Goal: Contribute content: Contribute content

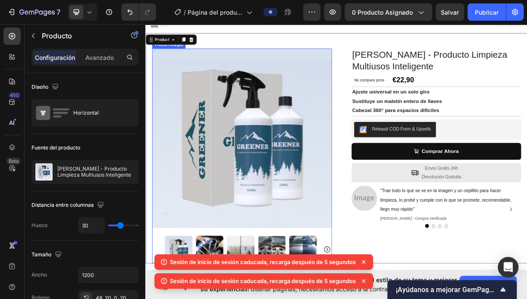
click at [309, 115] on img at bounding box center [275, 180] width 243 height 243
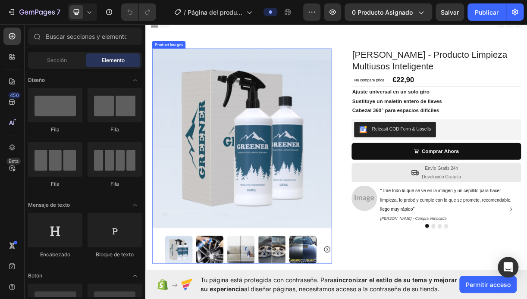
click at [178, 103] on img at bounding box center [275, 180] width 243 height 243
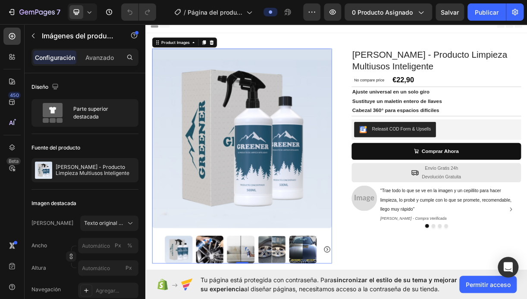
click at [22, 40] on div "450 Beta" at bounding box center [12, 161] width 25 height 275
click at [14, 31] on div at bounding box center [11, 36] width 17 height 17
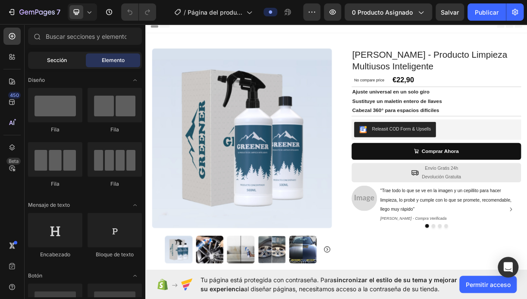
click at [67, 62] on div "Sección" at bounding box center [57, 60] width 54 height 14
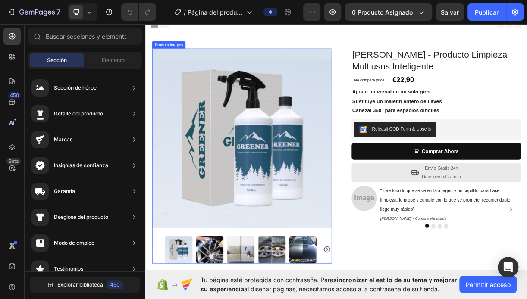
click at [311, 95] on img at bounding box center [275, 180] width 243 height 243
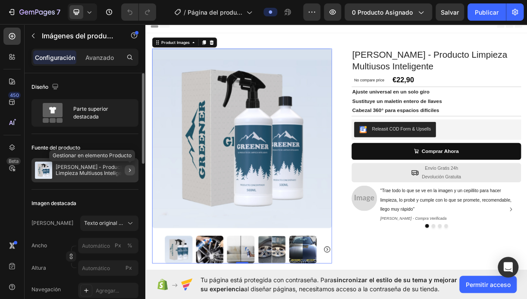
click at [129, 170] on icon "button" at bounding box center [129, 170] width 7 height 7
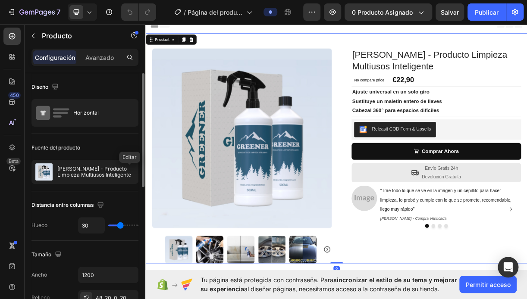
click at [0, 0] on icon "button" at bounding box center [0, 0] width 0 height 0
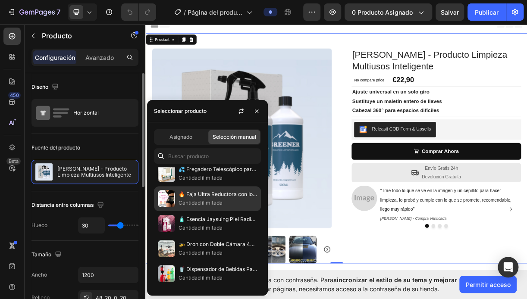
scroll to position [751, 0]
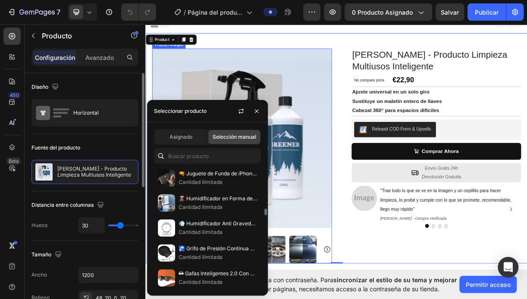
click at [360, 234] on img at bounding box center [275, 180] width 243 height 243
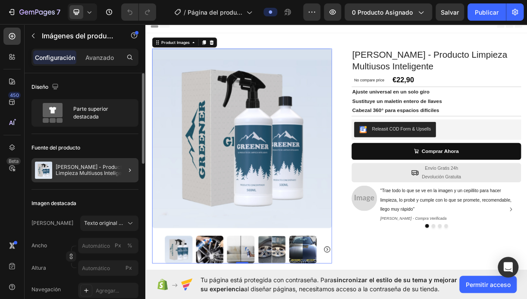
click at [115, 170] on div at bounding box center [126, 170] width 24 height 24
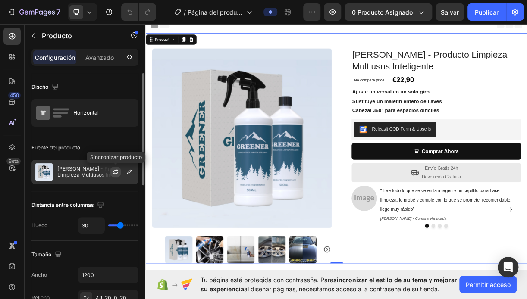
click at [115, 171] on icon "button" at bounding box center [115, 171] width 7 height 7
click at [130, 171] on icon "button" at bounding box center [129, 171] width 7 height 7
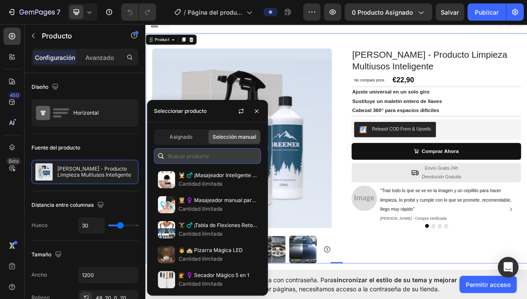
click at [186, 159] on input "text" at bounding box center [207, 156] width 107 height 16
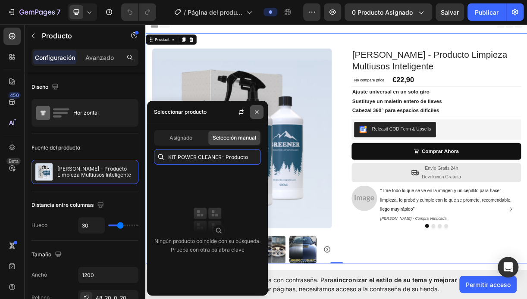
type input "KIT POWER CLEANER- Producto"
click at [255, 109] on icon "button" at bounding box center [256, 112] width 7 height 7
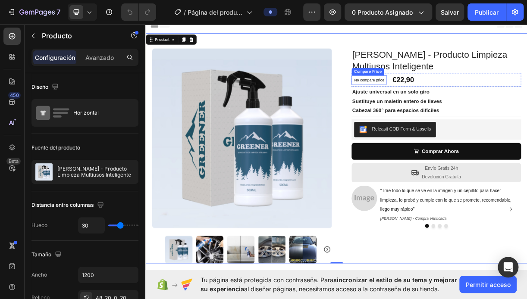
click at [461, 103] on p "No compare price" at bounding box center [447, 101] width 41 height 5
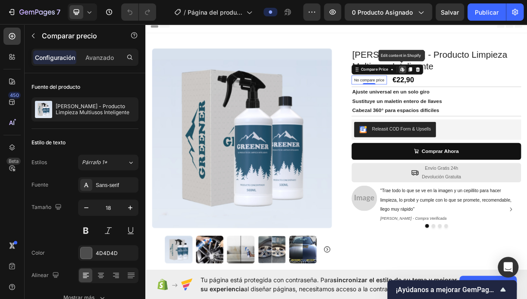
click at [493, 85] on icon at bounding box center [493, 86] width 1 height 4
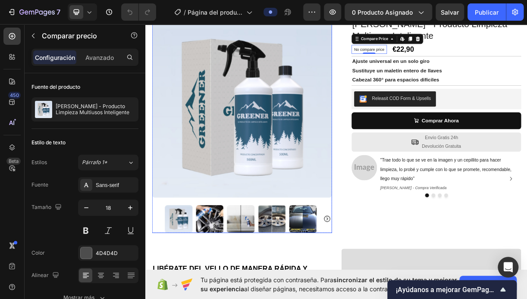
scroll to position [43, 0]
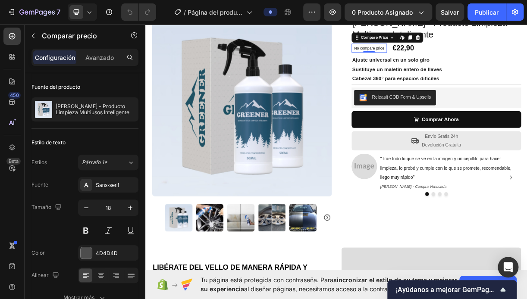
click at [459, 58] on p "No compare price" at bounding box center [447, 58] width 41 height 5
click at [490, 46] on icon at bounding box center [493, 44] width 7 height 7
click at [425, 76] on strong "Ajuste universal en un solo giro" at bounding box center [477, 74] width 105 height 7
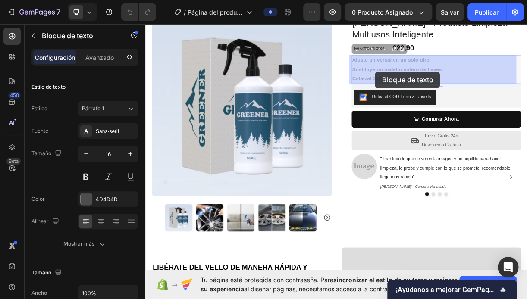
drag, startPoint x: 422, startPoint y: 73, endPoint x: 433, endPoint y: 82, distance: 14.4
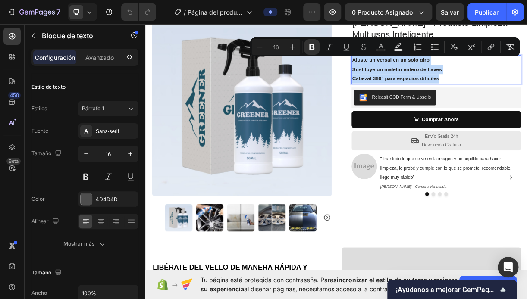
drag, startPoint x: 421, startPoint y: 74, endPoint x: 564, endPoint y: 98, distance: 145.1
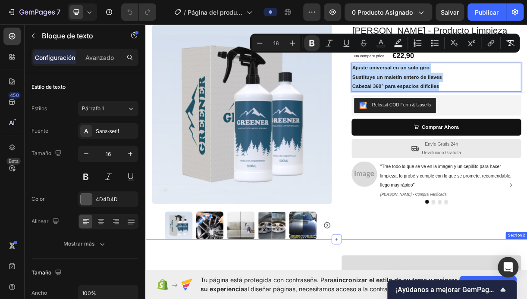
scroll to position [0, 0]
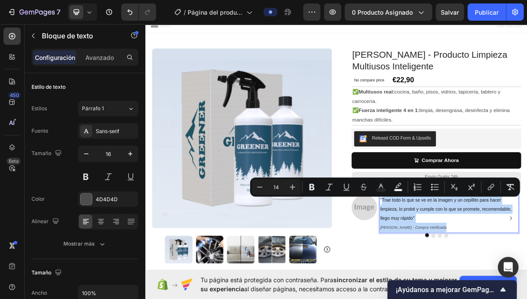
drag, startPoint x: 473, startPoint y: 266, endPoint x: 577, endPoint y: 299, distance: 109.0
copy div "Trae todo lo que se ve en la imagen y un cepillito para hacer limpieza, lo prob…"
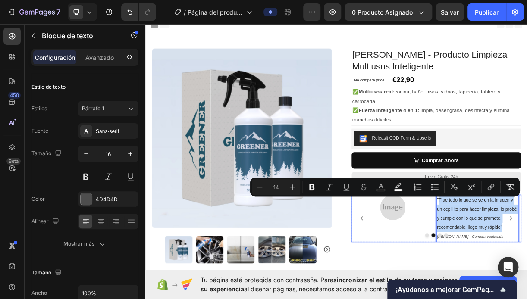
drag, startPoint x: 539, startPoint y: 265, endPoint x: 612, endPoint y: 309, distance: 84.5
copy span "Trae todo lo que se ve en la imagen y un cepillito para hacer limpieza, lo prob…"
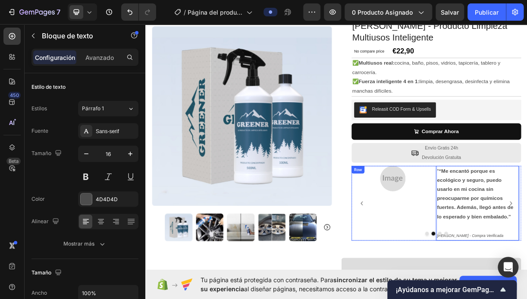
scroll to position [43, 0]
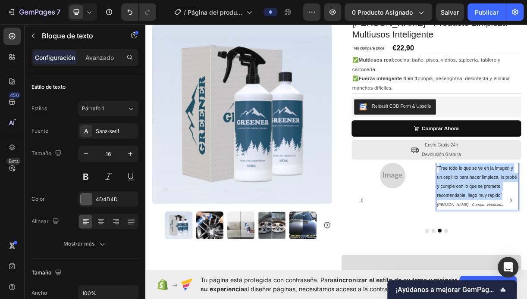
drag, startPoint x: 540, startPoint y: 221, endPoint x: 635, endPoint y: 256, distance: 101.3
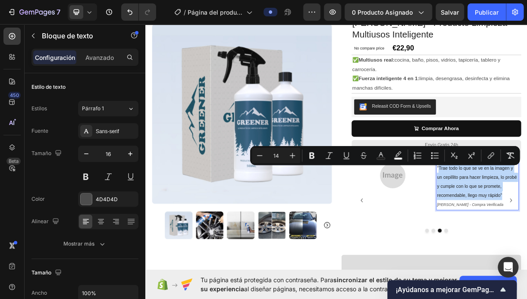
copy span "Trae todo lo que se ve en la imagen y un cepillito para hacer limpieza, lo prob…"
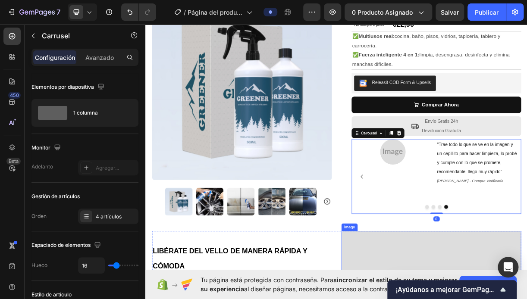
scroll to position [172, 0]
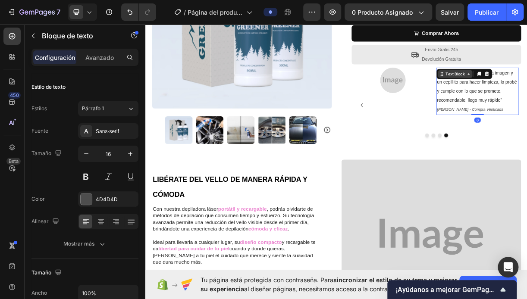
drag, startPoint x: 545, startPoint y: 109, endPoint x: 543, endPoint y: 97, distance: 11.8
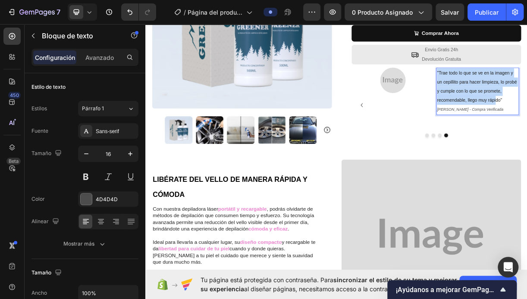
drag, startPoint x: 538, startPoint y: 91, endPoint x: 619, endPoint y: 131, distance: 90.6
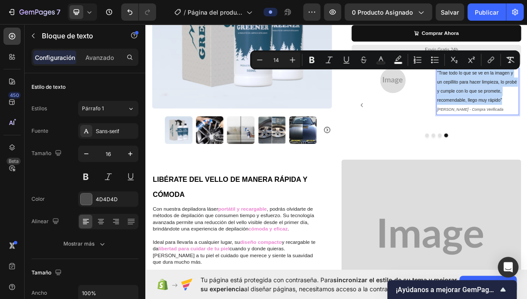
drag, startPoint x: 538, startPoint y: 90, endPoint x: 627, endPoint y: 128, distance: 96.5
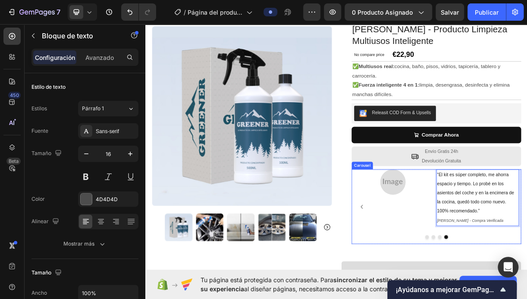
scroll to position [86, 0]
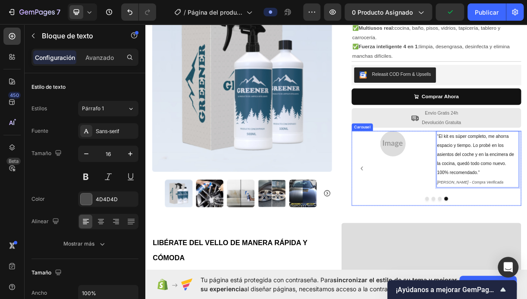
click at [524, 264] on button "Dot" at bounding box center [526, 262] width 5 height 5
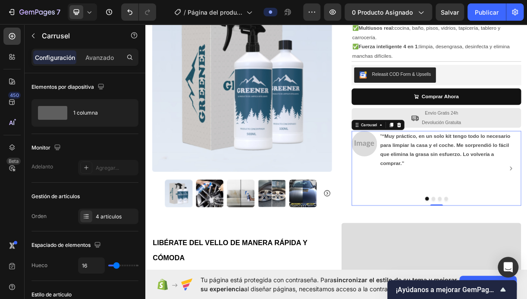
click at [526, 262] on button "Dot" at bounding box center [534, 262] width 5 height 5
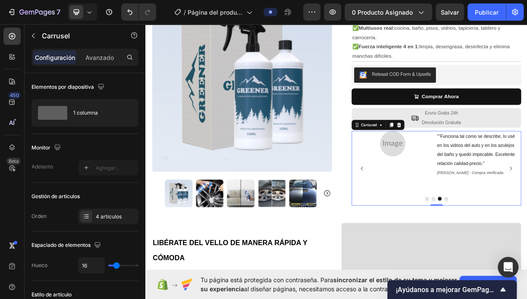
click at [526, 262] on button "Dot" at bounding box center [534, 262] width 5 height 5
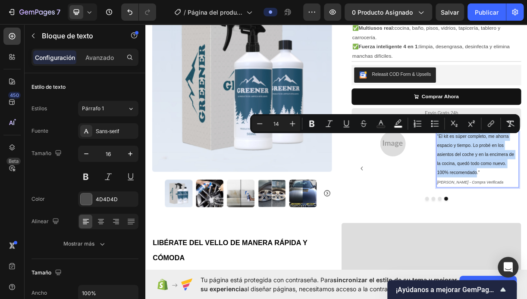
drag, startPoint x: 537, startPoint y: 181, endPoint x: 580, endPoint y: 225, distance: 62.5
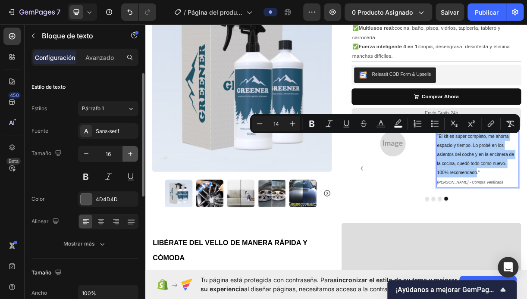
click at [131, 154] on icon "button" at bounding box center [130, 154] width 9 height 9
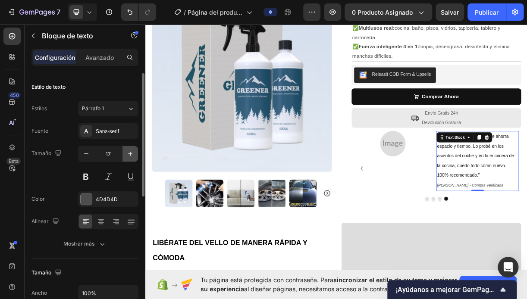
click at [131, 154] on icon "button" at bounding box center [130, 154] width 9 height 9
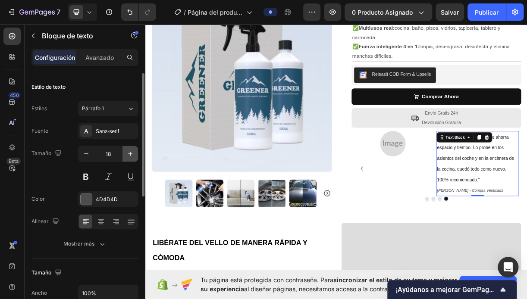
click at [131, 154] on icon "button" at bounding box center [130, 154] width 9 height 9
type input "20"
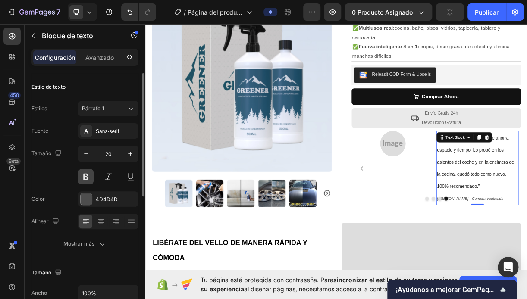
click at [87, 173] on button at bounding box center [86, 177] width 16 height 16
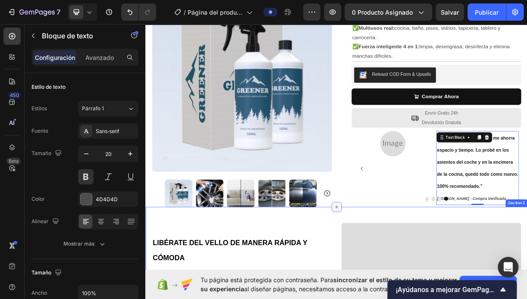
click at [407, 274] on div at bounding box center [404, 274] width 14 height 14
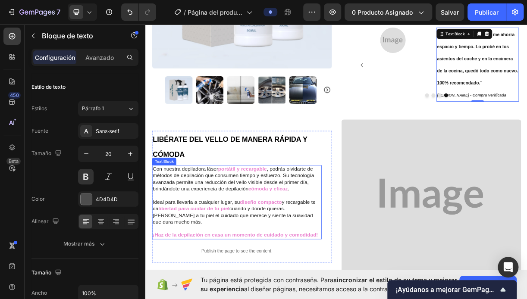
scroll to position [215, 0]
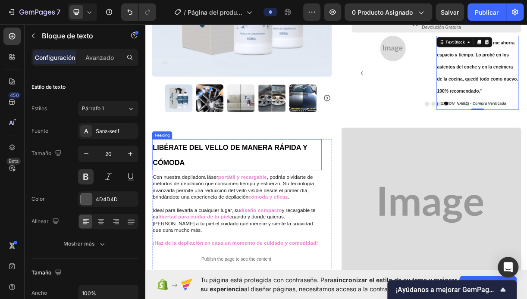
click at [155, 195] on strong "LIBÉRATE DEL VELLO DE MANERA RÁPIDA Y CÓMODA" at bounding box center [259, 202] width 209 height 31
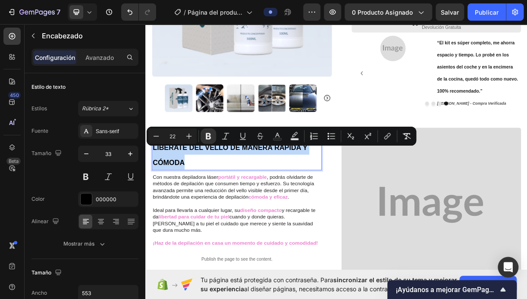
drag, startPoint x: 155, startPoint y: 195, endPoint x: 225, endPoint y: 219, distance: 74.4
click at [225, 219] on p "LIBÉRATE DEL VELLO DE MANERA RÁPIDA Y CÓMODA" at bounding box center [269, 202] width 228 height 41
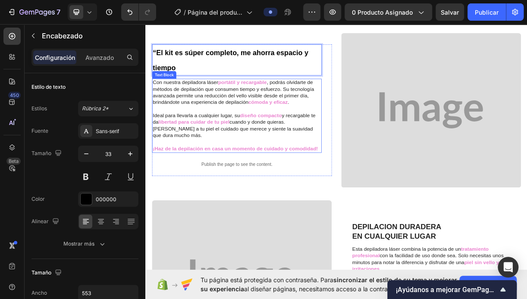
scroll to position [355, 0]
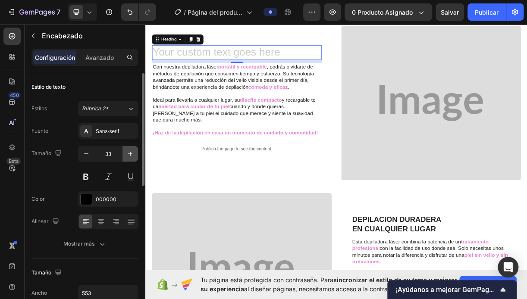
click at [129, 154] on icon "button" at bounding box center [130, 154] width 9 height 9
click at [130, 153] on icon "button" at bounding box center [130, 154] width 4 height 4
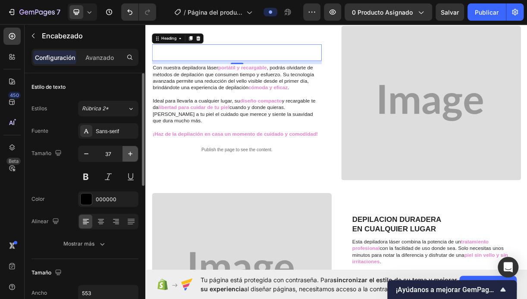
click at [130, 153] on icon "button" at bounding box center [130, 154] width 4 height 4
type input "39"
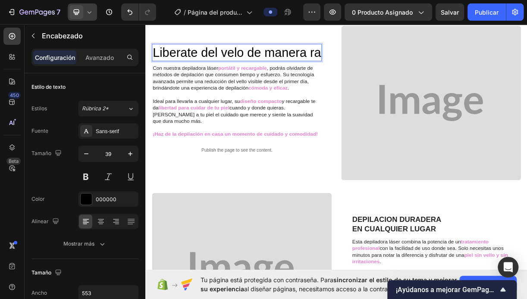
scroll to position [343, 0]
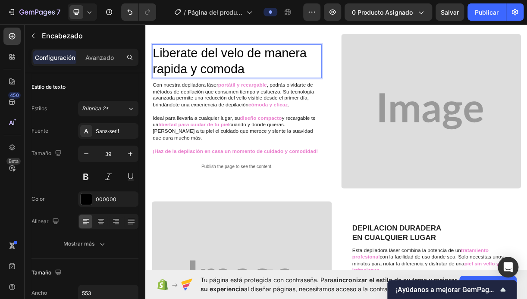
click at [159, 71] on p "Liberate del velo de manera rapida y comoda" at bounding box center [269, 76] width 228 height 44
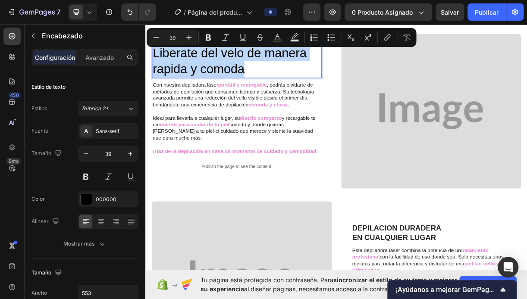
drag, startPoint x: 156, startPoint y: 69, endPoint x: 311, endPoint y: 92, distance: 156.8
click at [311, 92] on p "Liberate del velo de manera rapida y comoda" at bounding box center [269, 76] width 228 height 44
copy p "Liberate del velo de manera rapida y comoda"
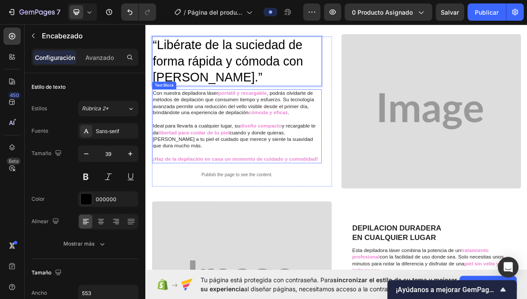
scroll to position [333, 0]
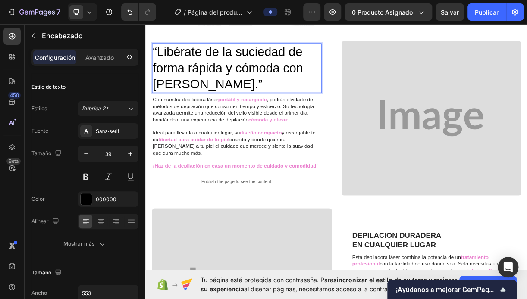
click at [155, 59] on p "“Libérate de la suciedad de forma rápida y cómoda con [PERSON_NAME].”" at bounding box center [269, 85] width 228 height 65
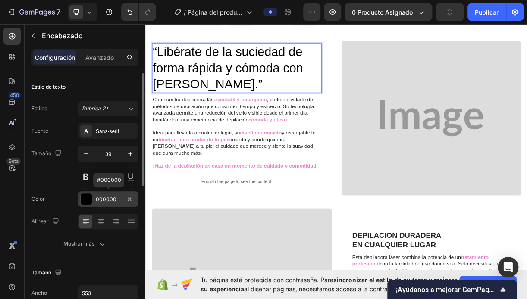
click at [86, 201] on div at bounding box center [86, 198] width 11 height 11
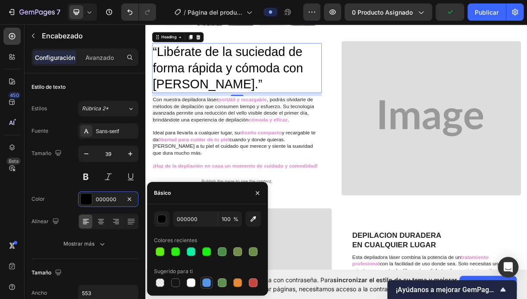
click at [204, 286] on div at bounding box center [206, 282] width 9 height 9
type input "5594E7"
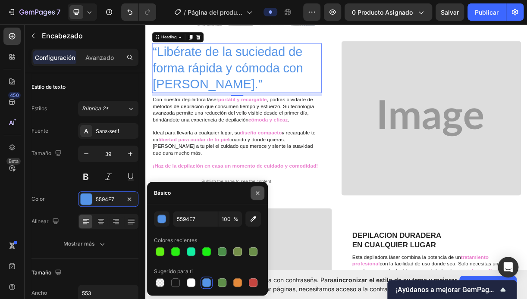
click at [255, 192] on icon "button" at bounding box center [257, 193] width 7 height 7
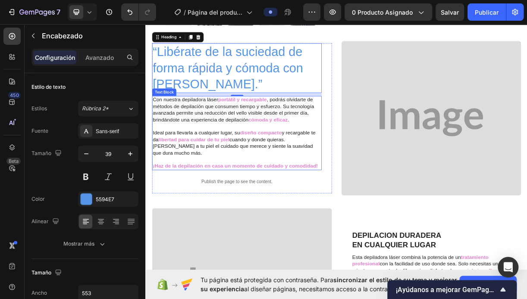
click at [156, 132] on span "Con nuestra depiladora láser" at bounding box center [199, 128] width 88 height 7
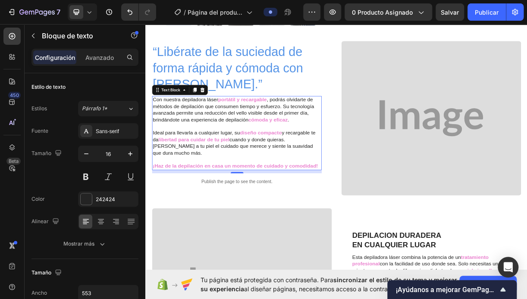
click at [155, 131] on span "Con nuestra depiladora láser" at bounding box center [199, 128] width 88 height 7
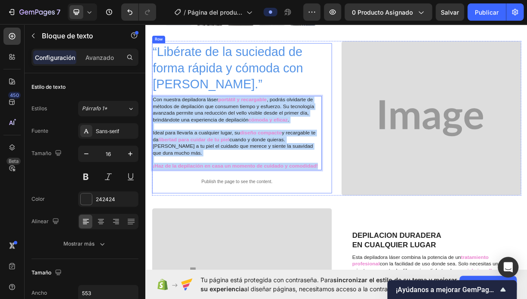
drag, startPoint x: 155, startPoint y: 131, endPoint x: 364, endPoint y: 213, distance: 224.1
click at [385, 211] on div "“Libérate de la suciedad de forma rápida y cómoda con KIT GRRENNER.” Heading Co…" at bounding box center [275, 153] width 243 height 203
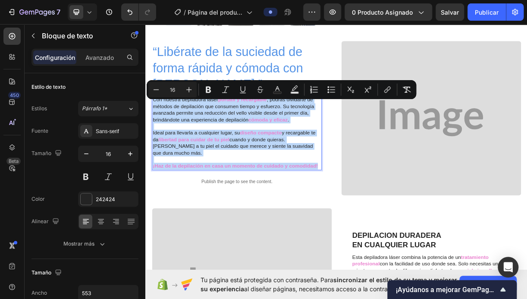
copy div "Con nuestra depiladora láser portátil y recargable , podrás olvidarte de método…"
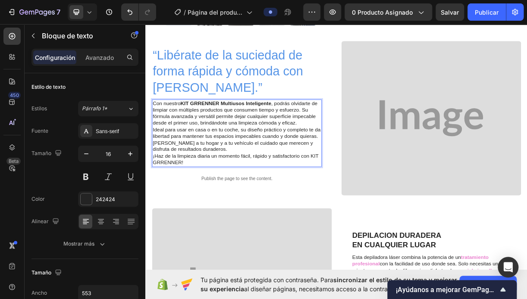
click at [196, 133] on strong "KIT GRRENNER Multiusos Inteligente" at bounding box center [253, 132] width 123 height 7
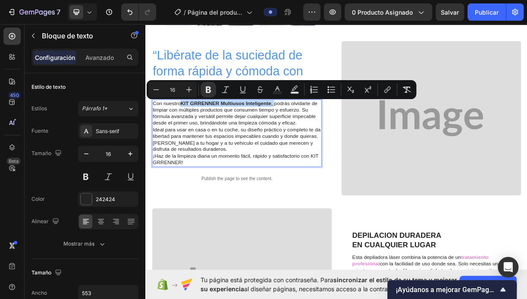
drag, startPoint x: 196, startPoint y: 131, endPoint x: 320, endPoint y: 131, distance: 123.7
click at [320, 131] on p "Con nuestro KIT GRRENNER Multiusos Inteligente , podrás olvidarte de limpiar co…" at bounding box center [269, 147] width 228 height 36
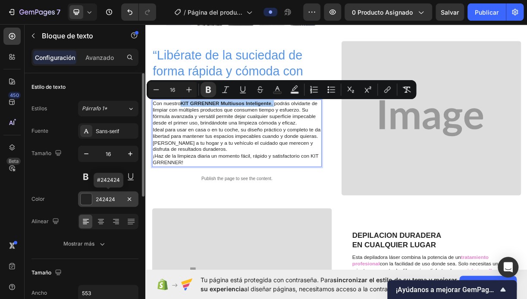
click at [84, 196] on div at bounding box center [86, 198] width 11 height 11
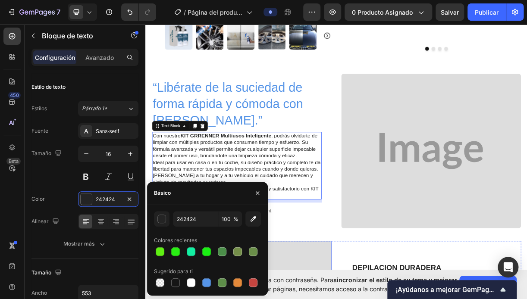
scroll to position [203, 0]
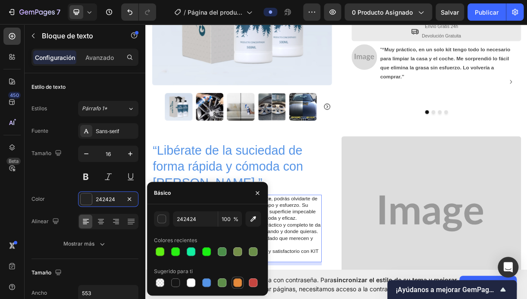
click at [235, 282] on div at bounding box center [237, 282] width 9 height 9
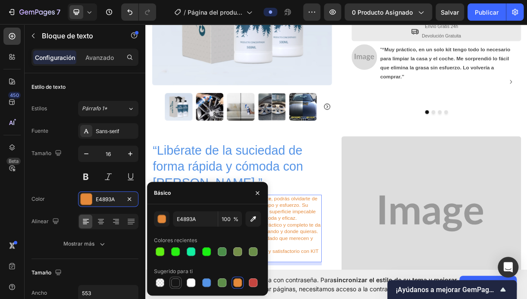
click at [174, 282] on div at bounding box center [175, 282] width 9 height 9
type input "151515"
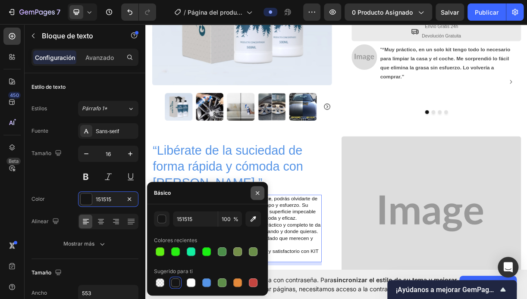
click at [259, 191] on icon "button" at bounding box center [257, 193] width 7 height 7
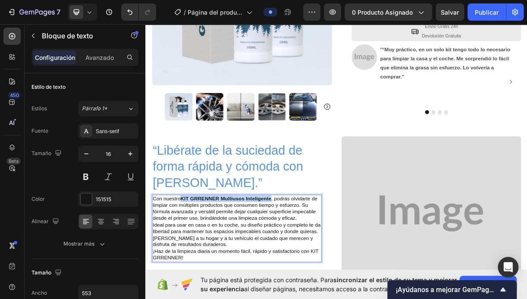
drag, startPoint x: 197, startPoint y: 259, endPoint x: 318, endPoint y: 262, distance: 121.1
click at [317, 262] on p "Con nuestro KIT GRRENNER Multiusos Inteligente , podrás olvidarte de limpiar co…" at bounding box center [269, 276] width 228 height 36
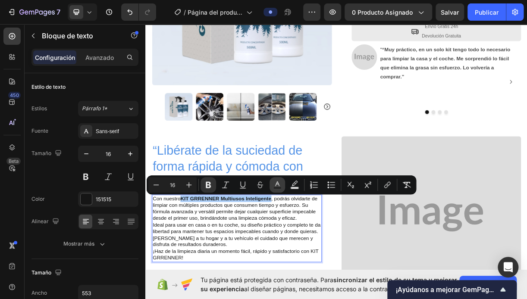
click at [279, 187] on rect "Barra de herramientas contextual del editor" at bounding box center [277, 188] width 8 height 2
type input "151515"
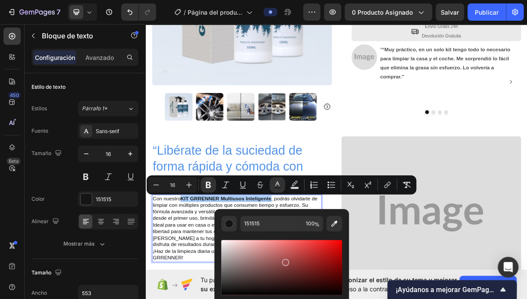
drag, startPoint x: 248, startPoint y: 282, endPoint x: 289, endPoint y: 256, distance: 48.6
click at [288, 256] on div "Barra de herramientas contextual del editor" at bounding box center [281, 267] width 121 height 55
drag, startPoint x: 295, startPoint y: 255, endPoint x: 324, endPoint y: 249, distance: 29.8
click at [324, 249] on div "Barra de herramientas contextual del editor" at bounding box center [324, 250] width 7 height 7
drag, startPoint x: 325, startPoint y: 253, endPoint x: 253, endPoint y: 294, distance: 83.0
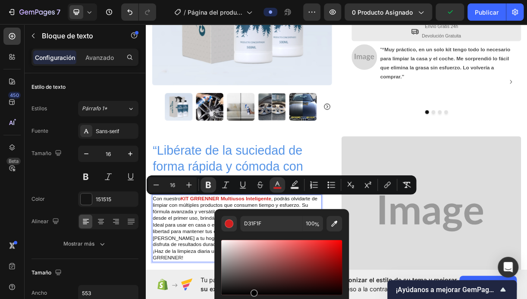
click at [253, 294] on div "Barra de herramientas contextual del editor" at bounding box center [253, 293] width 7 height 7
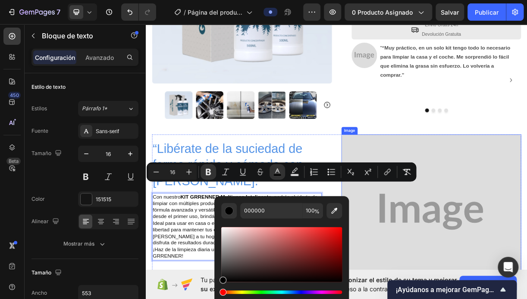
scroll to position [290, 0]
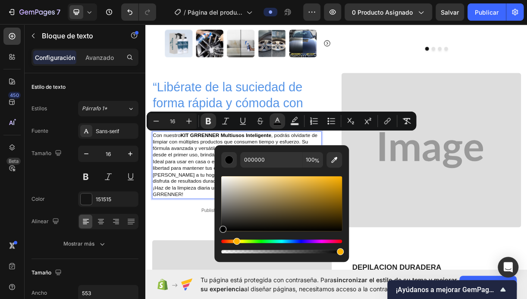
drag, startPoint x: 228, startPoint y: 240, endPoint x: 238, endPoint y: 238, distance: 10.1
click at [238, 240] on div "Tinte" at bounding box center [281, 241] width 121 height 3
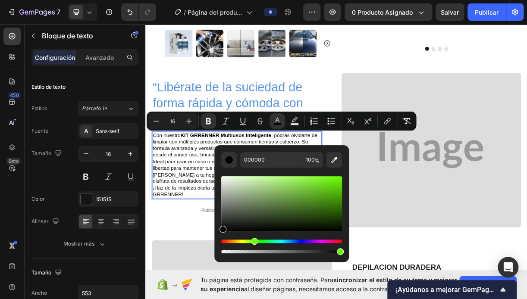
drag, startPoint x: 246, startPoint y: 240, endPoint x: 253, endPoint y: 239, distance: 6.5
click at [253, 240] on div "Tinte" at bounding box center [281, 241] width 121 height 3
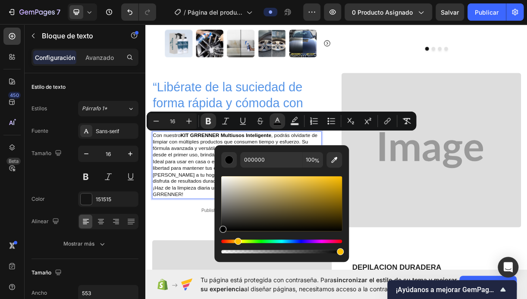
drag, startPoint x: 253, startPoint y: 241, endPoint x: 236, endPoint y: 241, distance: 17.2
click at [236, 241] on div "Tinte" at bounding box center [237, 241] width 7 height 7
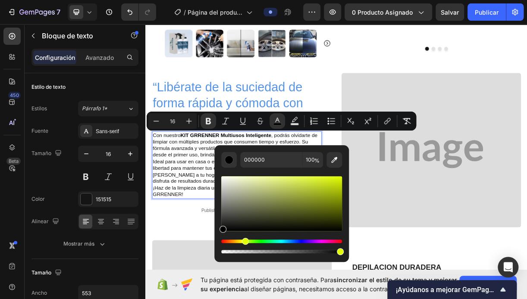
drag, startPoint x: 236, startPoint y: 241, endPoint x: 243, endPoint y: 243, distance: 7.5
click at [243, 243] on div "Tinte" at bounding box center [245, 241] width 7 height 7
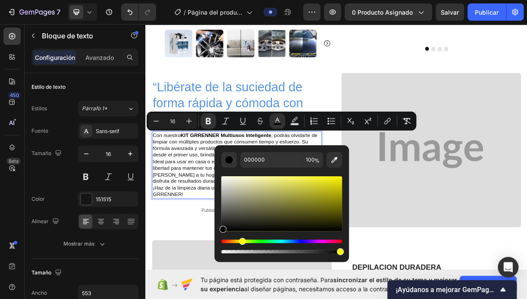
click at [240, 240] on div "Tinte" at bounding box center [242, 241] width 7 height 7
drag, startPoint x: 232, startPoint y: 222, endPoint x: 331, endPoint y: 183, distance: 105.8
click at [331, 183] on div "Barra de herramientas contextual del editor" at bounding box center [281, 203] width 121 height 55
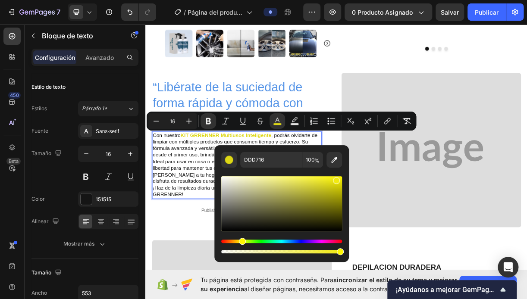
drag, startPoint x: 333, startPoint y: 183, endPoint x: 335, endPoint y: 178, distance: 4.8
click at [335, 178] on div "Barra de herramientas contextual del editor" at bounding box center [336, 180] width 7 height 7
type input "EFE40C"
click at [240, 240] on div "Tinte" at bounding box center [241, 241] width 7 height 7
type input "100"
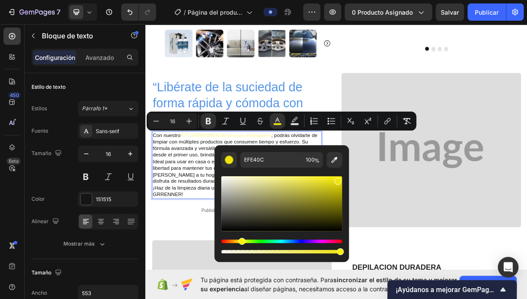
drag, startPoint x: 334, startPoint y: 251, endPoint x: 342, endPoint y: 258, distance: 10.4
click at [342, 258] on div "EFE40C 100 %" at bounding box center [281, 203] width 134 height 117
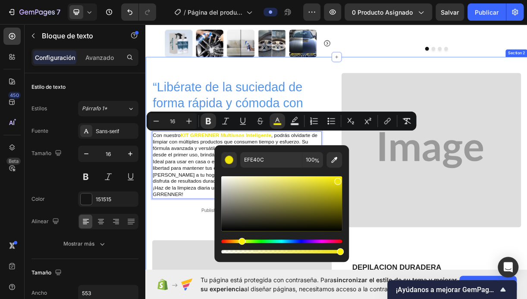
click at [202, 298] on div "“Libérate de la suciedad de forma rápida y cómoda con KIT GRRENNER.” Heading Co…" at bounding box center [275, 196] width 243 height 209
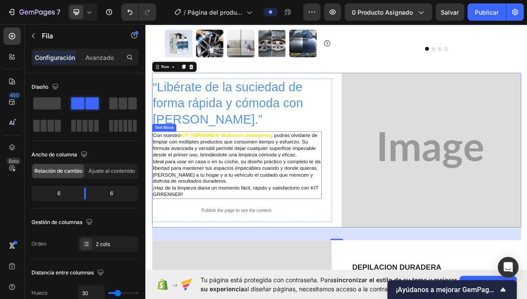
click at [156, 247] on p "¡Haz de la limpieza diaria un momento fácil, rápido y satisfactorio con KIT GRR…" at bounding box center [269, 252] width 228 height 18
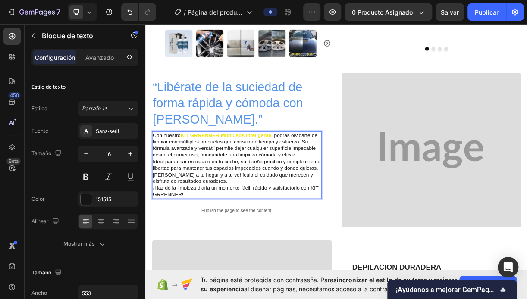
click at [159, 246] on p "¡Haz de la limpieza diaria un momento fácil, rápido y satisfactorio con KIT GRR…" at bounding box center [269, 252] width 228 height 18
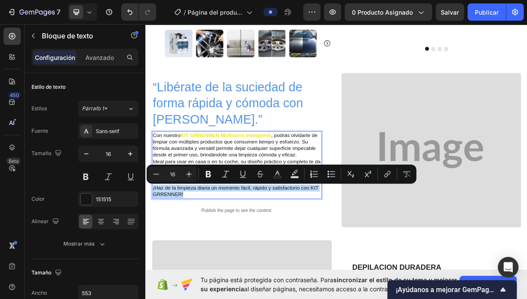
drag, startPoint x: 159, startPoint y: 246, endPoint x: 179, endPoint y: 245, distance: 20.7
click at [179, 245] on p "¡Haz de la limpieza diaria un momento fácil, rápido y satisfactorio con KIT GRR…" at bounding box center [269, 252] width 228 height 18
click at [159, 245] on p "¡Haz de la limpieza diaria un momento fácil, rápido y satisfactorio con KIT GRR…" at bounding box center [269, 252] width 228 height 18
drag, startPoint x: 158, startPoint y: 246, endPoint x: 354, endPoint y: 258, distance: 196.4
click at [354, 258] on p "¡Haz de la limpieza diaria un momento fácil, rápido y satisfactorio con KIT GRR…" at bounding box center [269, 252] width 228 height 18
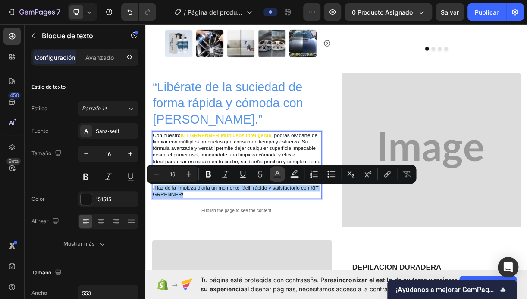
click at [279, 175] on icon "Barra de herramientas contextual del editor" at bounding box center [277, 174] width 9 height 9
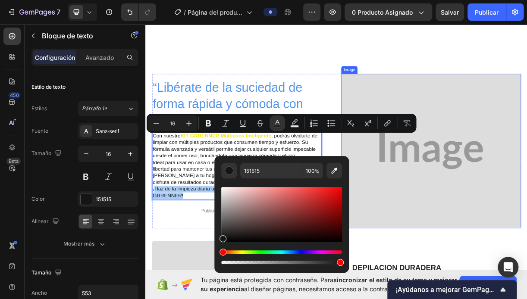
scroll to position [376, 0]
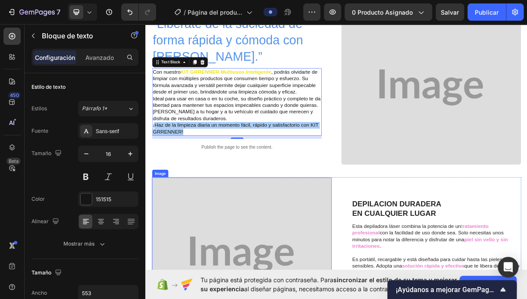
drag, startPoint x: 387, startPoint y: 255, endPoint x: 285, endPoint y: 313, distance: 117.0
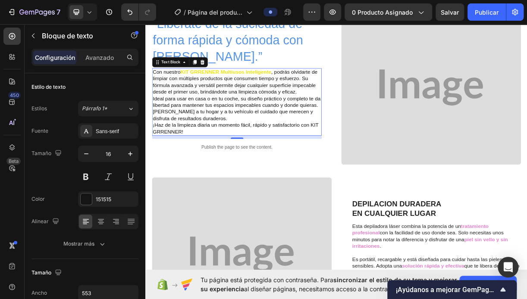
click at [155, 161] on p "¡Haz de la limpieza diaria un momento fácil, rápido y satisfactorio con KIT GRR…" at bounding box center [269, 168] width 228 height 18
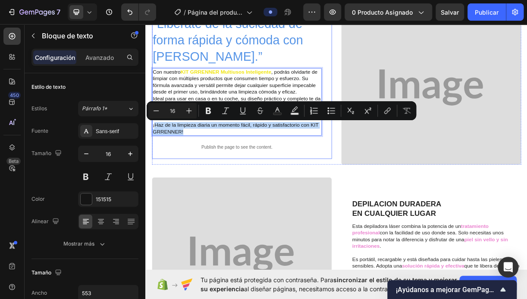
drag, startPoint x: 156, startPoint y: 160, endPoint x: 248, endPoint y: 175, distance: 93.9
click at [248, 175] on div "“Libérate de la suciedad de forma rápida y cómoda con KIT GRRENNER.” Heading Co…" at bounding box center [269, 111] width 230 height 194
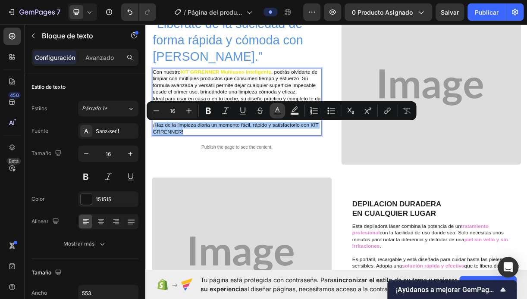
click at [277, 114] on rect "Barra de herramientas contextual del editor" at bounding box center [277, 114] width 8 height 2
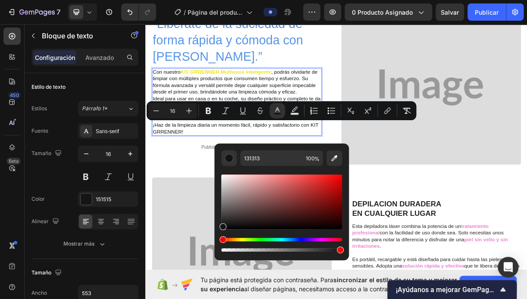
drag, startPoint x: 232, startPoint y: 239, endPoint x: 293, endPoint y: 236, distance: 60.4
click at [293, 236] on div "Barra de herramientas contextual del editor" at bounding box center [281, 213] width 121 height 81
drag, startPoint x: 230, startPoint y: 222, endPoint x: 297, endPoint y: 190, distance: 74.4
click at [297, 190] on div "Barra de herramientas contextual del editor" at bounding box center [281, 202] width 121 height 55
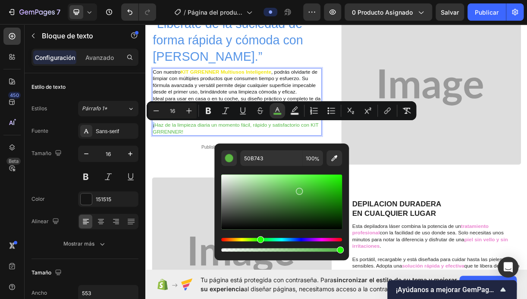
drag, startPoint x: 221, startPoint y: 240, endPoint x: 259, endPoint y: 240, distance: 37.5
click at [259, 240] on div "Tinte" at bounding box center [260, 239] width 7 height 7
drag, startPoint x: 300, startPoint y: 193, endPoint x: 331, endPoint y: 181, distance: 33.4
click at [334, 179] on div "Barra de herramientas contextual del editor" at bounding box center [334, 180] width 7 height 7
type input "29EA10"
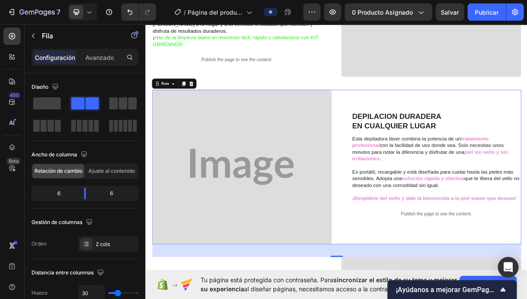
scroll to position [505, 0]
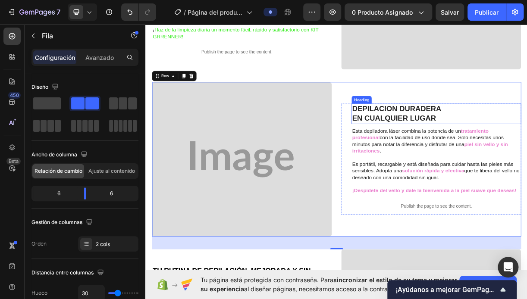
click at [425, 135] on strong "DEPILACION DURADERA" at bounding box center [485, 140] width 121 height 11
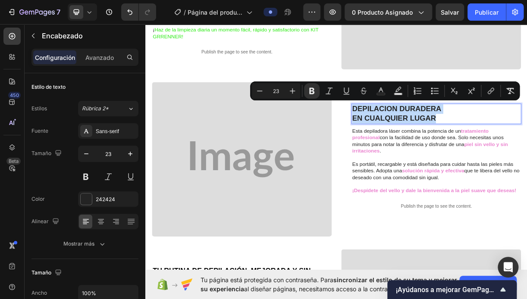
drag, startPoint x: 422, startPoint y: 135, endPoint x: 551, endPoint y: 148, distance: 129.4
copy p "DEPILACION DURADERA EN CUALQUIER LUGAR"
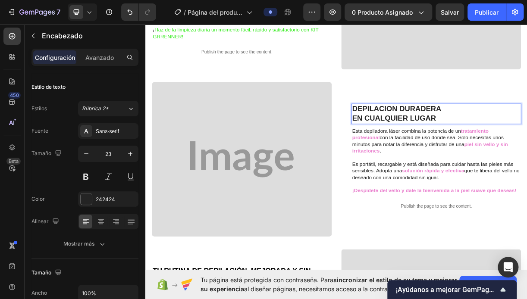
scroll to position [511, 0]
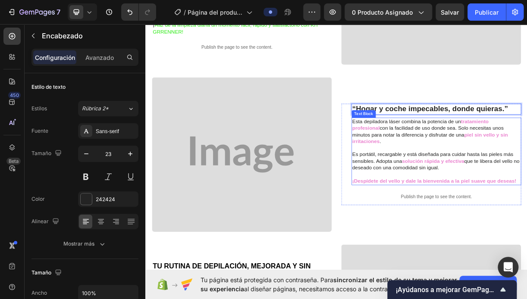
click at [425, 154] on span "Esta depiladora láser combina la potencia de un" at bounding box center [498, 157] width 147 height 7
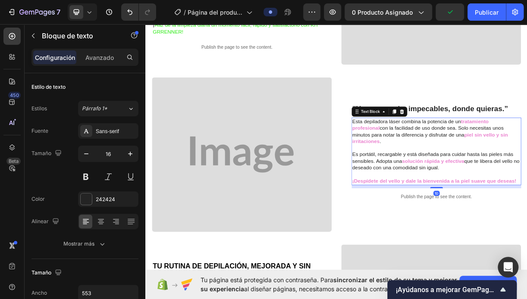
click at [425, 154] on span "Esta depiladora láser combina la potencia de un" at bounding box center [498, 157] width 147 height 7
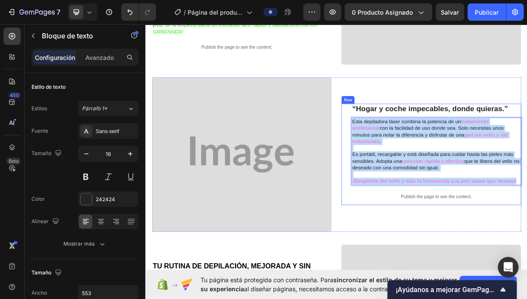
drag, startPoint x: 421, startPoint y: 154, endPoint x: 645, endPoint y: 238, distance: 239.5
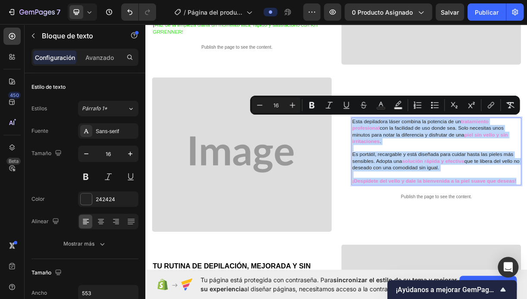
copy div "Esta depiladora láser combina la potencia de un tratamiento profesional con la …"
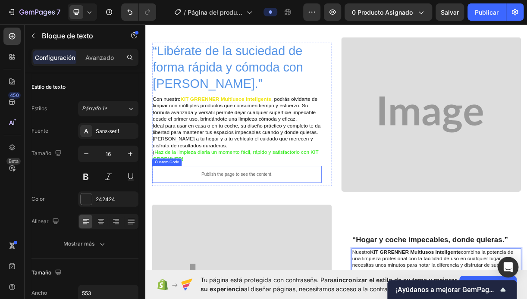
scroll to position [425, 0]
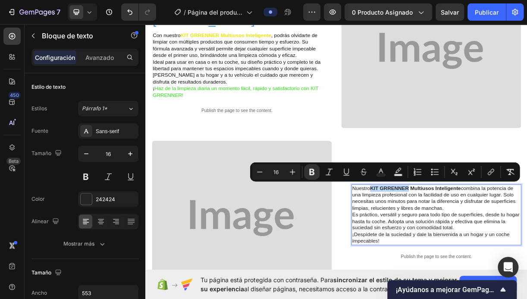
drag, startPoint x: 500, startPoint y: 243, endPoint x: 450, endPoint y: 242, distance: 50.0
click at [450, 245] on strong "KIT GRRENNER Multiusos Inteligente" at bounding box center [510, 248] width 123 height 7
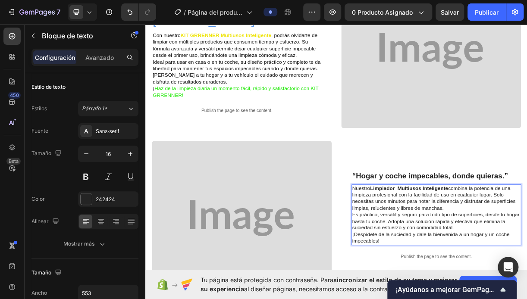
drag, startPoint x: 446, startPoint y: 244, endPoint x: 555, endPoint y: 241, distance: 109.5
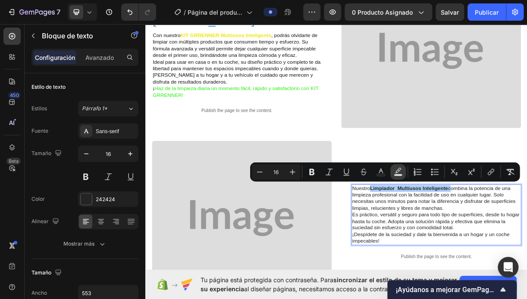
click at [398, 170] on icon "Barra de herramientas contextual del editor" at bounding box center [397, 172] width 9 height 9
type input "000000"
type input "77"
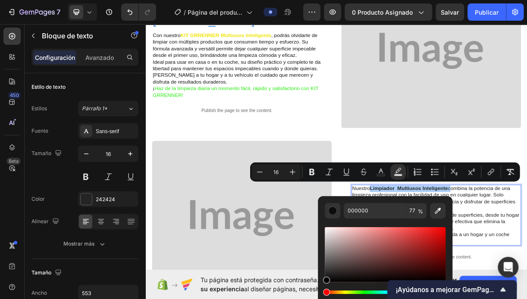
scroll to position [511, 0]
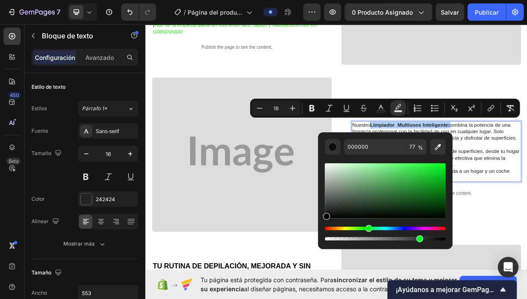
drag, startPoint x: 338, startPoint y: 228, endPoint x: 367, endPoint y: 231, distance: 29.0
click at [367, 230] on div "Tinte" at bounding box center [384, 228] width 121 height 3
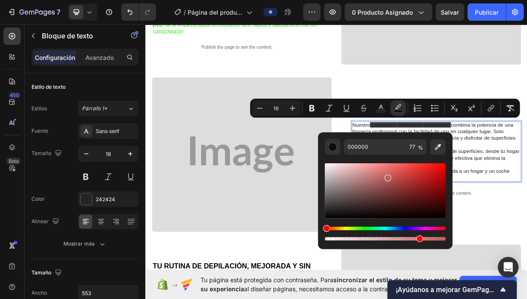
drag, startPoint x: 341, startPoint y: 211, endPoint x: 399, endPoint y: 171, distance: 70.9
click at [399, 171] on div "Barra de herramientas contextual del editor" at bounding box center [384, 190] width 121 height 55
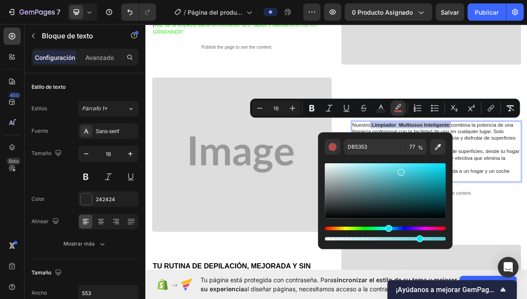
drag, startPoint x: 346, startPoint y: 228, endPoint x: 388, endPoint y: 222, distance: 42.2
click at [388, 222] on div "Barra de herramientas contextual del editor" at bounding box center [384, 202] width 121 height 81
drag, startPoint x: 403, startPoint y: 173, endPoint x: 450, endPoint y: 167, distance: 47.4
click at [450, 167] on div "53C6DB 77 %" at bounding box center [385, 187] width 134 height 110
type input "00C9ED"
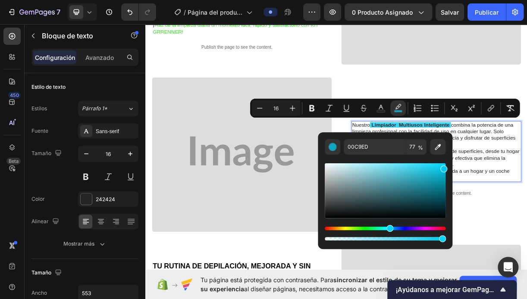
drag, startPoint x: 419, startPoint y: 239, endPoint x: 441, endPoint y: 239, distance: 22.0
click at [441, 239] on div "Barra de herramientas contextual del editor" at bounding box center [442, 238] width 7 height 7
type input "97"
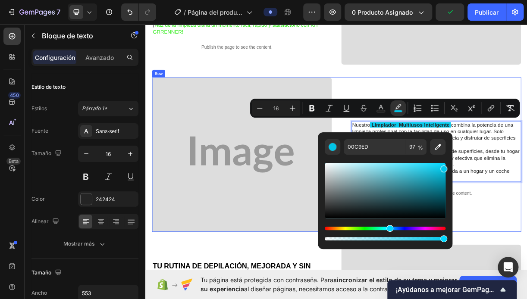
click at [526, 287] on div "⁠⁠⁠⁠⁠⁠⁠ “Hogar y coche impecables, donde quieras.” Heading Nuestro Limpiador Mu…" at bounding box center [531, 202] width 243 height 209
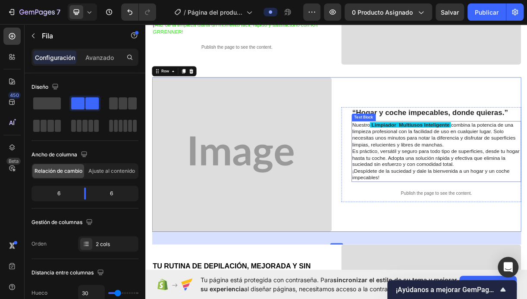
click at [451, 159] on strong "Limpiador Multiusos Inteligente" at bounding box center [504, 162] width 106 height 7
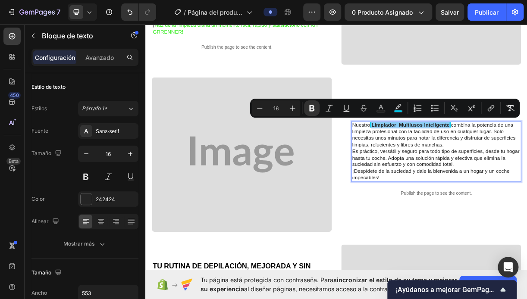
drag, startPoint x: 449, startPoint y: 157, endPoint x: 554, endPoint y: 156, distance: 104.7
click at [386, 110] on button "Text Color" at bounding box center [381, 108] width 16 height 16
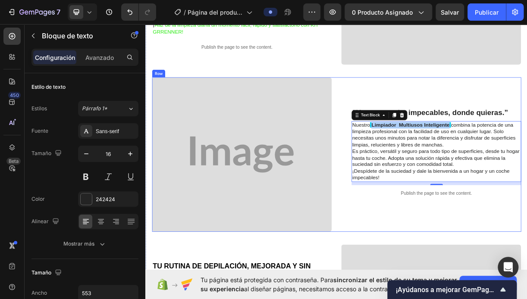
drag, startPoint x: 488, startPoint y: 250, endPoint x: 463, endPoint y: 296, distance: 52.3
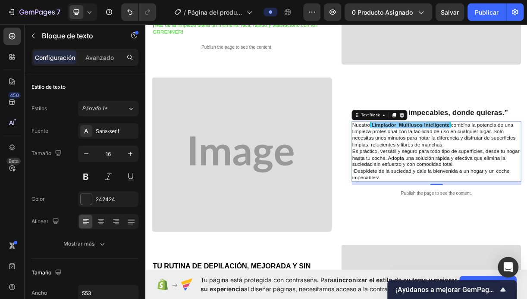
click at [451, 159] on strong "Limpiador Multiusos Inteligente" at bounding box center [504, 162] width 106 height 7
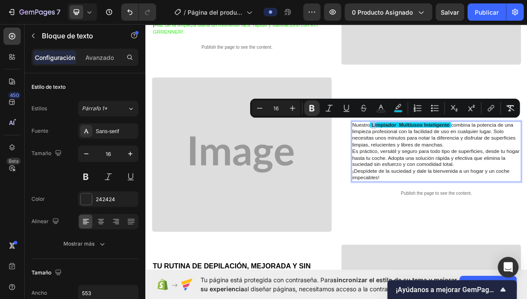
click at [453, 159] on strong "Limpiador Multiusos Inteligente" at bounding box center [504, 162] width 106 height 7
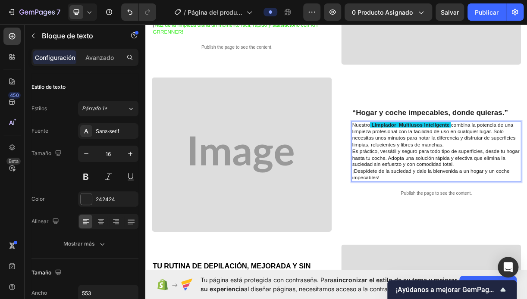
click at [452, 159] on strong "Limpiador Multiusos Inteligente" at bounding box center [504, 162] width 106 height 7
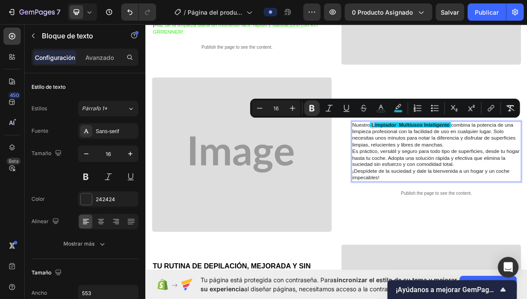
click at [449, 159] on span "Limpiador Multiusos Inteligente" at bounding box center [503, 162] width 109 height 7
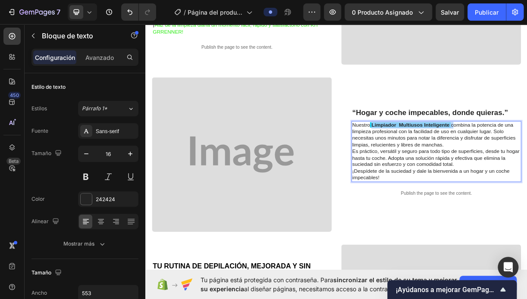
drag, startPoint x: 447, startPoint y: 158, endPoint x: 560, endPoint y: 157, distance: 112.9
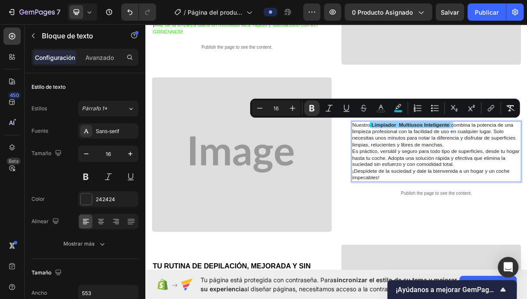
click at [526, 159] on span "Limpiador Multiusos Inteligente" at bounding box center [503, 162] width 109 height 7
drag, startPoint x: 451, startPoint y: 158, endPoint x: 552, endPoint y: 158, distance: 100.8
click at [526, 159] on span "Limpiador Multiusos Inteligente" at bounding box center [503, 162] width 109 height 7
click at [386, 109] on button "Color del texto" at bounding box center [381, 108] width 16 height 16
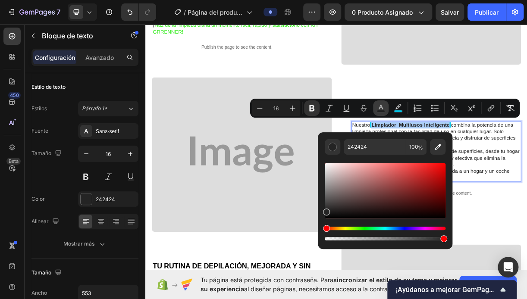
click at [381, 110] on rect "Barra de herramientas contextual del editor" at bounding box center [381, 111] width 8 height 2
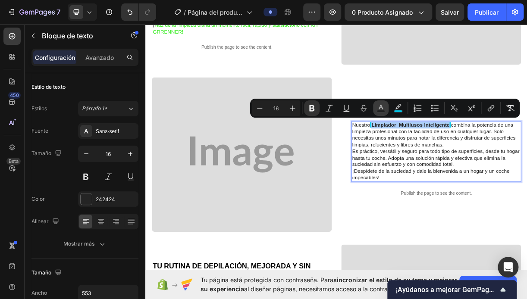
click at [381, 109] on icon "Barra de herramientas contextual del editor" at bounding box center [380, 108] width 9 height 9
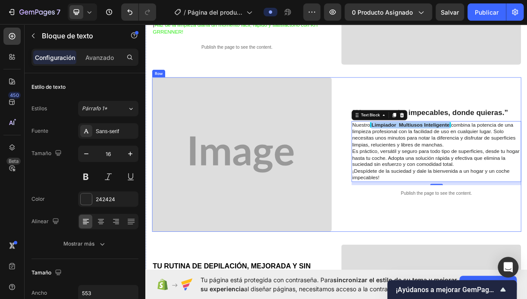
drag, startPoint x: 474, startPoint y: 246, endPoint x: 414, endPoint y: 292, distance: 75.9
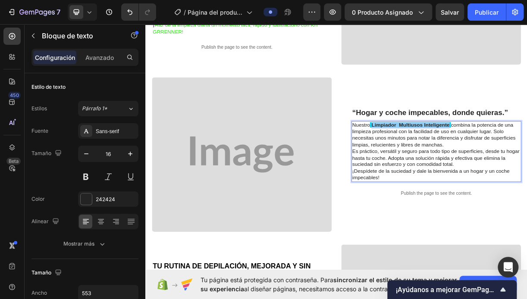
click at [449, 159] on span "Limpiador Multiusos Inteligente" at bounding box center [503, 162] width 109 height 7
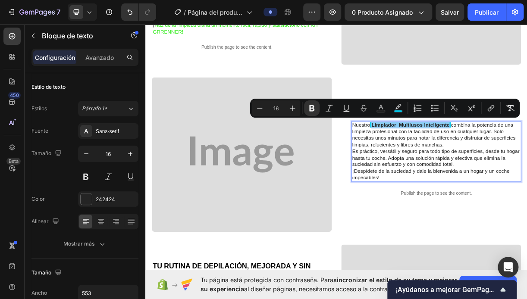
drag, startPoint x: 447, startPoint y: 158, endPoint x: 552, endPoint y: 157, distance: 105.1
click at [526, 159] on span "Limpiador Multiusos Inteligente" at bounding box center [503, 162] width 109 height 7
click at [382, 110] on rect "Barra de herramientas contextual del editor" at bounding box center [381, 111] width 8 height 2
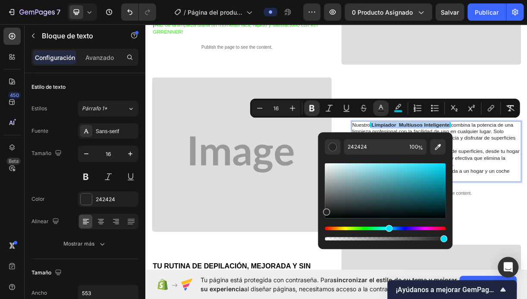
drag, startPoint x: 345, startPoint y: 230, endPoint x: 391, endPoint y: 225, distance: 46.9
click at [391, 225] on div "Tinte" at bounding box center [388, 228] width 7 height 7
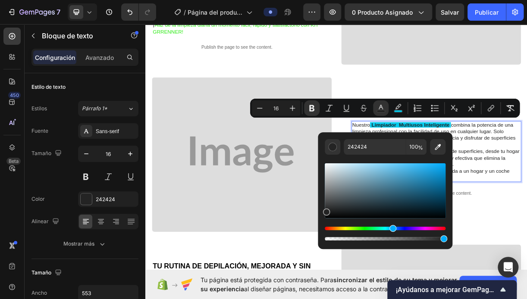
type input "232323"
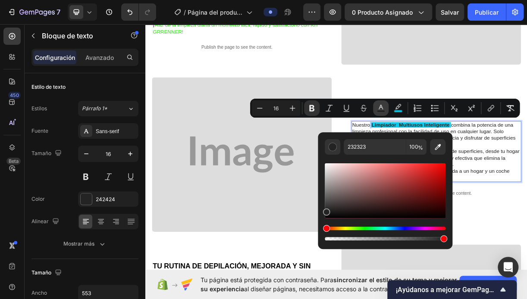
click at [379, 108] on icon "Barra de herramientas contextual del editor" at bounding box center [380, 108] width 9 height 9
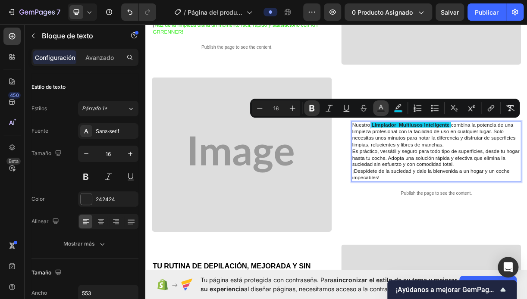
click at [379, 108] on icon "Barra de herramientas contextual del editor" at bounding box center [380, 108] width 9 height 9
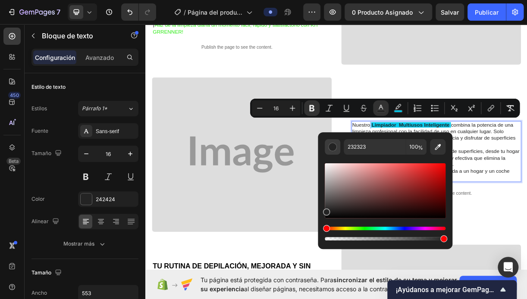
click at [336, 149] on div "Barra de herramientas contextual del editor" at bounding box center [332, 147] width 9 height 9
drag, startPoint x: 346, startPoint y: 206, endPoint x: 422, endPoint y: 169, distance: 84.2
click at [422, 169] on div "Barra de herramientas contextual del editor" at bounding box center [384, 190] width 121 height 55
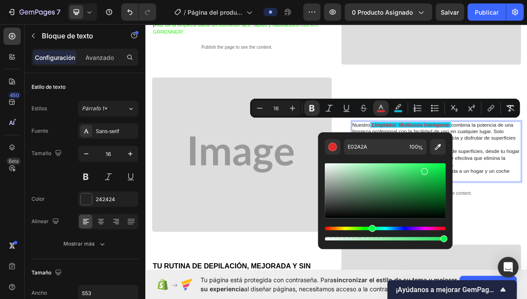
drag, startPoint x: 346, startPoint y: 227, endPoint x: 371, endPoint y: 226, distance: 24.1
click at [371, 226] on div "Tinte" at bounding box center [371, 228] width 7 height 7
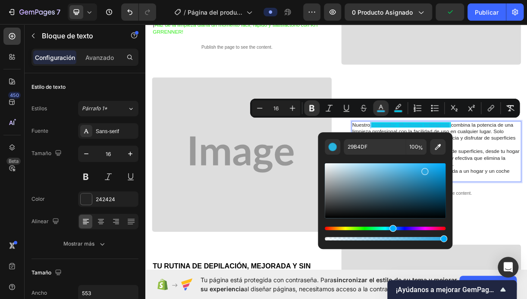
drag, startPoint x: 375, startPoint y: 228, endPoint x: 391, endPoint y: 228, distance: 15.9
click at [391, 228] on div "Tinte" at bounding box center [392, 228] width 7 height 7
click at [393, 228] on div "Tinte" at bounding box center [394, 228] width 7 height 7
drag, startPoint x: 427, startPoint y: 171, endPoint x: 439, endPoint y: 173, distance: 11.3
click at [439, 173] on div "Barra de herramientas contextual del editor" at bounding box center [439, 175] width 7 height 7
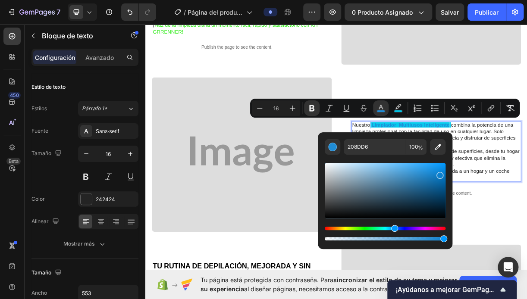
type input "0C80CE"
click at [397, 107] on icon "Barra de herramientas contextual del editor" at bounding box center [397, 108] width 9 height 9
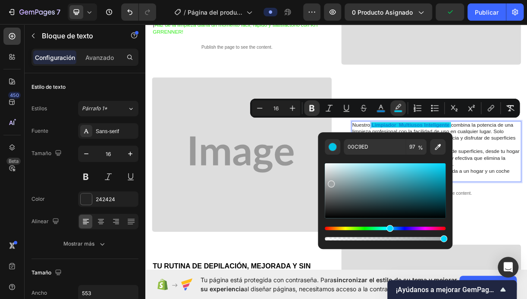
drag, startPoint x: 427, startPoint y: 169, endPoint x: 329, endPoint y: 180, distance: 98.8
click at [329, 181] on div "Barra de herramientas contextual del editor" at bounding box center [384, 190] width 121 height 55
drag, startPoint x: 334, startPoint y: 190, endPoint x: 336, endPoint y: 201, distance: 10.7
click at [336, 201] on div "Barra de herramientas contextual del editor" at bounding box center [384, 190] width 121 height 55
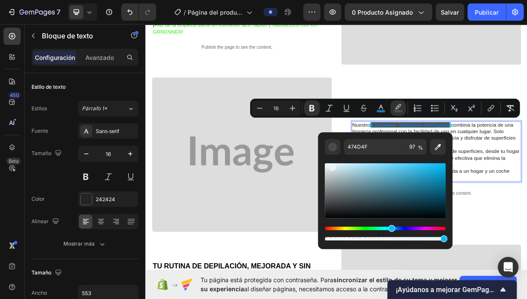
drag, startPoint x: 340, startPoint y: 187, endPoint x: 331, endPoint y: 165, distance: 23.0
click at [331, 165] on div "Barra de herramientas contextual del editor" at bounding box center [384, 190] width 121 height 55
type input "E8F1F4"
drag, startPoint x: 441, startPoint y: 237, endPoint x: 327, endPoint y: 247, distance: 115.0
click at [327, 247] on div "E8F1F4 97 %" at bounding box center [385, 190] width 134 height 117
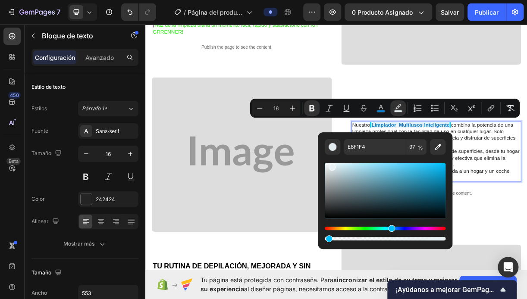
type input "2"
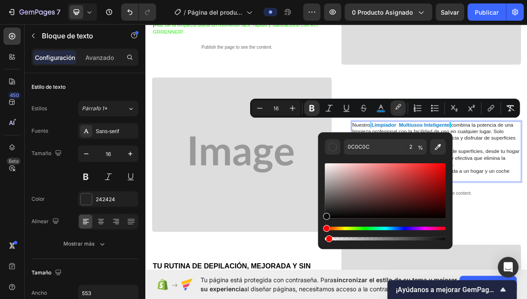
drag, startPoint x: 330, startPoint y: 169, endPoint x: 328, endPoint y: 213, distance: 44.0
click at [328, 213] on div "Barra de herramientas contextual del editor" at bounding box center [326, 216] width 7 height 7
drag, startPoint x: 331, startPoint y: 193, endPoint x: 328, endPoint y: 170, distance: 23.9
click at [329, 167] on div "Barra de herramientas contextual del editor" at bounding box center [384, 190] width 121 height 55
type input "E8E1E1"
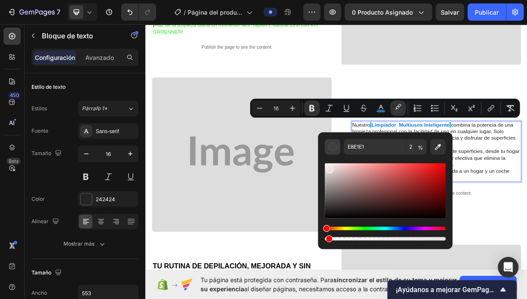
click at [333, 146] on div "Barra de herramientas contextual del editor" at bounding box center [332, 147] width 9 height 9
click at [414, 148] on input "2" at bounding box center [415, 147] width 21 height 16
type input "0"
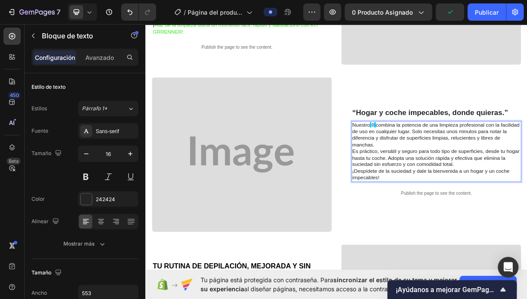
click at [451, 159] on strong "0" at bounding box center [453, 162] width 4 height 7
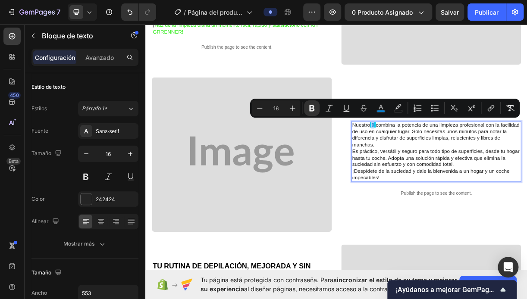
drag, startPoint x: 448, startPoint y: 156, endPoint x: 452, endPoint y: 159, distance: 4.7
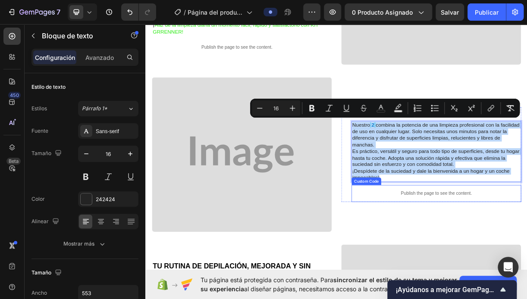
drag, startPoint x: 421, startPoint y: 157, endPoint x: 574, endPoint y: 239, distance: 173.1
drag, startPoint x: 507, startPoint y: 194, endPoint x: 399, endPoint y: 238, distance: 116.1
click at [478, 280] on div "⁠⁠⁠⁠⁠⁠⁠ “Hogar y coche impecables, donde quieras.” Heading Nuestro 2 combina la…" at bounding box center [531, 202] width 243 height 209
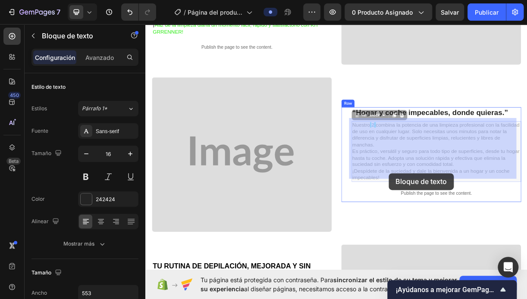
drag, startPoint x: 457, startPoint y: 209, endPoint x: 442, endPoint y: 184, distance: 29.4
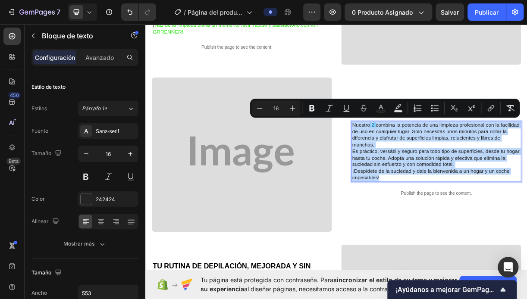
drag, startPoint x: 424, startPoint y: 156, endPoint x: 547, endPoint y: 234, distance: 145.4
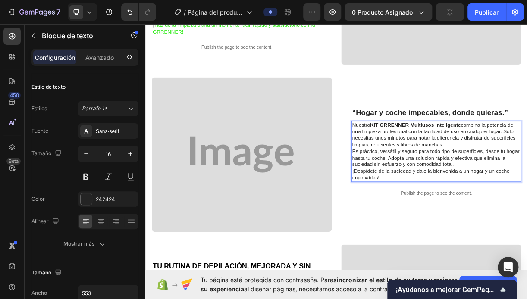
click at [501, 159] on strong "KIT GRRENNER Multiusos Inteligente" at bounding box center [510, 162] width 123 height 7
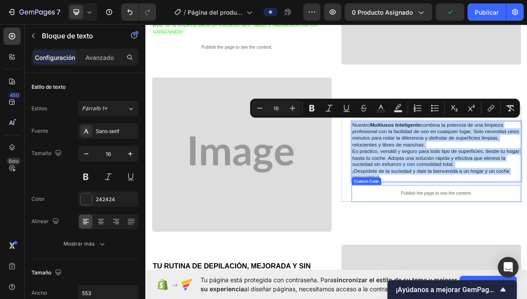
drag, startPoint x: 421, startPoint y: 157, endPoint x: 526, endPoint y: 259, distance: 146.3
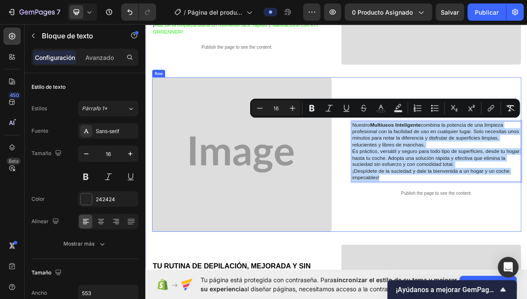
drag, startPoint x: 480, startPoint y: 277, endPoint x: 469, endPoint y: 199, distance: 78.4
click at [480, 274] on div "⁠⁠⁠⁠⁠⁠⁠ “Hogar y coche impecables, donde quieras.” Heading Nuestro Multiusos In…" at bounding box center [531, 202] width 243 height 209
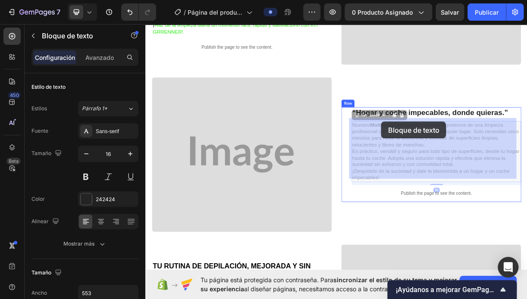
drag, startPoint x: 446, startPoint y: 158, endPoint x: 465, endPoint y: 158, distance: 19.0
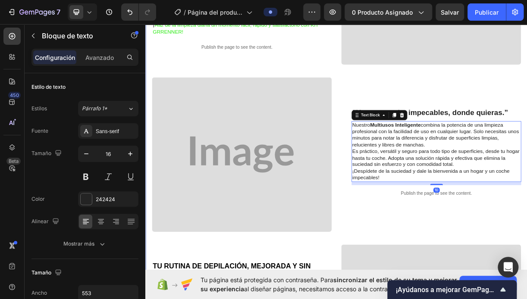
click at [438, 286] on div "“Libérate de la suciedad de forma rápida y cómoda con KIT GRRENNER.” Heading Co…" at bounding box center [404, 212] width 500 height 683
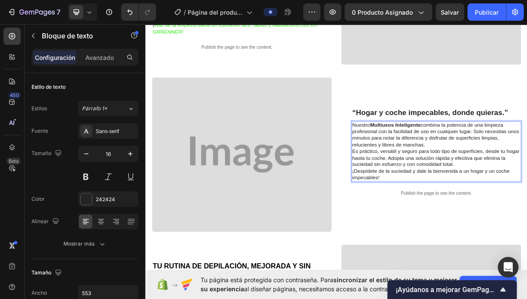
click at [449, 159] on strong "Multiusos Inteligente" at bounding box center [483, 162] width 69 height 7
drag, startPoint x: 449, startPoint y: 158, endPoint x: 527, endPoint y: 159, distance: 78.0
drag, startPoint x: 526, startPoint y: 159, endPoint x: 521, endPoint y: 159, distance: 5.2
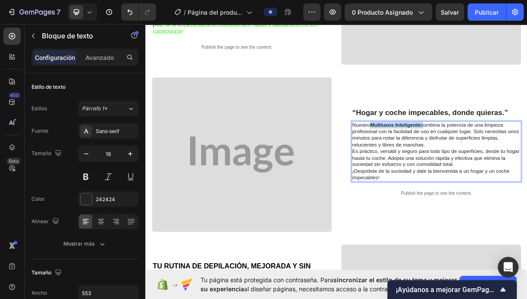
drag, startPoint x: 519, startPoint y: 158, endPoint x: 449, endPoint y: 159, distance: 70.2
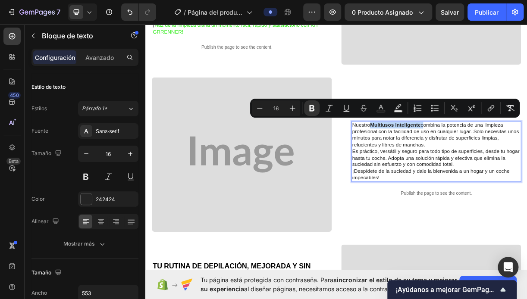
copy p "Multiusos Inteligente"
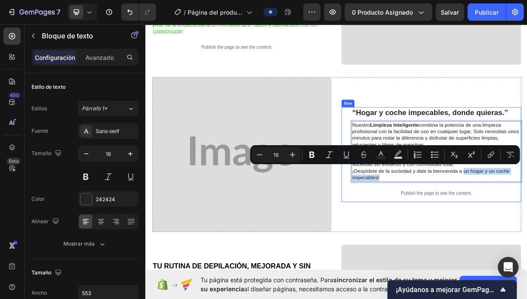
drag, startPoint x: 572, startPoint y: 221, endPoint x: 599, endPoint y: 235, distance: 30.1
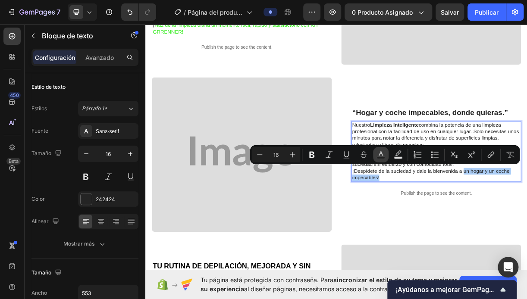
click at [380, 157] on rect "Barra de herramientas contextual del editor" at bounding box center [381, 158] width 8 height 2
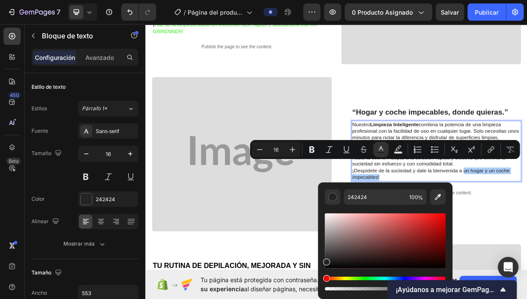
scroll to position [555, 0]
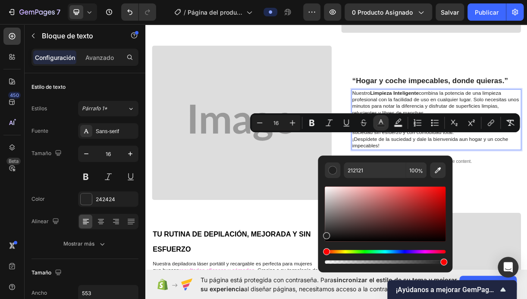
drag, startPoint x: 336, startPoint y: 252, endPoint x: 367, endPoint y: 251, distance: 30.6
click at [367, 251] on div "Tinte" at bounding box center [384, 251] width 121 height 3
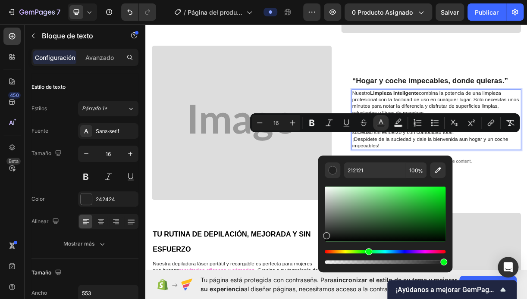
type input "202020"
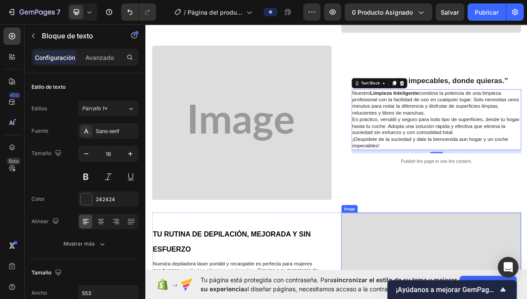
drag, startPoint x: 490, startPoint y: 275, endPoint x: 446, endPoint y: 329, distance: 70.1
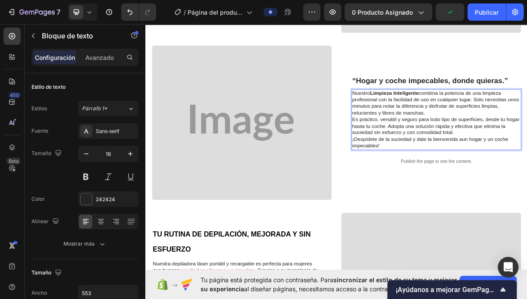
click at [526, 178] on span "un hogar y un coche impecables!" at bounding box center [530, 186] width 211 height 16
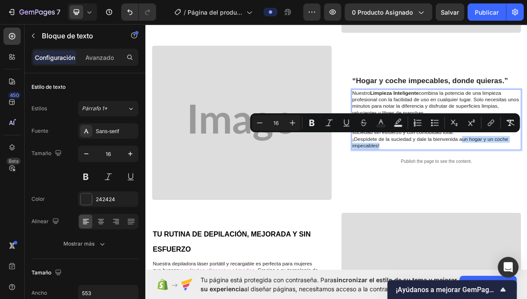
drag, startPoint x: 571, startPoint y: 177, endPoint x: 640, endPoint y: 185, distance: 69.4
click at [383, 125] on rect "Barra de herramientas contextual del editor" at bounding box center [381, 126] width 8 height 2
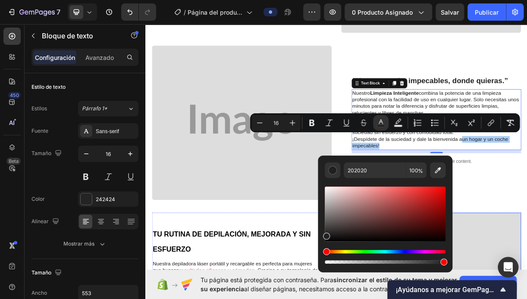
drag, startPoint x: 499, startPoint y: 269, endPoint x: 503, endPoint y: 268, distance: 4.4
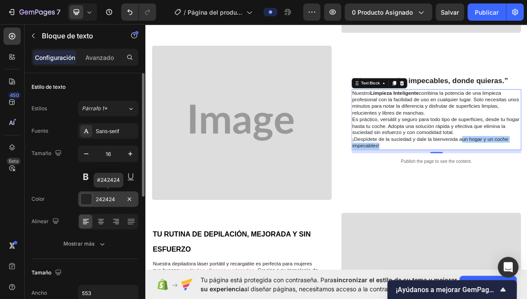
click at [86, 201] on div at bounding box center [86, 198] width 11 height 11
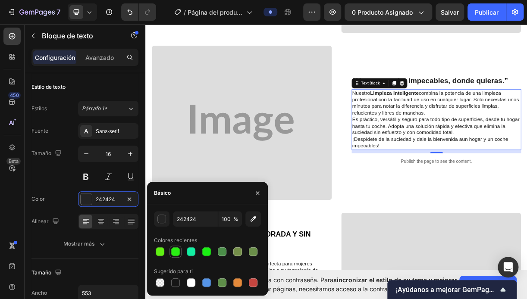
click at [172, 253] on div at bounding box center [175, 251] width 9 height 9
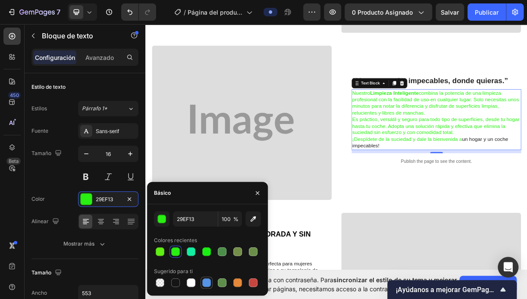
click at [205, 284] on div at bounding box center [206, 282] width 9 height 9
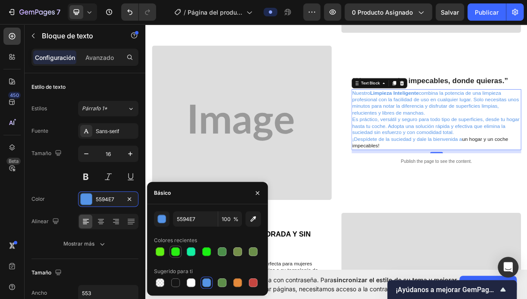
click at [173, 254] on div at bounding box center [175, 251] width 9 height 9
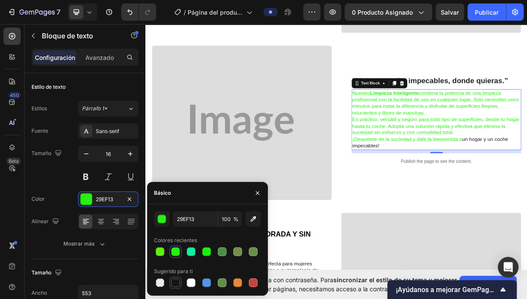
click at [171, 281] on div at bounding box center [175, 282] width 9 height 9
type input "151515"
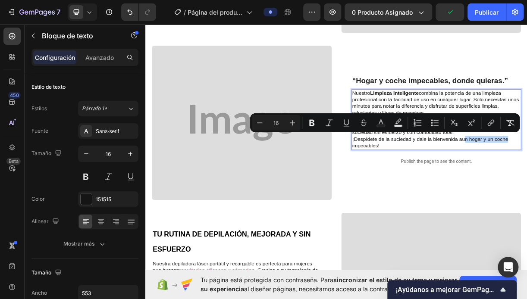
drag, startPoint x: 589, startPoint y: 178, endPoint x: 643, endPoint y: 179, distance: 53.9
drag, startPoint x: 420, startPoint y: 187, endPoint x: 572, endPoint y: 178, distance: 152.4
click at [377, 125] on rect "Barra de herramientas contextual del editor" at bounding box center [381, 126] width 8 height 2
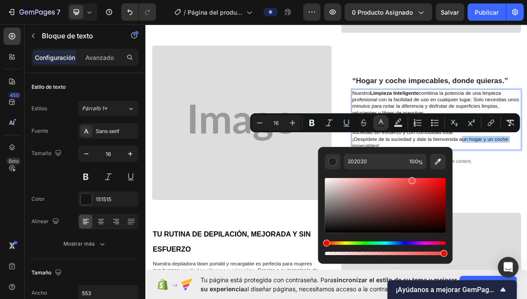
drag, startPoint x: 327, startPoint y: 228, endPoint x: 414, endPoint y: 178, distance: 99.2
click at [414, 178] on div "Barra de herramientas contextual del editor" at bounding box center [411, 180] width 7 height 7
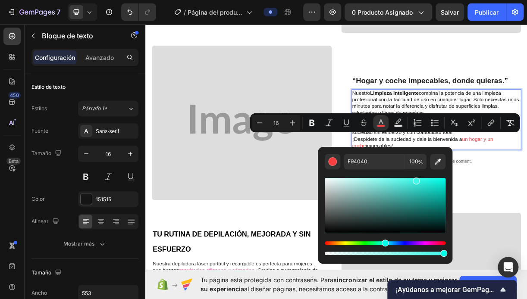
drag, startPoint x: 354, startPoint y: 244, endPoint x: 383, endPoint y: 243, distance: 28.9
click at [383, 243] on div "Tinte" at bounding box center [384, 242] width 121 height 3
type input "3FF8E9"
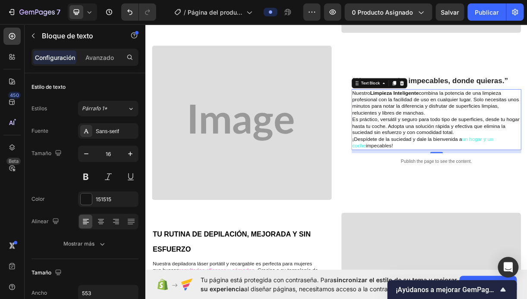
drag, startPoint x: 421, startPoint y: 186, endPoint x: 461, endPoint y: 186, distance: 39.6
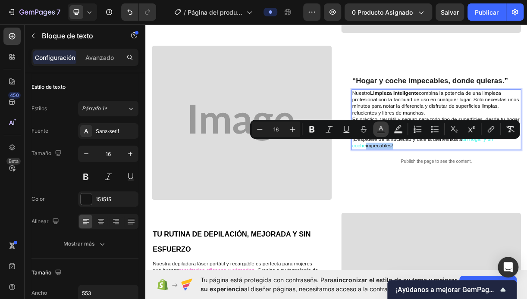
click at [379, 131] on icon "Barra de herramientas contextual del editor" at bounding box center [380, 129] width 9 height 9
type input "202020"
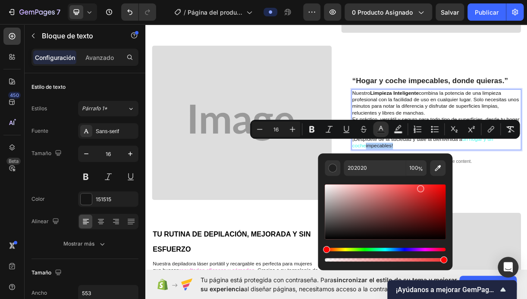
drag, startPoint x: 357, startPoint y: 211, endPoint x: 421, endPoint y: 185, distance: 68.3
click at [420, 185] on div "Barra de herramientas contextual del editor" at bounding box center [384, 211] width 121 height 55
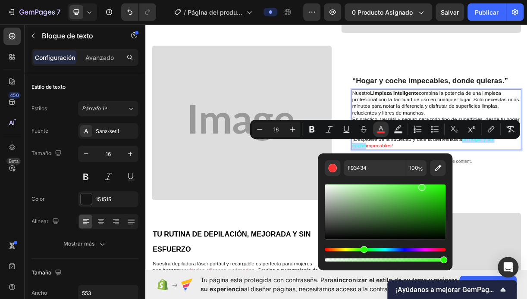
drag, startPoint x: 346, startPoint y: 248, endPoint x: 362, endPoint y: 245, distance: 16.7
click at [362, 245] on div "Barra de herramientas contextual del editor" at bounding box center [384, 223] width 121 height 81
type input "4AF834"
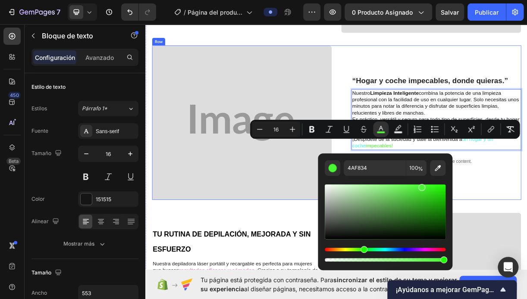
click at [526, 241] on div "⁠⁠⁠⁠⁠⁠⁠ “Hogar y coche impecables, donde quieras.” Heading Nuestro Limpieza Int…" at bounding box center [531, 159] width 243 height 209
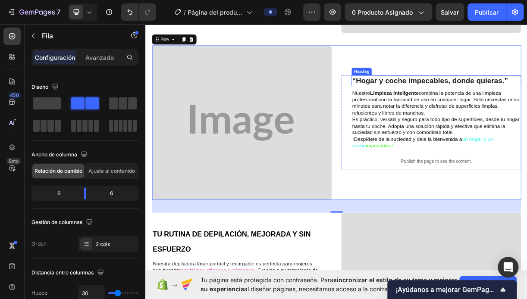
click at [425, 97] on strong "“Hogar y coche impecables, donde quieras.”" at bounding box center [530, 102] width 211 height 11
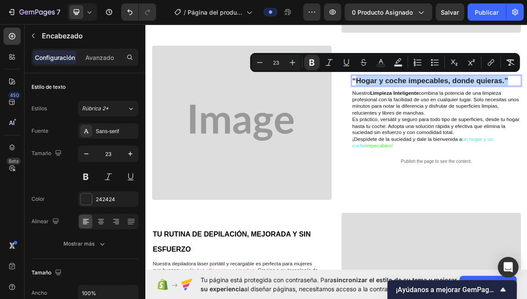
drag, startPoint x: 424, startPoint y: 96, endPoint x: 638, endPoint y: 101, distance: 213.4
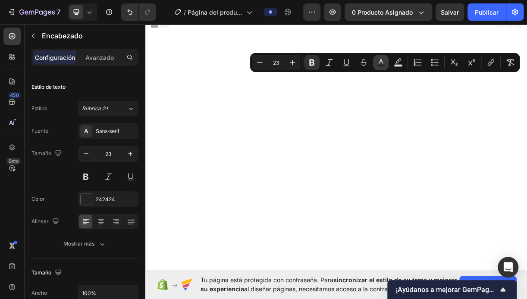
scroll to position [555, 0]
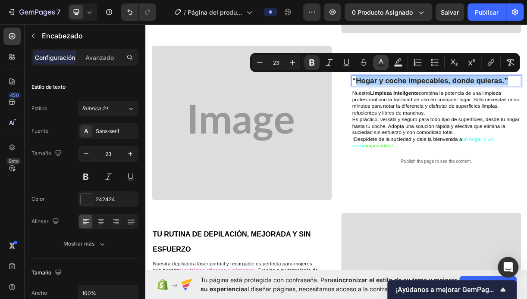
click at [379, 65] on rect "Barra de herramientas contextual del editor" at bounding box center [381, 66] width 8 height 2
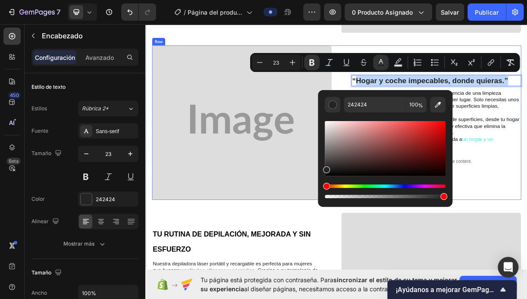
drag, startPoint x: 609, startPoint y: 237, endPoint x: 516, endPoint y: 143, distance: 132.9
click at [526, 234] on div "“Hogar y coche impecables, donde quieras.” Heading 10 Nuestro Limpieza Intelige…" at bounding box center [531, 159] width 243 height 209
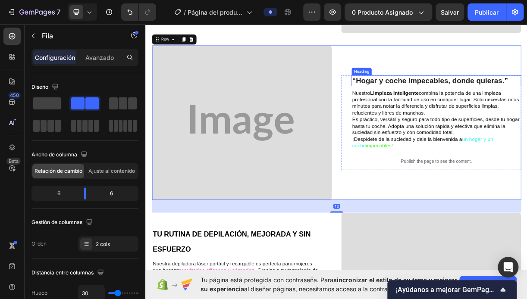
click at [425, 100] on strong "“Hogar y coche impecables, donde quieras.”" at bounding box center [530, 102] width 211 height 11
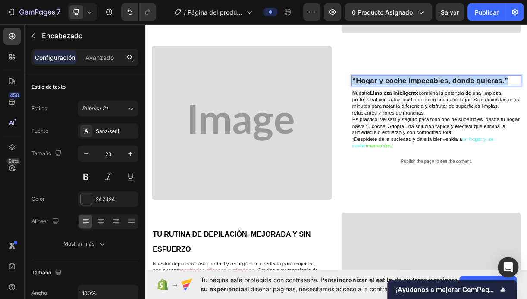
drag, startPoint x: 422, startPoint y: 97, endPoint x: 629, endPoint y: 97, distance: 206.8
click at [526, 97] on strong "“Hogar y coche impecables, donde quieras.”" at bounding box center [530, 102] width 211 height 11
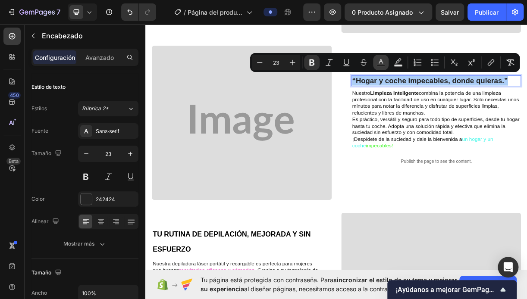
click at [378, 65] on rect "Barra de herramientas contextual del editor" at bounding box center [381, 66] width 8 height 2
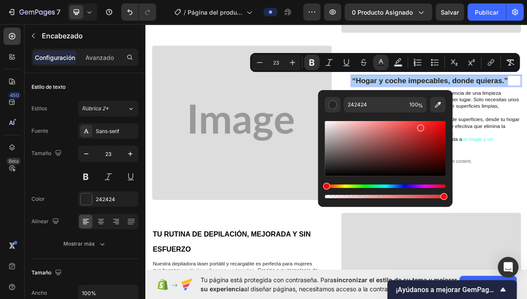
drag, startPoint x: 328, startPoint y: 166, endPoint x: 430, endPoint y: 125, distance: 110.2
click at [430, 125] on div "Barra de herramientas contextual del editor" at bounding box center [384, 148] width 121 height 55
type input "EA1C1C"
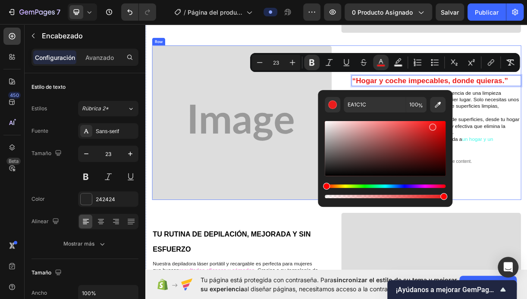
click at [526, 239] on div "“Hogar y coche impecables, donde quieras.” Heading 10 Nuestro Limpieza Intelige…" at bounding box center [531, 159] width 243 height 209
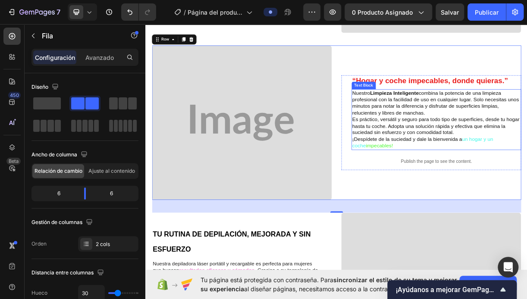
click at [526, 179] on span "un hogar y un coche" at bounding box center [520, 186] width 191 height 16
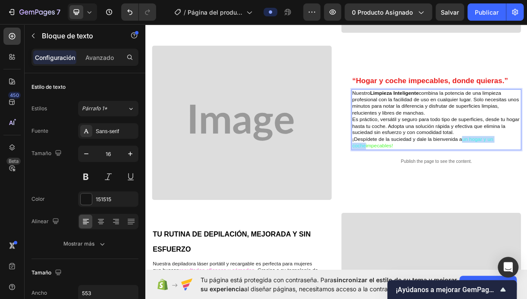
drag, startPoint x: 574, startPoint y: 178, endPoint x: 636, endPoint y: 176, distance: 62.9
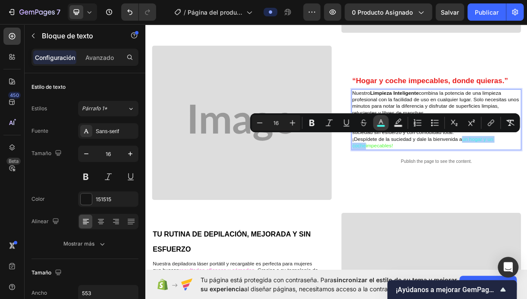
click at [383, 127] on rect "Barra de herramientas contextual del editor" at bounding box center [381, 126] width 8 height 2
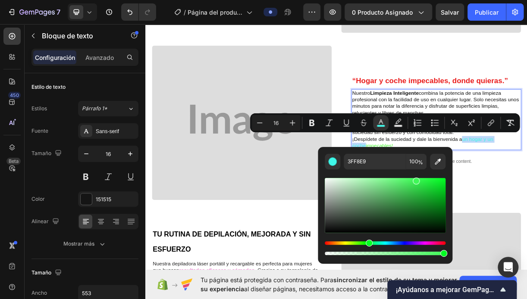
type input "3FF857"
drag, startPoint x: 382, startPoint y: 243, endPoint x: 368, endPoint y: 246, distance: 14.4
click at [368, 246] on div "Tinte" at bounding box center [368, 243] width 7 height 7
click at [526, 245] on div "⁠⁠⁠⁠⁠⁠⁠ “Hogar y coche impecables, donde quieras.” Heading Nuestro Limpieza Int…" at bounding box center [531, 159] width 243 height 209
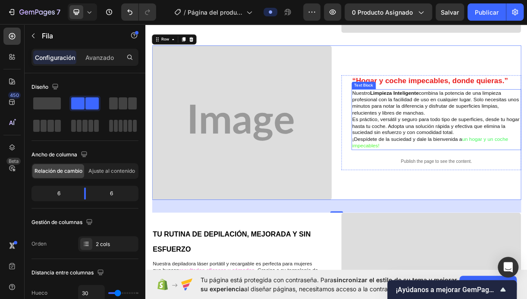
click at [449, 115] on strong "Limpieza Inteligente" at bounding box center [482, 118] width 66 height 7
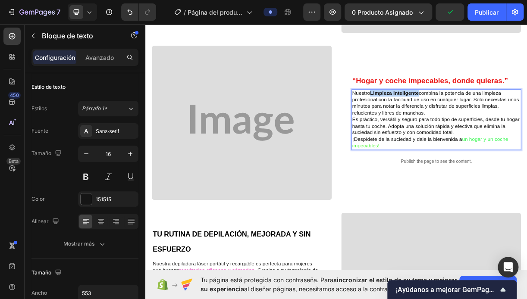
drag, startPoint x: 449, startPoint y: 115, endPoint x: 513, endPoint y: 117, distance: 63.8
click at [513, 117] on strong "Limpieza Inteligente" at bounding box center [482, 118] width 66 height 7
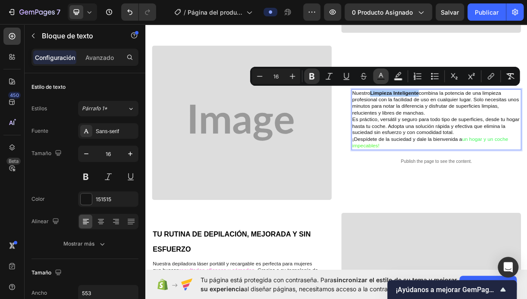
click at [381, 78] on rect "Barra de herramientas contextual del editor" at bounding box center [381, 79] width 8 height 2
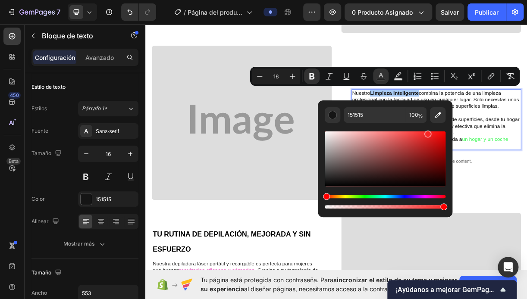
drag, startPoint x: 352, startPoint y: 175, endPoint x: 426, endPoint y: 132, distance: 85.9
click at [426, 132] on div "Barra de herramientas contextual del editor" at bounding box center [384, 158] width 121 height 55
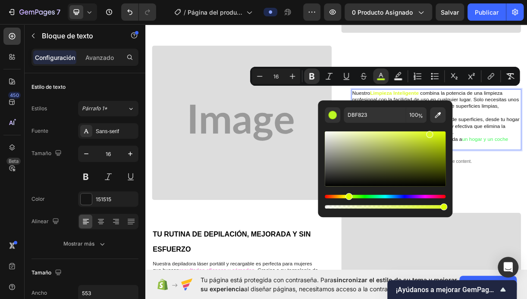
drag, startPoint x: 330, startPoint y: 196, endPoint x: 347, endPoint y: 199, distance: 17.6
click at [347, 199] on div "Tinte" at bounding box center [348, 196] width 7 height 7
drag, startPoint x: 427, startPoint y: 137, endPoint x: 436, endPoint y: 140, distance: 10.1
click at [440, 143] on div "Barra de herramientas contextual del editor" at bounding box center [440, 146] width 7 height 7
drag, startPoint x: 430, startPoint y: 144, endPoint x: 437, endPoint y: 136, distance: 10.7
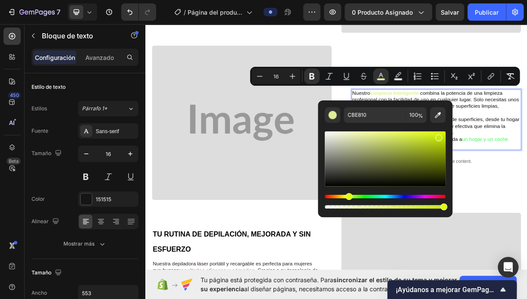
click at [437, 136] on div "Barra de herramientas contextual del editor" at bounding box center [384, 158] width 121 height 55
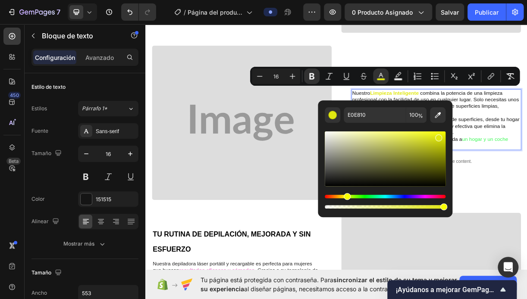
drag, startPoint x: 350, startPoint y: 196, endPoint x: 345, endPoint y: 197, distance: 4.8
click at [345, 197] on div "Tinte" at bounding box center [346, 196] width 7 height 7
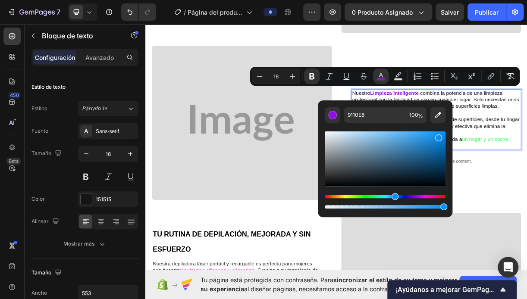
type input "108EE8"
drag, startPoint x: 351, startPoint y: 197, endPoint x: 393, endPoint y: 196, distance: 42.2
click at [393, 196] on div "Tinte" at bounding box center [394, 196] width 7 height 7
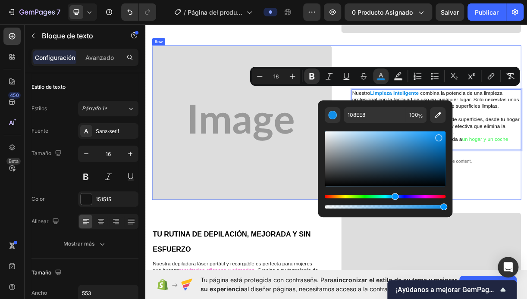
click at [526, 225] on div "⁠⁠⁠⁠⁠⁠⁠ “Hogar y coche impecables, donde quieras.” Heading Nuestro Limpieza Int…" at bounding box center [531, 159] width 243 height 209
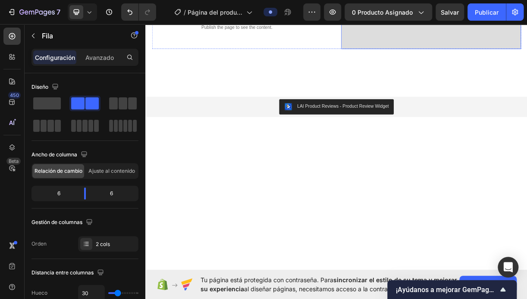
scroll to position [770, 0]
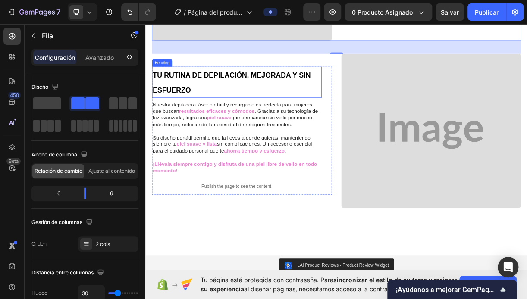
click at [155, 90] on strong "TU RUTINA DE DEPILACIÓN, MEJORADA Y SIN ESFUERZO" at bounding box center [262, 105] width 214 height 31
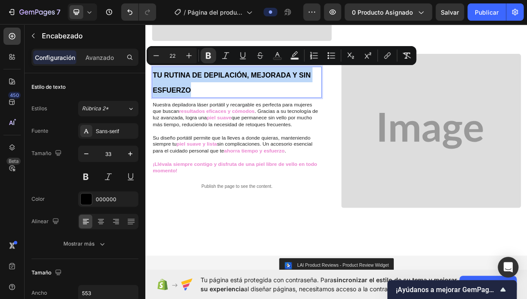
drag, startPoint x: 156, startPoint y: 86, endPoint x: 271, endPoint y: 111, distance: 118.2
click at [271, 111] on p "TU RUTINA DE DEPILACIÓN, MEJORADA Y SIN ESFUERZO" at bounding box center [269, 104] width 228 height 41
copy strong "TU RUTINA DE DEPILACIÓN, MEJORADA Y SIN ESFUERZO"
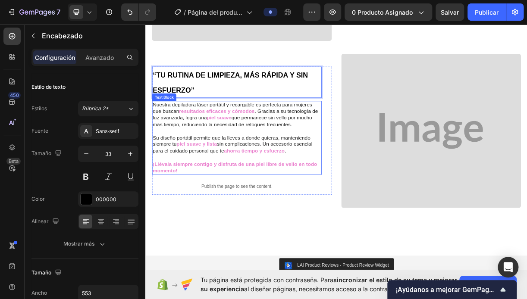
click at [154, 130] on div "Nuestra depiladora láser portátil y recargable es perfecta para mujeres que bus…" at bounding box center [269, 180] width 230 height 100
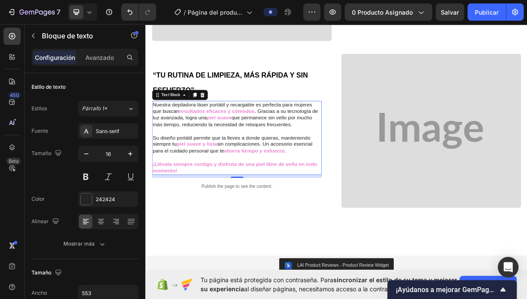
click at [154, 130] on div "Nuestra depiladora láser portátil y recargable es perfecta para mujeres que bus…" at bounding box center [269, 180] width 230 height 100
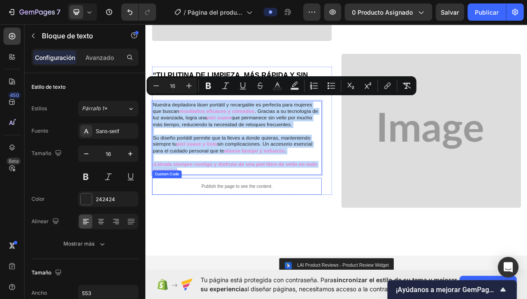
drag, startPoint x: 154, startPoint y: 128, endPoint x: 298, endPoint y: 235, distance: 179.3
click at [298, 235] on div "⁠⁠⁠⁠⁠⁠⁠ “TU RUTINA DE LIMPIEZA, MÁS RÁPIDA Y SIN ESFUERZO” Heading Nuestra depi…" at bounding box center [269, 171] width 230 height 174
copy div "Nuestra depiladora láser portátil y recargable es perfecta para mujeres que bus…"
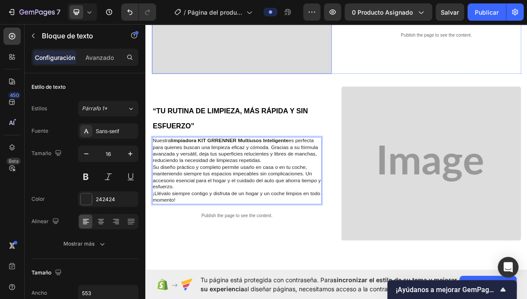
scroll to position [727, 0]
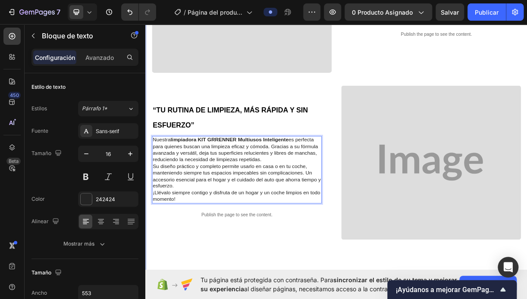
click at [153, 132] on div "“Libérate de la suciedad de forma rápida y cómoda con KIT GRRENNER.” Heading Co…" at bounding box center [403, 1] width 517 height 735
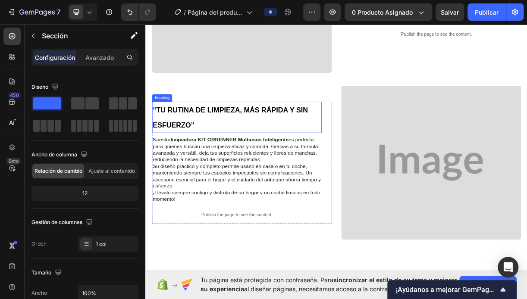
click at [156, 137] on strong "“TU RUTINA DE LIMPIEZA, MÁS RÁPIDA Y SIN ESFUERZO”" at bounding box center [260, 152] width 210 height 31
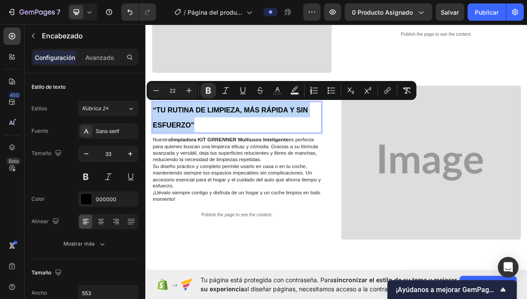
drag, startPoint x: 156, startPoint y: 131, endPoint x: 264, endPoint y: 162, distance: 111.6
click at [264, 162] on p "“TU RUTINA DE LIMPIEZA, MÁS RÁPIDA Y SIN ESFUERZO”" at bounding box center [269, 152] width 228 height 41
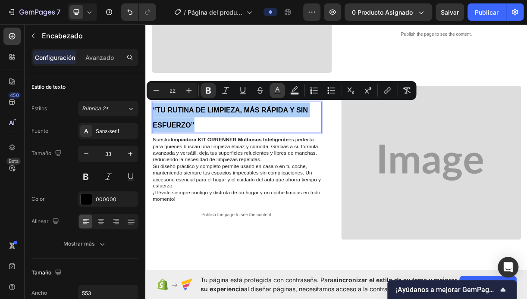
click at [277, 92] on icon "Barra de herramientas contextual del editor" at bounding box center [277, 90] width 9 height 9
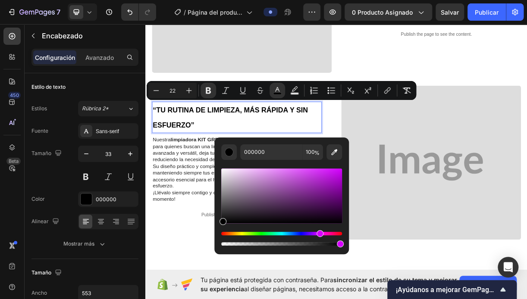
drag, startPoint x: 223, startPoint y: 235, endPoint x: 318, endPoint y: 230, distance: 95.4
click at [318, 230] on div "Barra de herramientas contextual del editor" at bounding box center [281, 207] width 121 height 81
drag, startPoint x: 239, startPoint y: 215, endPoint x: 329, endPoint y: 174, distance: 99.3
click at [329, 174] on div "Barra de herramientas contextual del editor" at bounding box center [328, 175] width 7 height 7
type input "C319E5"
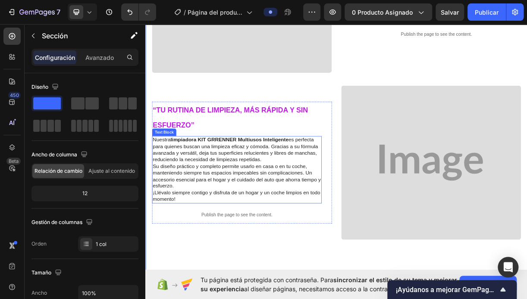
click at [180, 178] on p "Nuestra limpiadora KIT GRRENNER Multiusos Inteligente es perfecta para quienes …" at bounding box center [269, 196] width 228 height 36
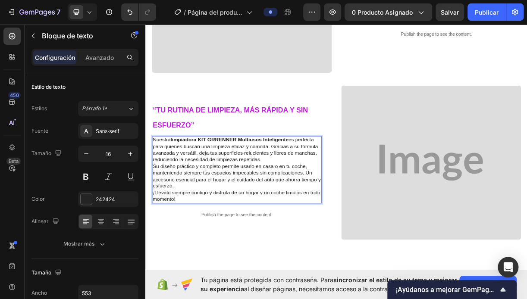
click at [181, 179] on strong "limpiadora KIT GRRENNER Multiusos Inteligente" at bounding box center [259, 182] width 160 height 7
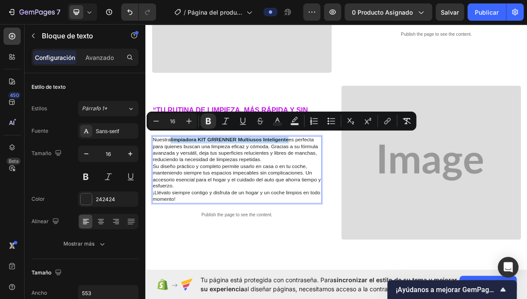
drag, startPoint x: 181, startPoint y: 174, endPoint x: 324, endPoint y: 178, distance: 143.5
click at [324, 179] on strong "limpiadora KIT GRRENNER Multiusos Inteligente" at bounding box center [259, 182] width 160 height 7
click at [274, 125] on rect "Barra de herramientas contextual del editor" at bounding box center [277, 124] width 8 height 2
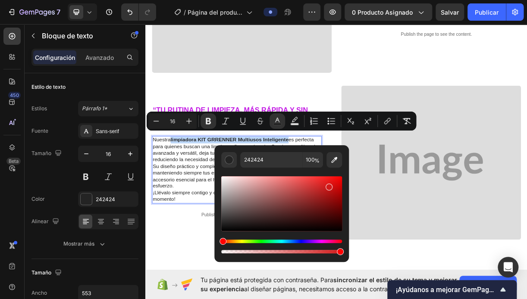
drag, startPoint x: 227, startPoint y: 221, endPoint x: 328, endPoint y: 185, distance: 107.3
click at [328, 185] on div "Barra de herramientas contextual del editor" at bounding box center [281, 203] width 121 height 55
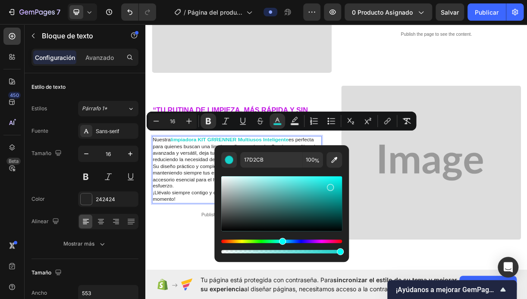
drag, startPoint x: 225, startPoint y: 241, endPoint x: 281, endPoint y: 233, distance: 56.6
click at [281, 233] on div "Barra de herramientas contextual del editor" at bounding box center [281, 215] width 121 height 81
drag, startPoint x: 334, startPoint y: 186, endPoint x: 337, endPoint y: 178, distance: 8.2
click at [337, 179] on div "Barra de herramientas contextual del editor" at bounding box center [337, 182] width 7 height 7
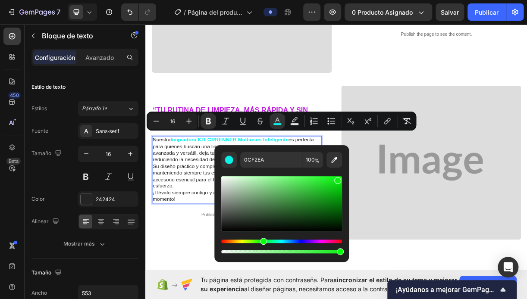
drag, startPoint x: 280, startPoint y: 240, endPoint x: 262, endPoint y: 241, distance: 17.8
click at [262, 241] on div "Tinte" at bounding box center [263, 241] width 7 height 7
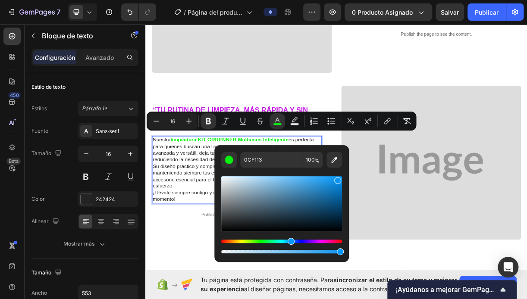
drag, startPoint x: 266, startPoint y: 240, endPoint x: 290, endPoint y: 240, distance: 23.7
click at [290, 240] on div "Tinte" at bounding box center [290, 241] width 7 height 7
type input "0C95F0"
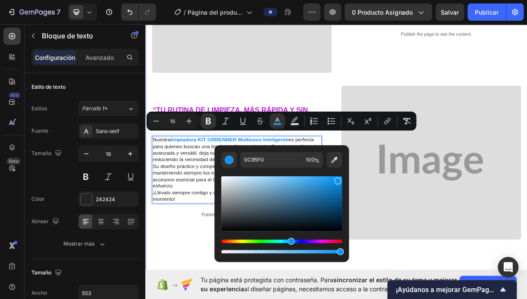
click at [444, 299] on div "“Libérate de la suciedad de forma rápida y cómoda con KIT GRRENNER.” Heading Co…" at bounding box center [403, 1] width 517 height 735
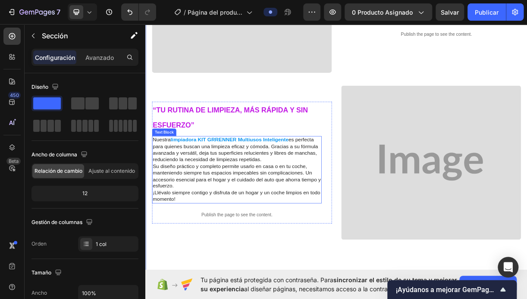
click at [156, 250] on p "¡Llévalo siempre contigo y disfruta de un hogar y un coche limpios en todo mome…" at bounding box center [269, 259] width 228 height 18
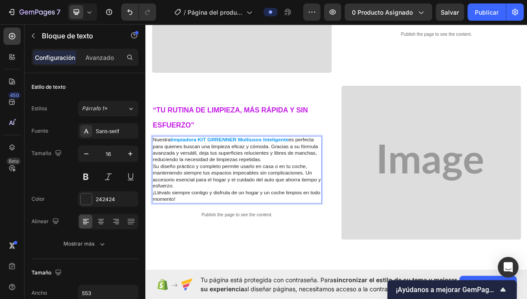
click at [157, 250] on p "¡Llévalo siempre contigo y disfruta de un hogar y un coche limpios en todo mome…" at bounding box center [269, 259] width 228 height 18
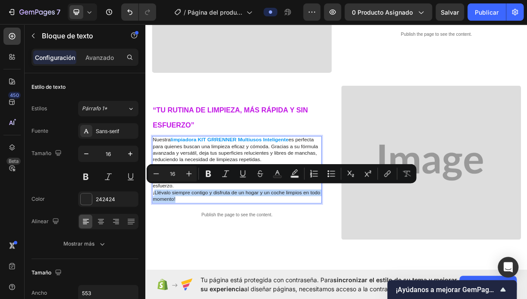
drag, startPoint x: 174, startPoint y: 250, endPoint x: 297, endPoint y: 259, distance: 123.6
click at [297, 259] on p "¡Llévalo siempre contigo y disfruta de un hogar y un coche limpios en todo mome…" at bounding box center [269, 259] width 228 height 18
click at [275, 176] on rect "Barra de herramientas contextual del editor" at bounding box center [277, 177] width 8 height 2
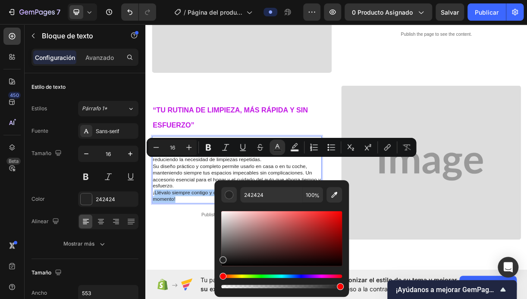
scroll to position [770, 0]
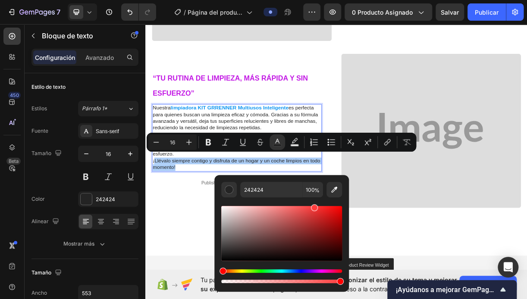
drag, startPoint x: 243, startPoint y: 250, endPoint x: 313, endPoint y: 204, distance: 83.5
click at [313, 204] on div "Barra de herramientas contextual del editor" at bounding box center [281, 240] width 121 height 87
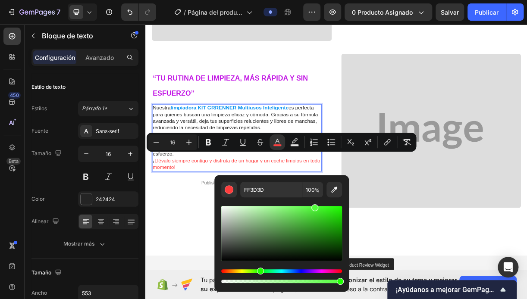
drag, startPoint x: 245, startPoint y: 271, endPoint x: 259, endPoint y: 271, distance: 14.2
click at [259, 271] on div "Tinte" at bounding box center [281, 270] width 121 height 3
drag, startPoint x: 319, startPoint y: 209, endPoint x: 336, endPoint y: 221, distance: 20.6
click at [334, 209] on div "Barra de herramientas contextual del editor" at bounding box center [281, 233] width 121 height 55
type input "28EF0E"
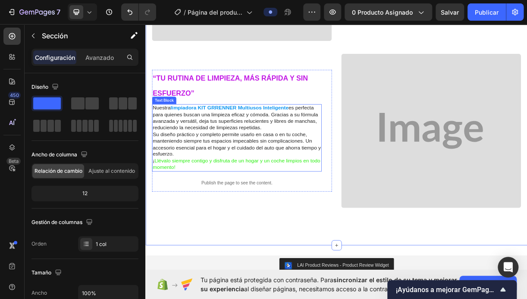
click at [318, 152] on p "Nuestra limpiadora KIT GRRENNER Multiusos Inteligente es perfecta para quienes …" at bounding box center [269, 153] width 228 height 36
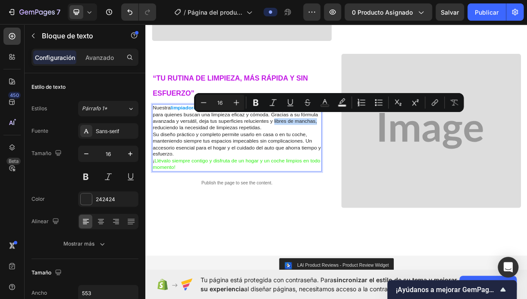
drag, startPoint x: 318, startPoint y: 148, endPoint x: 375, endPoint y: 153, distance: 58.0
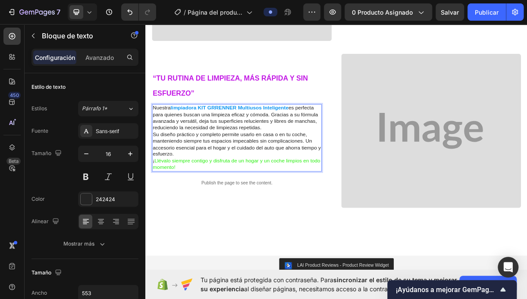
click at [155, 159] on p "Nuestra limpiadora KIT GRRENNER Multiusos Inteligente es perfecta para quienes …" at bounding box center [269, 153] width 228 height 36
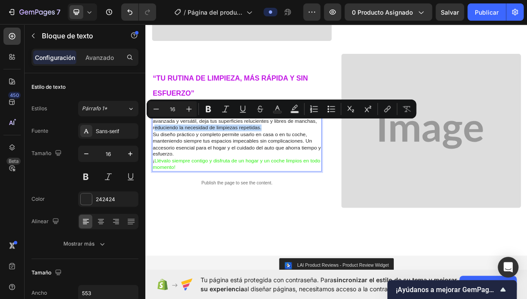
drag, startPoint x: 155, startPoint y: 159, endPoint x: 293, endPoint y: 158, distance: 137.9
click at [293, 158] on p "Nuestra limpiadora KIT GRRENNER Multiusos Inteligente es perfecta para quienes …" at bounding box center [269, 153] width 228 height 36
click at [307, 157] on p "Nuestra limpiadora KIT GRRENNER Multiusos Inteligente es perfecta para quienes …" at bounding box center [269, 153] width 228 height 36
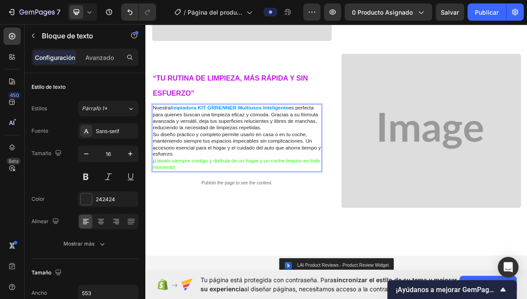
click at [219, 148] on p "Nuestra limpiadora KIT GRRENNER Multiusos Inteligente es perfecta para quienes …" at bounding box center [269, 153] width 228 height 36
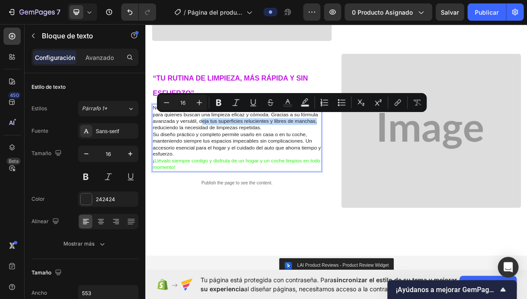
drag, startPoint x: 219, startPoint y: 148, endPoint x: 370, endPoint y: 149, distance: 150.8
click at [370, 149] on p "Nuestra limpiadora KIT GRRENNER Multiusos Inteligente es perfecta para quienes …" at bounding box center [269, 153] width 228 height 36
click at [290, 103] on icon "Barra de herramientas contextual del editor" at bounding box center [287, 102] width 9 height 9
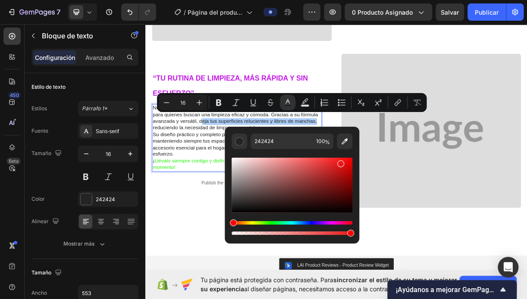
drag, startPoint x: 237, startPoint y: 207, endPoint x: 345, endPoint y: 160, distance: 118.1
click at [345, 160] on div "Barra de herramientas contextual del editor" at bounding box center [291, 185] width 121 height 55
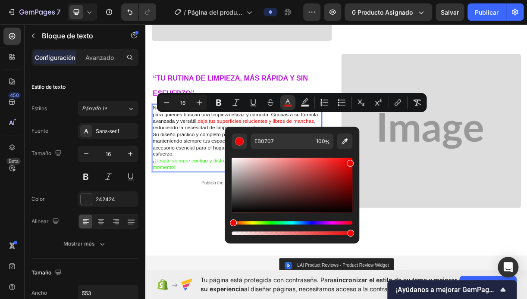
drag, startPoint x: 236, startPoint y: 223, endPoint x: 230, endPoint y: 223, distance: 5.6
click at [230, 223] on div "Tinte" at bounding box center [233, 222] width 7 height 7
type input "F20909"
click at [347, 160] on div "Barra de herramientas contextual del editor" at bounding box center [348, 162] width 7 height 7
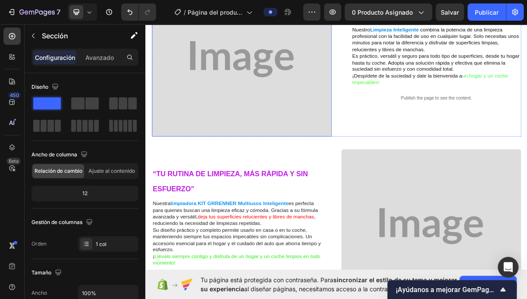
scroll to position [511, 0]
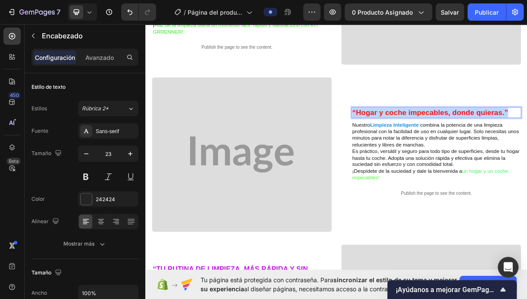
drag, startPoint x: 422, startPoint y: 140, endPoint x: 639, endPoint y: 138, distance: 217.2
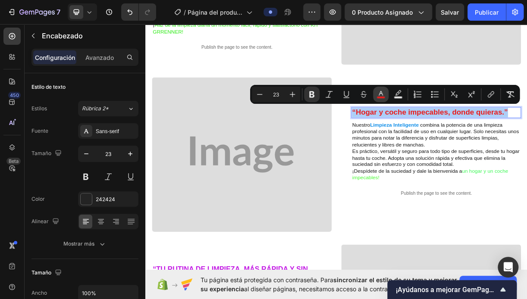
click at [383, 97] on rect "Barra de herramientas contextual del editor" at bounding box center [381, 98] width 8 height 2
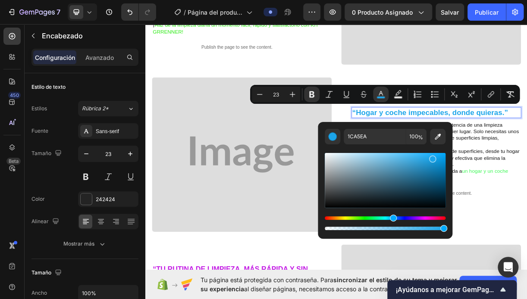
drag, startPoint x: 326, startPoint y: 218, endPoint x: 392, endPoint y: 216, distance: 65.5
click at [392, 216] on div "Tinte" at bounding box center [393, 218] width 7 height 7
drag, startPoint x: 434, startPoint y: 161, endPoint x: 442, endPoint y: 153, distance: 10.4
click at [442, 153] on div "Barra de herramientas contextual del editor" at bounding box center [443, 156] width 7 height 7
type input "07A9F9"
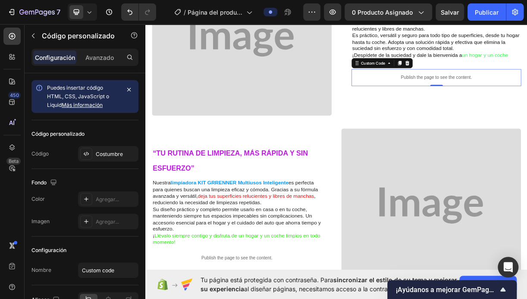
scroll to position [770, 0]
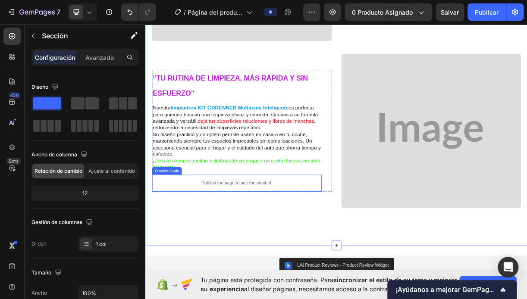
click at [248, 237] on p "Publish the page to see the content." at bounding box center [269, 241] width 230 height 9
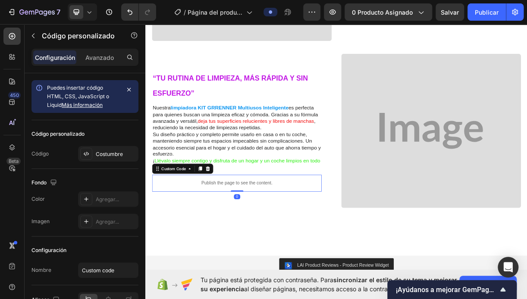
click at [228, 219] on icon at bounding box center [230, 222] width 6 height 6
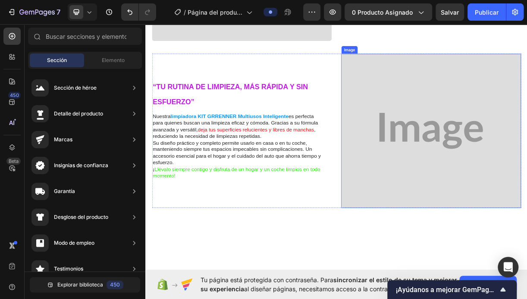
scroll to position [641, 0]
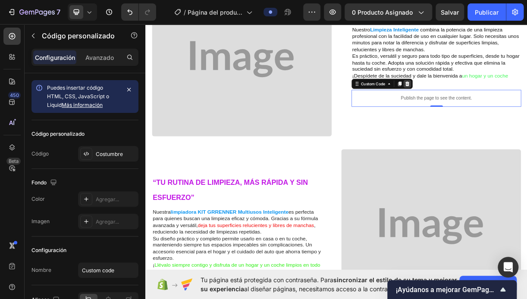
click at [499, 106] on div at bounding box center [499, 106] width 10 height 10
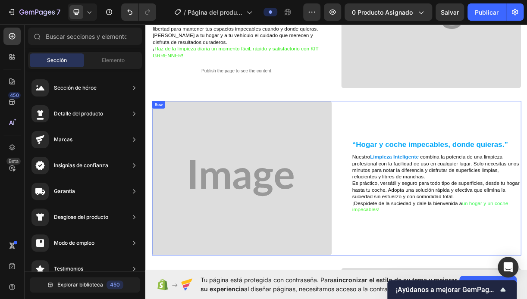
scroll to position [350, 0]
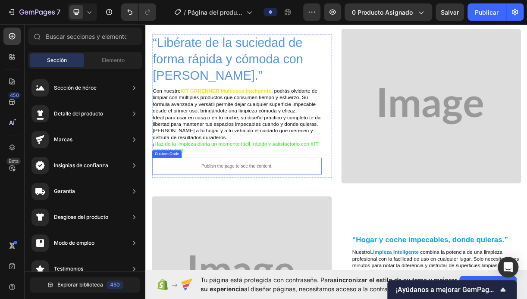
click at [271, 218] on p "Publish the page to see the content." at bounding box center [269, 218] width 230 height 9
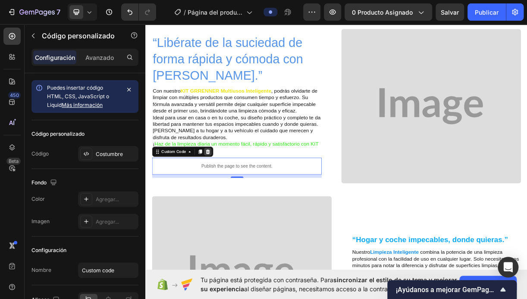
click at [228, 200] on icon at bounding box center [229, 198] width 7 height 7
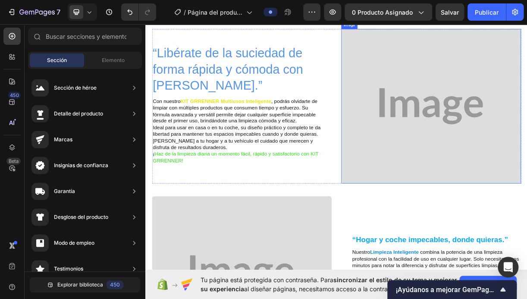
scroll to position [49, 0]
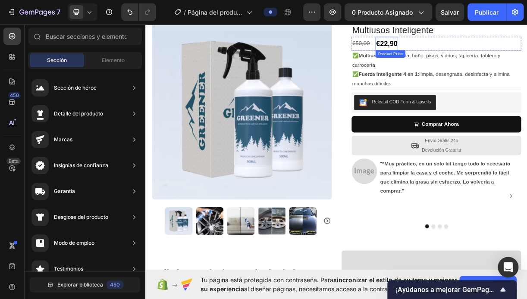
click at [461, 50] on div "€22,90" at bounding box center [471, 52] width 31 height 19
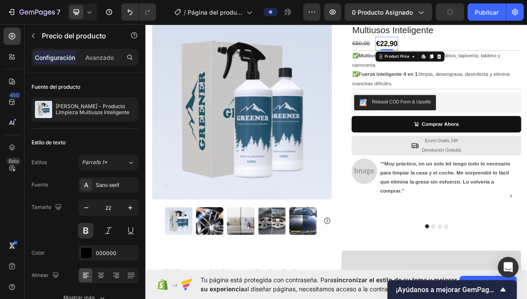
click at [459, 48] on div "€22,90" at bounding box center [471, 52] width 31 height 19
click at [456, 50] on div "€22,90" at bounding box center [471, 52] width 31 height 19
click at [456, 49] on div "€22,90" at bounding box center [471, 52] width 31 height 19
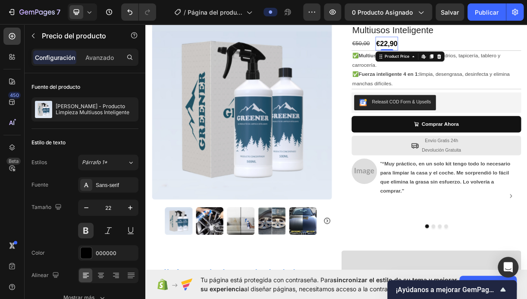
click at [458, 44] on div "€22,90" at bounding box center [471, 52] width 31 height 19
click at [457, 50] on div "€22,90" at bounding box center [471, 52] width 31 height 19
click at [457, 46] on div "€22,90" at bounding box center [471, 52] width 31 height 19
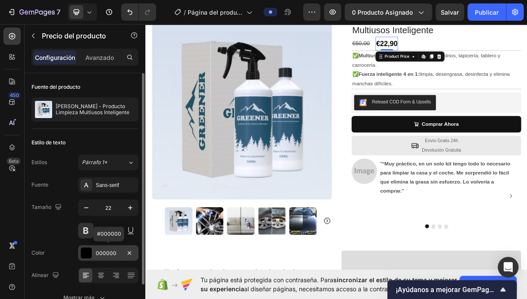
click at [89, 251] on div at bounding box center [86, 252] width 11 height 11
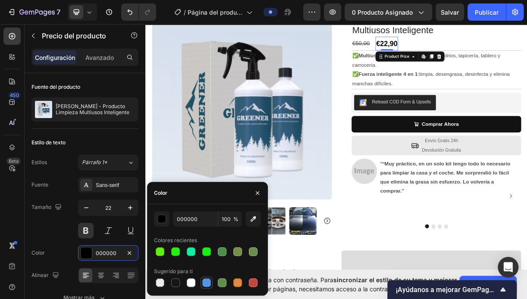
click at [202, 285] on div at bounding box center [206, 282] width 9 height 9
type input "5594E7"
click at [253, 191] on button "button" at bounding box center [257, 193] width 14 height 14
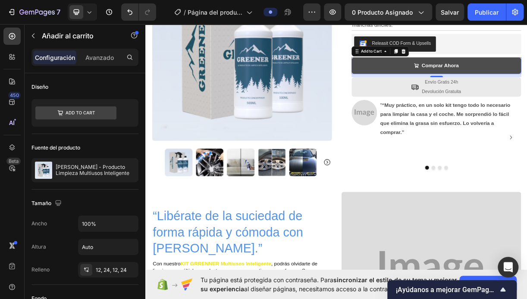
scroll to position [135, 0]
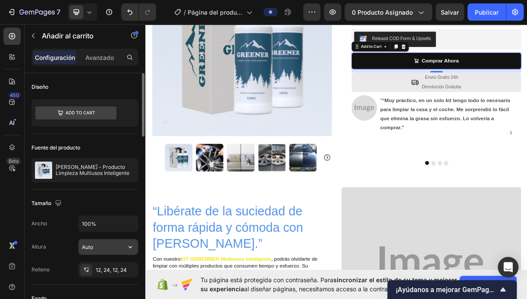
click at [103, 249] on input "Auto" at bounding box center [107, 247] width 59 height 16
click at [108, 232] on div "Ancho 100% Altura Auto Relleno 12, 24, 12, 24" at bounding box center [84, 246] width 107 height 62
click at [109, 226] on input "100%" at bounding box center [107, 224] width 59 height 16
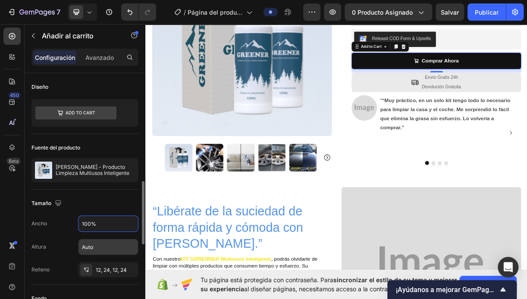
scroll to position [129, 0]
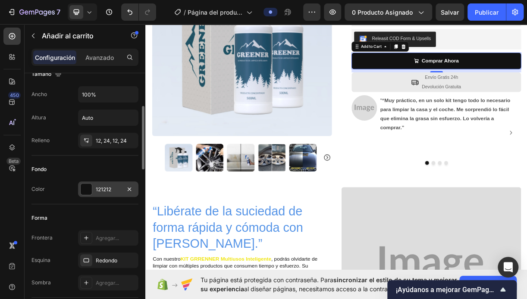
click at [90, 189] on div at bounding box center [86, 189] width 11 height 11
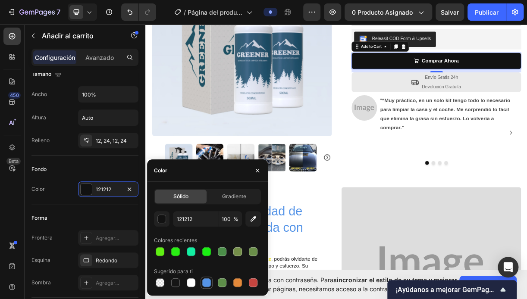
click at [201, 282] on div at bounding box center [206, 283] width 12 height 12
type input "5594E7"
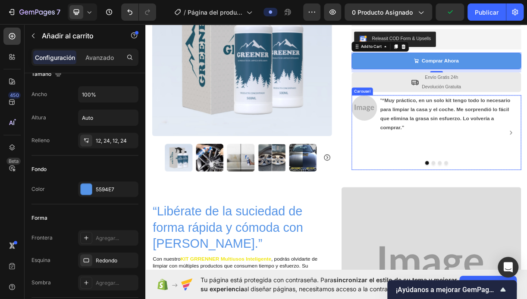
click at [437, 206] on div "Image " “Muy práctico, en un solo kit tengo todo lo necesario para limpiar la c…" at bounding box center [537, 172] width 226 height 101
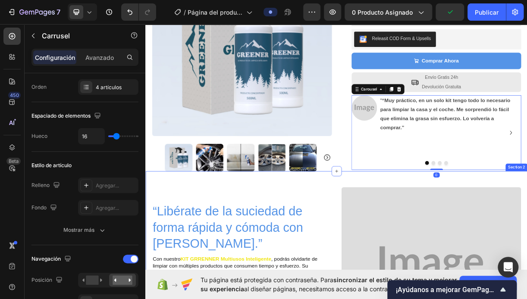
scroll to position [0, 0]
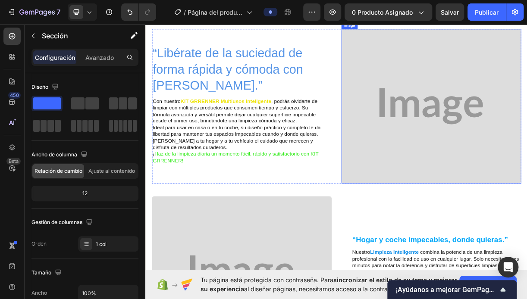
scroll to position [221, 0]
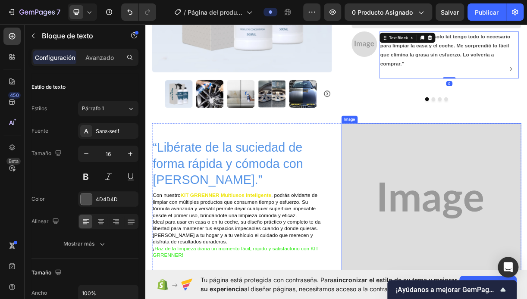
click at [468, 232] on img at bounding box center [531, 264] width 243 height 209
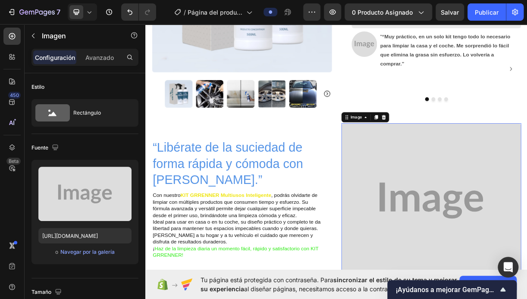
click at [469, 231] on img at bounding box center [531, 264] width 243 height 209
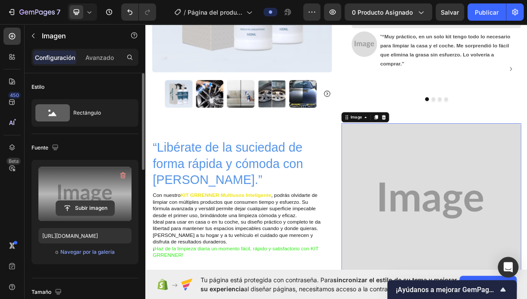
click at [88, 207] on input "file" at bounding box center [85, 208] width 58 height 15
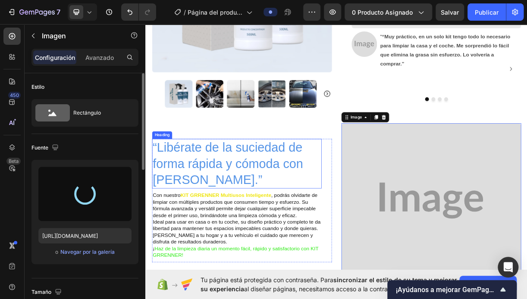
type input "https://cdn.shopify.com/s/files/1/0957/4334/4975/files/gempages_581625269534589…"
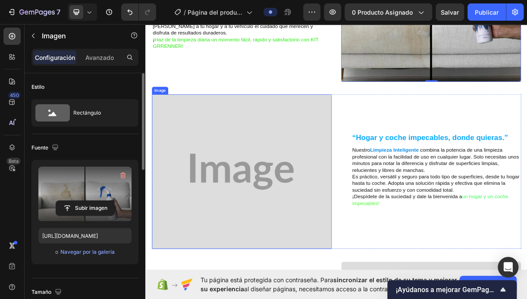
scroll to position [566, 0]
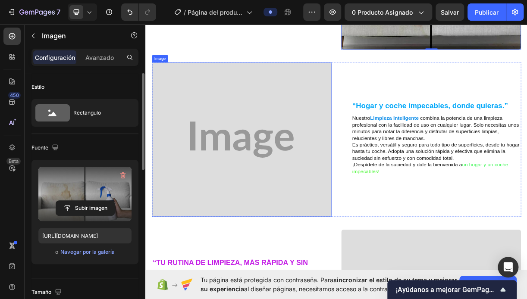
click at [198, 222] on img at bounding box center [275, 182] width 243 height 209
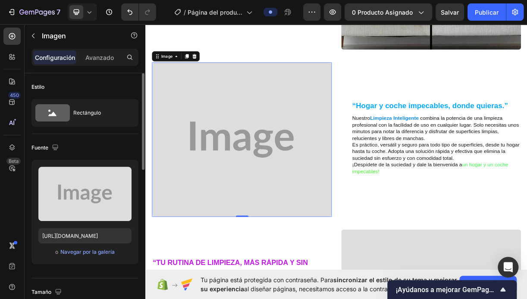
click at [225, 219] on img at bounding box center [275, 182] width 243 height 209
click at [250, 220] on img at bounding box center [275, 182] width 243 height 209
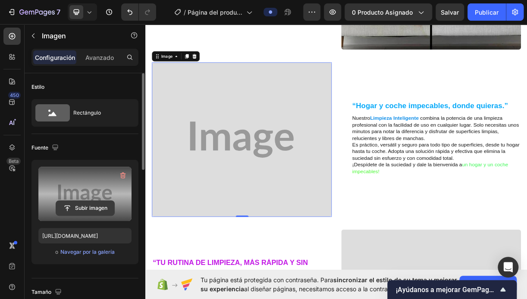
click at [92, 206] on input "file" at bounding box center [85, 208] width 58 height 15
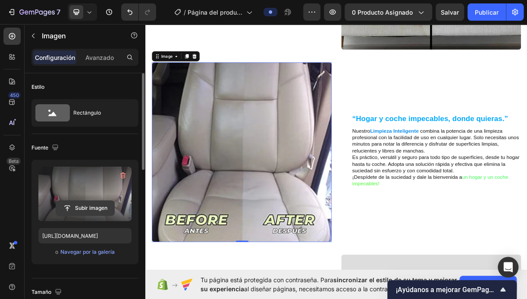
click at [85, 207] on input "file" at bounding box center [85, 208] width 58 height 15
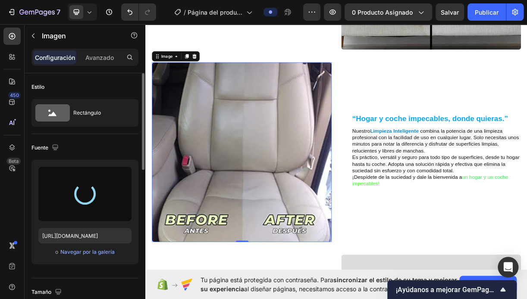
type input "https://cdn.shopify.com/s/files/1/0957/4334/4975/files/gempages_581625269534589…"
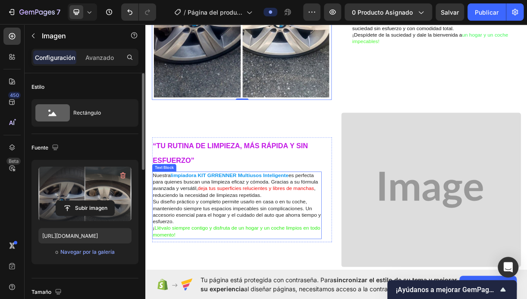
scroll to position [824, 0]
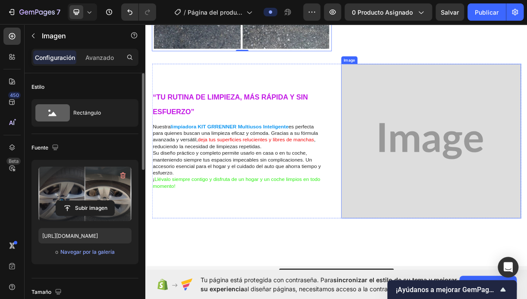
click at [451, 179] on img at bounding box center [531, 184] width 243 height 209
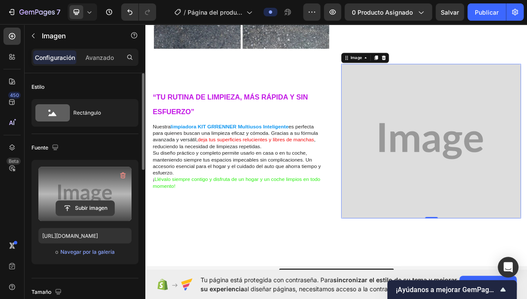
click at [81, 206] on input "file" at bounding box center [85, 208] width 58 height 15
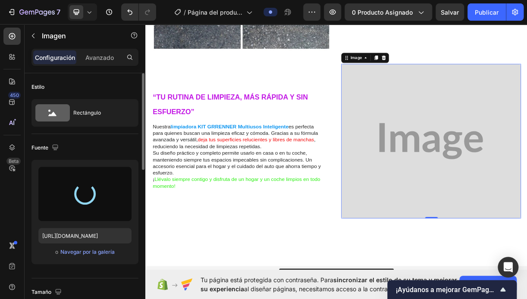
type input "https://cdn.shopify.com/s/files/1/0957/4334/4975/files/gempages_581625269534589…"
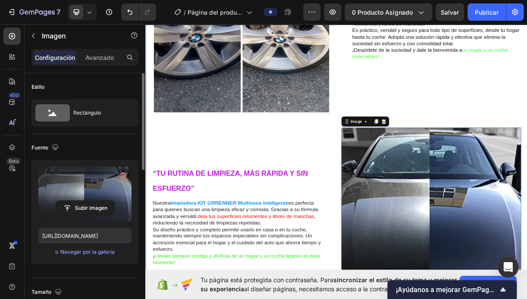
scroll to position [609, 0]
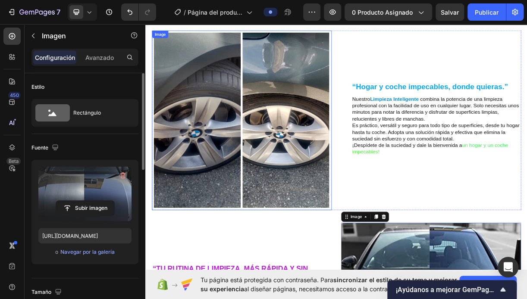
click at [234, 194] on img at bounding box center [275, 155] width 243 height 243
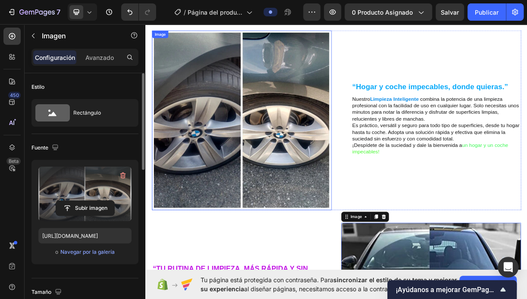
click at [89, 192] on label at bounding box center [84, 194] width 93 height 54
click at [89, 201] on input "file" at bounding box center [85, 208] width 58 height 15
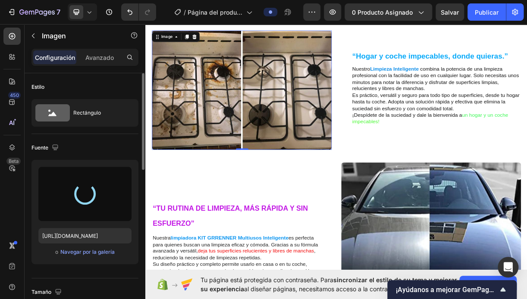
type input "https://cdn.shopify.com/s/files/1/0957/4334/4975/files/gempages_581625269534589…"
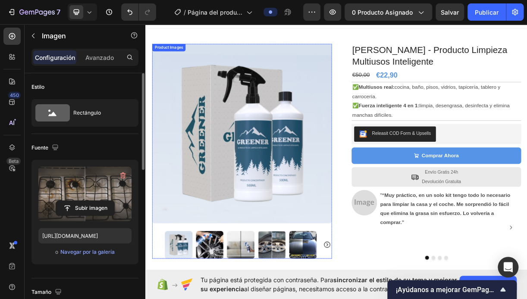
scroll to position [0, 0]
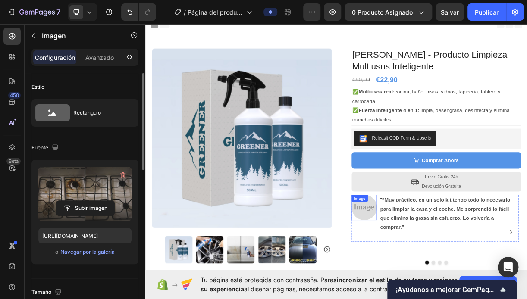
click at [441, 273] on img at bounding box center [441, 274] width 34 height 34
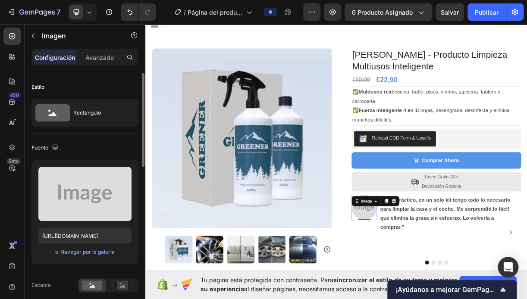
click at [439, 279] on img at bounding box center [441, 274] width 34 height 34
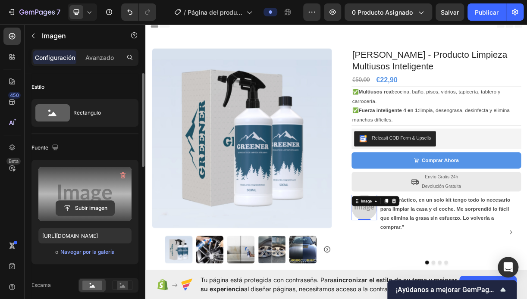
click at [89, 204] on input "file" at bounding box center [85, 208] width 58 height 15
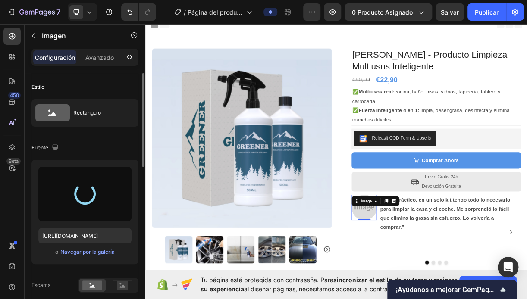
type input "https://cdn.shopify.com/s/files/1/0957/4334/4975/files/gempages_581625269534589…"
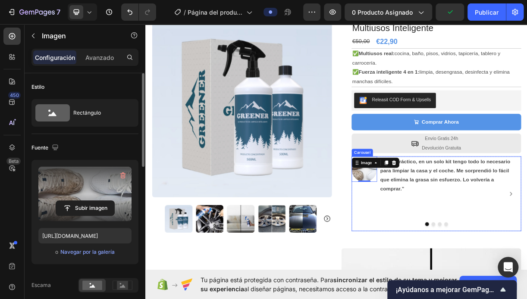
scroll to position [129, 0]
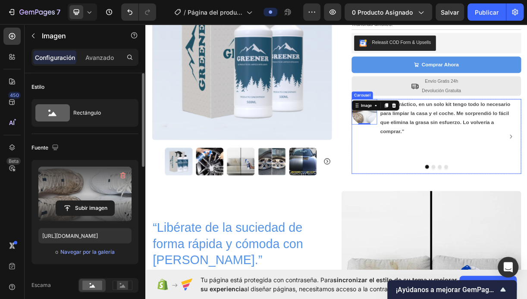
click at [440, 207] on div "Image 0 " “Muy práctico, en un solo kit tengo todo lo necesario para limpiar la…" at bounding box center [537, 178] width 226 height 101
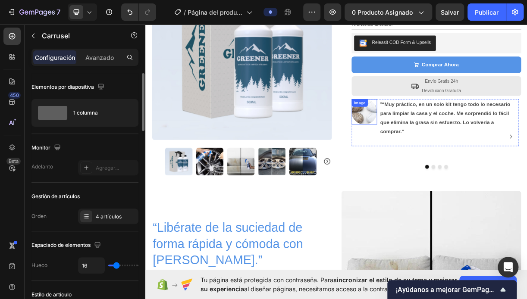
click at [442, 150] on img at bounding box center [441, 145] width 34 height 34
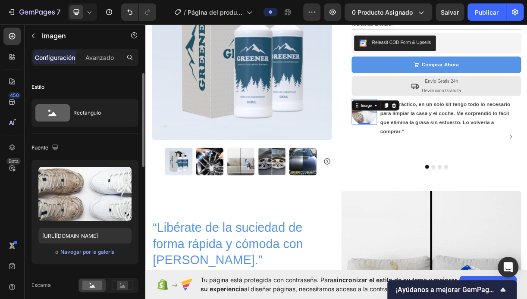
click at [438, 154] on img at bounding box center [441, 145] width 34 height 34
click at [441, 152] on img at bounding box center [441, 145] width 34 height 34
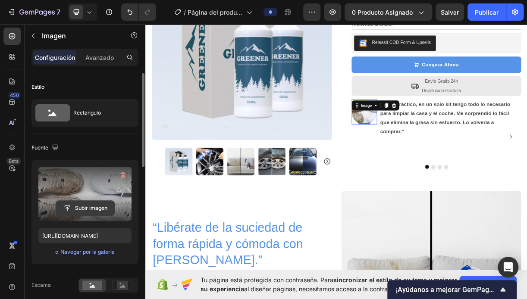
click at [93, 207] on input "file" at bounding box center [85, 208] width 58 height 15
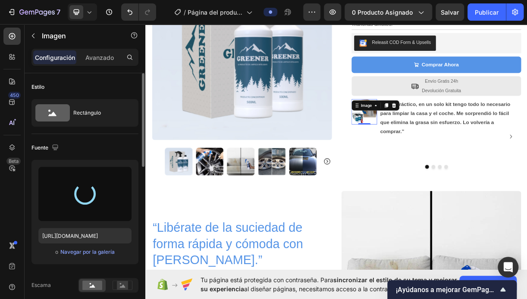
type input "https://cdn.shopify.com/s/files/1/0957/4334/4975/files/gempages_581625269534589…"
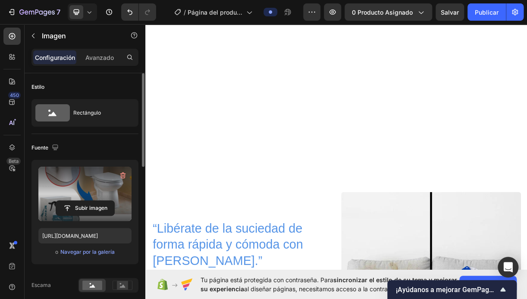
scroll to position [388, 0]
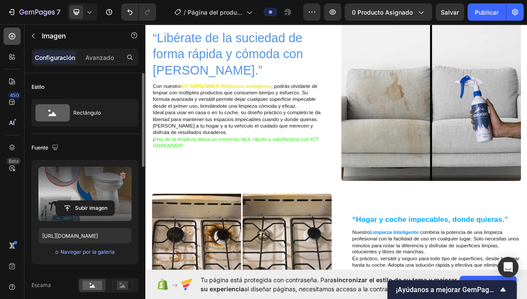
click at [14, 41] on div at bounding box center [11, 36] width 17 height 17
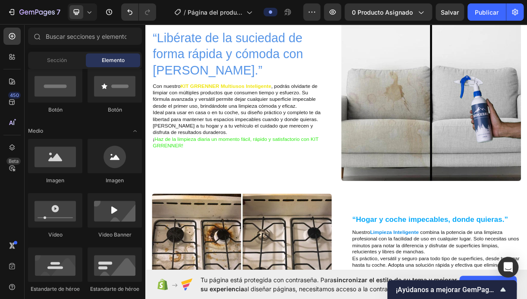
scroll to position [172, 0]
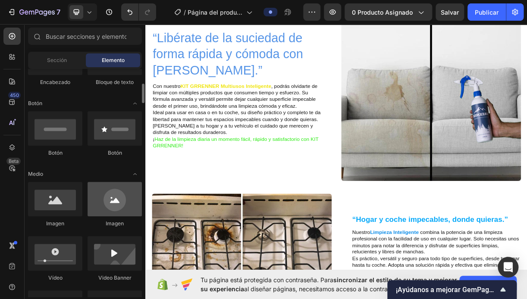
click at [113, 199] on div at bounding box center [114, 199] width 54 height 34
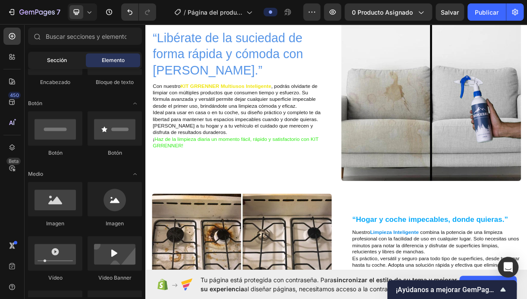
click at [69, 61] on div "Sección" at bounding box center [57, 60] width 54 height 14
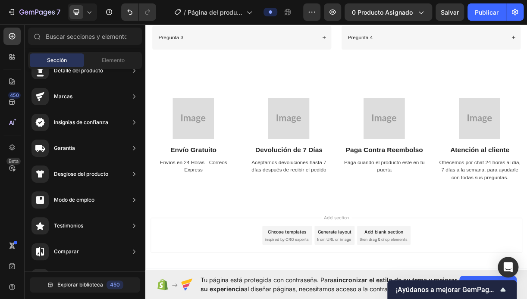
scroll to position [1273, 0]
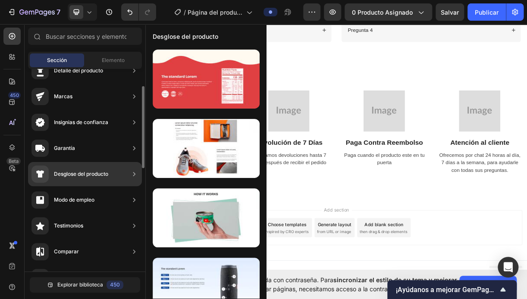
click at [72, 146] on div "Garantía" at bounding box center [64, 148] width 21 height 9
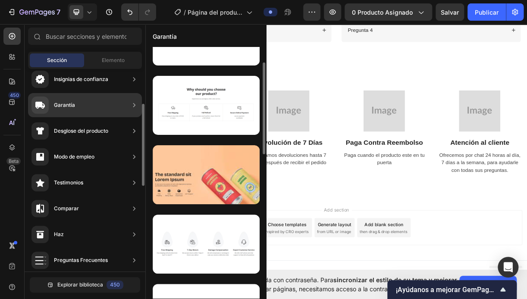
scroll to position [86, 0]
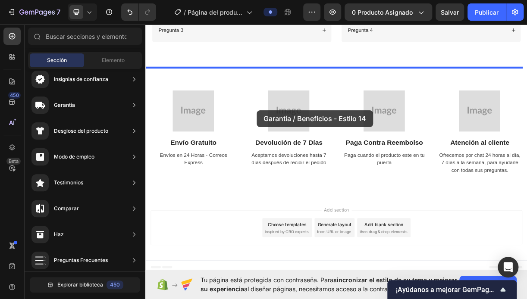
drag, startPoint x: 337, startPoint y: 225, endPoint x: 296, endPoint y: 142, distance: 92.1
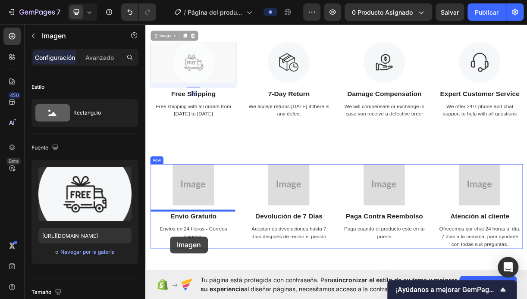
scroll to position [1439, 0]
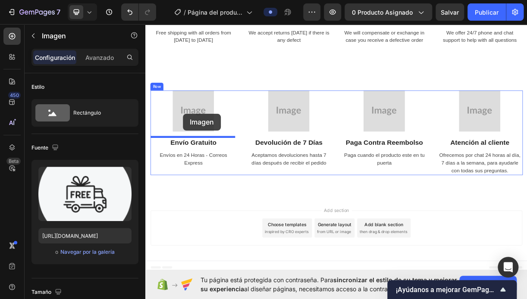
drag, startPoint x: 209, startPoint y: 150, endPoint x: 196, endPoint y: 147, distance: 13.7
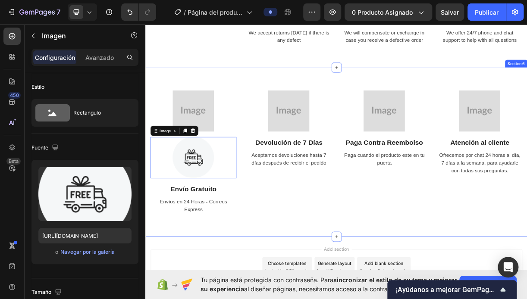
scroll to position [1377, 0]
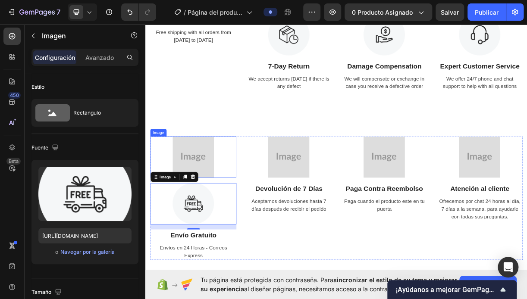
click at [209, 207] on img at bounding box center [210, 206] width 56 height 56
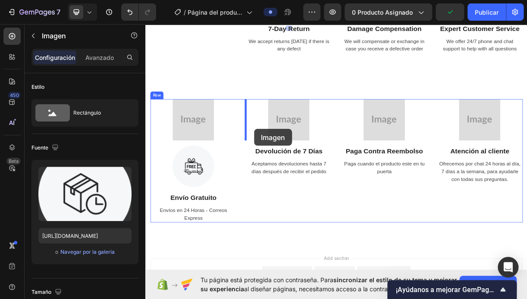
scroll to position [1412, 0]
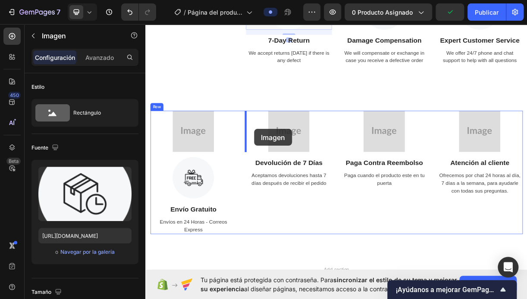
drag, startPoint x: 344, startPoint y: 129, endPoint x: 292, endPoint y: 172, distance: 68.0
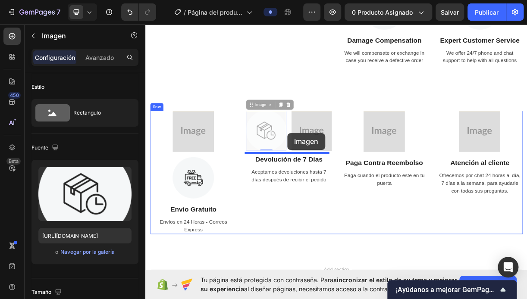
drag, startPoint x: 319, startPoint y: 170, endPoint x: 337, endPoint y: 173, distance: 18.3
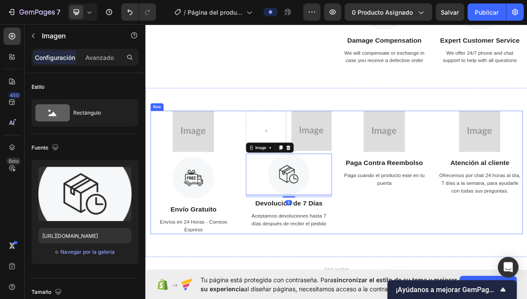
click at [410, 284] on div "Image Paga Contra Reembolso Text Block Paga cuando el producto este en tu puert…" at bounding box center [468, 226] width 116 height 167
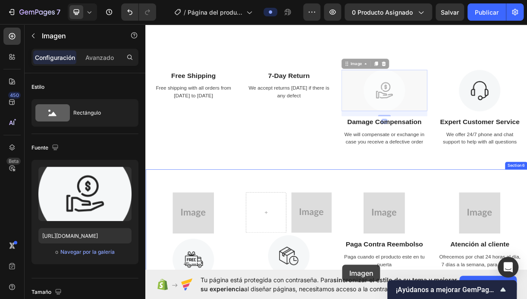
scroll to position [1492, 0]
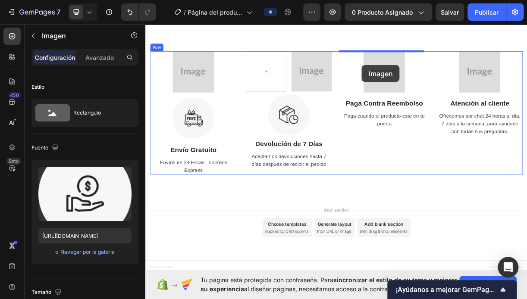
drag, startPoint x: 468, startPoint y: 138, endPoint x: 438, endPoint y: 81, distance: 64.4
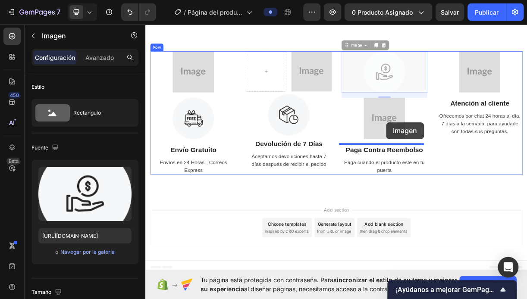
drag, startPoint x: 474, startPoint y: 100, endPoint x: 471, endPoint y: 159, distance: 58.7
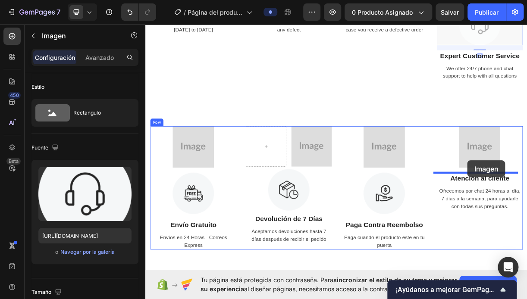
scroll to position [1397, 0]
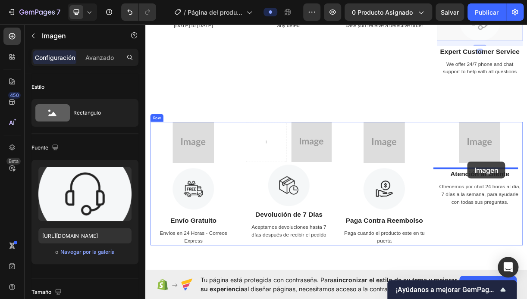
drag, startPoint x: 599, startPoint y: 48, endPoint x: 581, endPoint y: 212, distance: 165.2
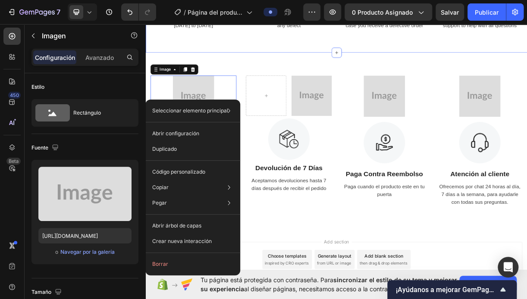
click at [276, 54] on div "Free Shipping Text Block Free shipping with all orders from April 1 to April 17…" at bounding box center [403, 12] width 517 height 103
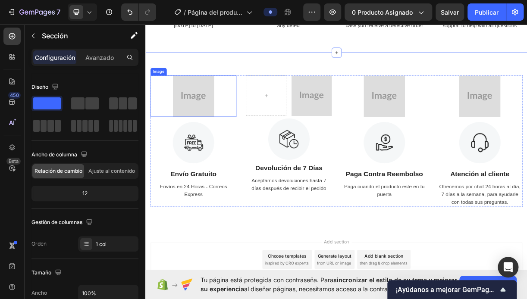
click at [209, 98] on img at bounding box center [210, 123] width 56 height 56
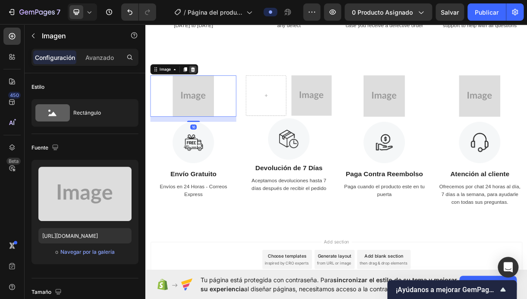
click at [210, 87] on icon at bounding box center [209, 87] width 6 height 6
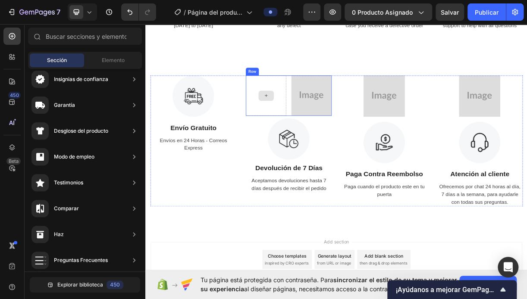
click at [312, 106] on div at bounding box center [308, 122] width 55 height 55
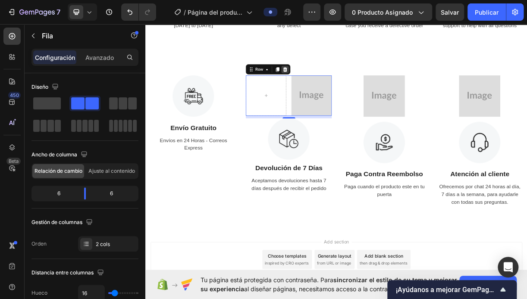
click at [331, 89] on icon at bounding box center [334, 87] width 6 height 6
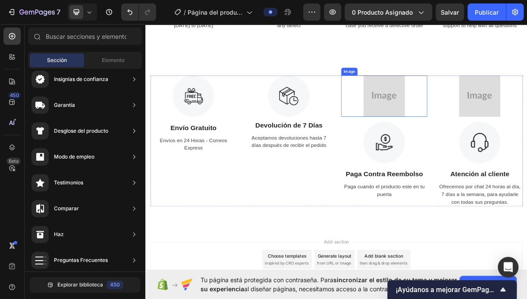
click at [470, 108] on img at bounding box center [468, 123] width 56 height 56
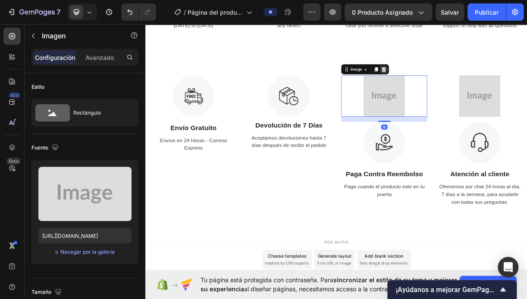
click at [464, 90] on icon at bounding box center [467, 87] width 7 height 7
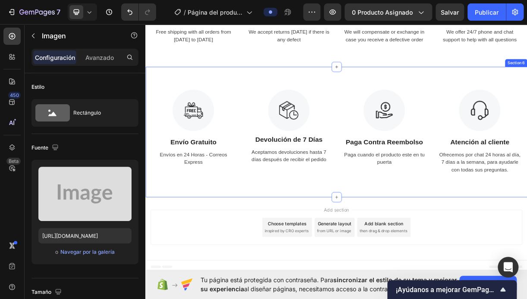
scroll to position [1377, 0]
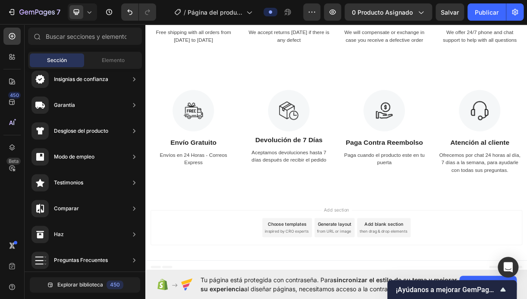
click at [352, 278] on div "Add section Choose templates inspired by CRO experts Generate layout from URL o…" at bounding box center [403, 301] width 503 height 47
click at [267, 288] on div "Add section Choose templates inspired by CRO experts Generate layout from URL o…" at bounding box center [403, 301] width 503 height 47
drag, startPoint x: 267, startPoint y: 288, endPoint x: 296, endPoint y: 297, distance: 29.7
click at [295, 297] on div "Add section Choose templates inspired by CRO experts Generate layout from URL o…" at bounding box center [403, 301] width 503 height 47
click at [405, 284] on div "Add section Choose templates inspired by CRO experts Generate layout from URL o…" at bounding box center [403, 301] width 503 height 47
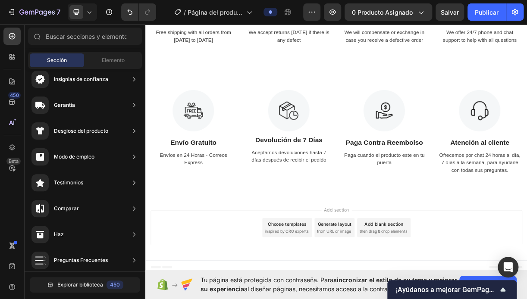
click at [405, 284] on div "Add section Choose templates inspired by CRO experts Generate layout from URL o…" at bounding box center [403, 301] width 503 height 47
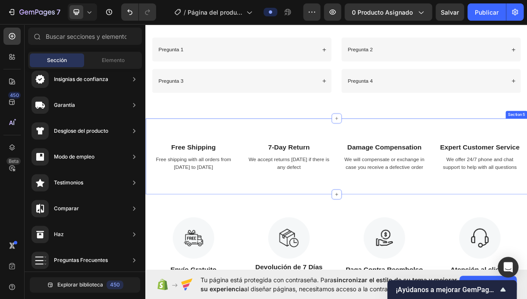
click at [276, 161] on div "Free Shipping Text Block Free shipping with all orders from April 1 to April 17…" at bounding box center [403, 204] width 517 height 103
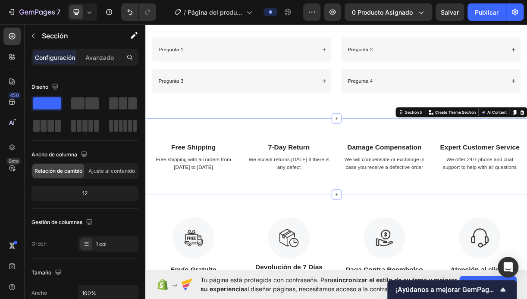
drag, startPoint x: 648, startPoint y: 141, endPoint x: 653, endPoint y: 145, distance: 6.5
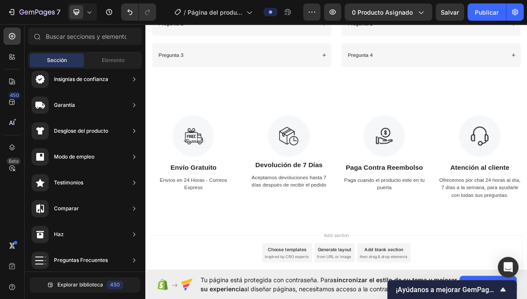
scroll to position [1273, 0]
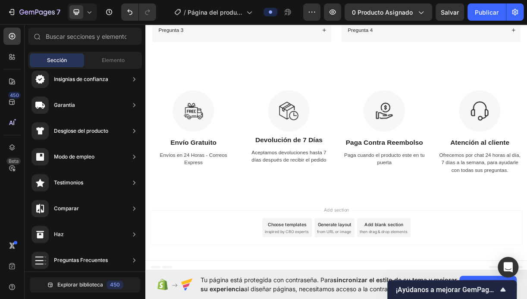
click at [359, 282] on div "Add section Choose templates inspired by CRO experts Generate layout from URL o…" at bounding box center [403, 301] width 503 height 47
drag, startPoint x: 345, startPoint y: 282, endPoint x: 340, endPoint y: 280, distance: 5.0
drag, startPoint x: 340, startPoint y: 280, endPoint x: 256, endPoint y: 279, distance: 84.0
click at [256, 279] on div "Add section Choose templates inspired by CRO experts Generate layout from URL o…" at bounding box center [403, 301] width 503 height 47
click at [268, 281] on div "Add section Choose templates inspired by CRO experts Generate layout from URL o…" at bounding box center [403, 301] width 503 height 47
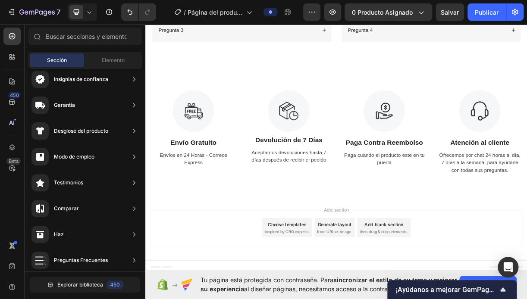
click at [268, 279] on div "Add section Choose templates inspired by CRO experts Generate layout from URL o…" at bounding box center [403, 301] width 503 height 47
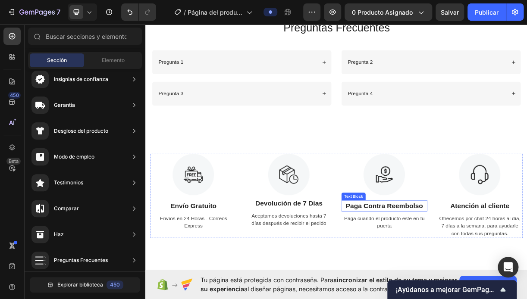
scroll to position [1015, 0]
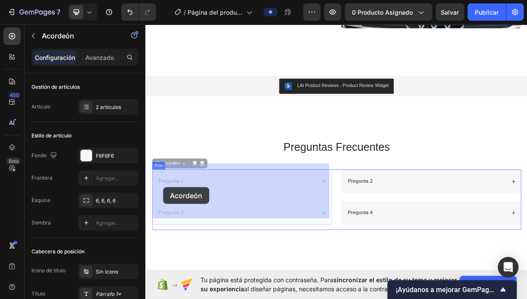
drag, startPoint x: 204, startPoint y: 248, endPoint x: 171, endPoint y: 246, distance: 33.6
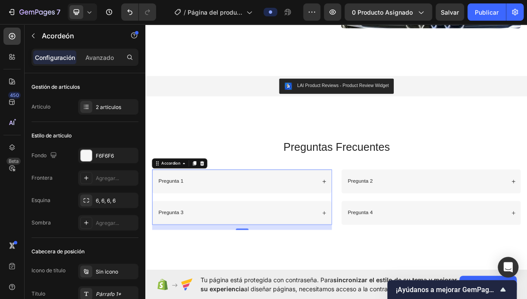
scroll to position [1037, 0]
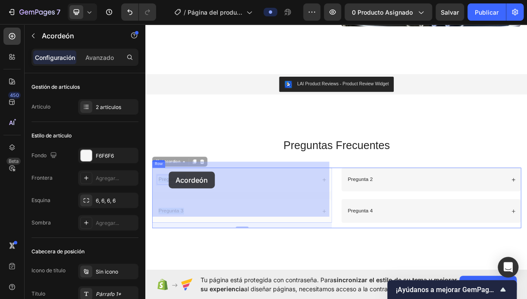
drag, startPoint x: 161, startPoint y: 224, endPoint x: 172, endPoint y: 224, distance: 10.8
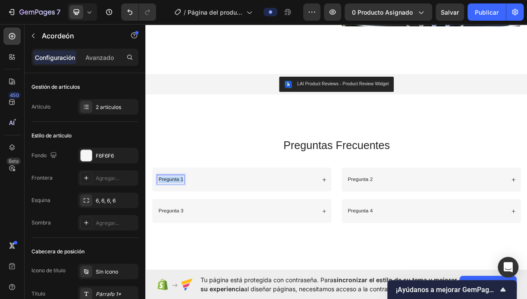
drag, startPoint x: 162, startPoint y: 225, endPoint x: 202, endPoint y: 229, distance: 39.4
click at [202, 231] on div "Pregunta 1" at bounding box center [269, 237] width 216 height 12
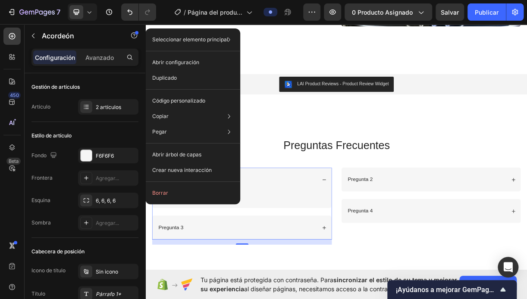
click at [295, 238] on div "Pregunta 1" at bounding box center [275, 236] width 243 height 32
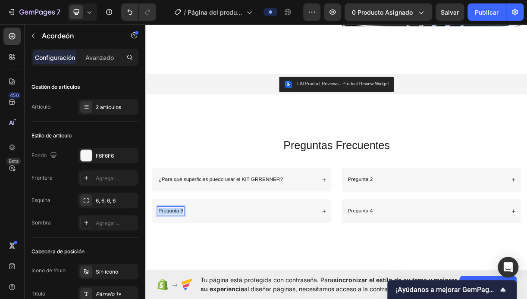
drag, startPoint x: 163, startPoint y: 268, endPoint x: 199, endPoint y: 269, distance: 36.2
click at [199, 273] on div "Pregunta 3" at bounding box center [269, 279] width 216 height 12
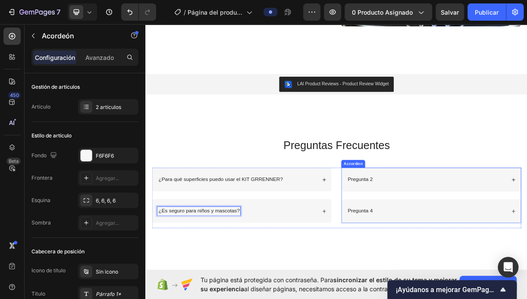
click at [418, 231] on div "Pregunta 2" at bounding box center [436, 237] width 36 height 12
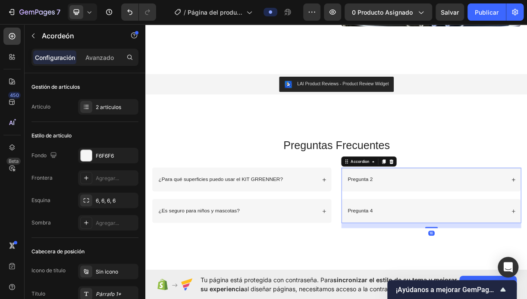
click at [419, 232] on p "Pregunta 2" at bounding box center [436, 236] width 34 height 9
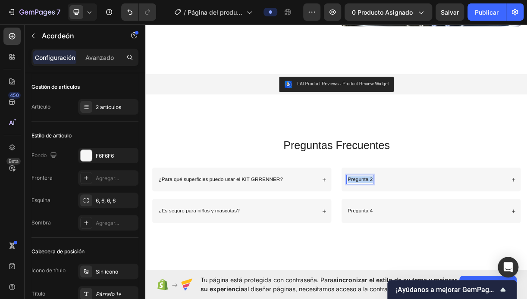
drag, startPoint x: 416, startPoint y: 226, endPoint x: 458, endPoint y: 228, distance: 42.7
click at [458, 231] on div "Pregunta 2" at bounding box center [526, 237] width 216 height 12
click at [419, 274] on p "Pregunta 4" at bounding box center [436, 278] width 34 height 9
drag, startPoint x: 416, startPoint y: 269, endPoint x: 452, endPoint y: 267, distance: 36.2
click at [452, 273] on div "Pregunta 4" at bounding box center [526, 279] width 216 height 12
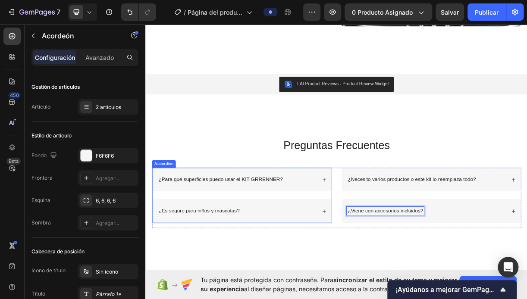
click at [379, 228] on div "¿Para qué superficies puedo usar el KIT GRRENNER?" at bounding box center [275, 236] width 243 height 32
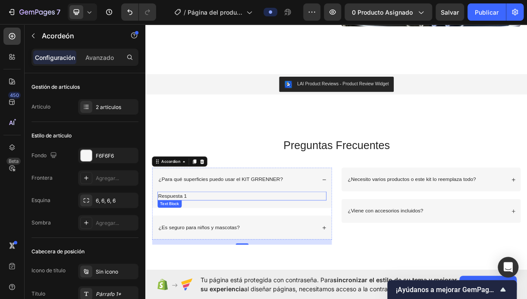
click at [162, 253] on p "Respuesta 1" at bounding box center [275, 258] width 227 height 10
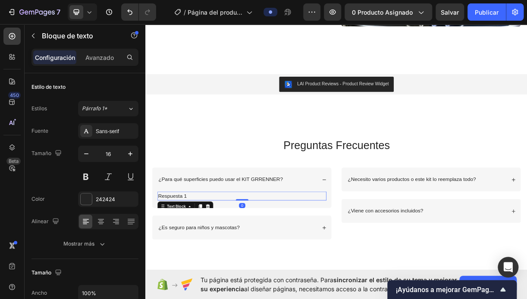
click at [162, 253] on p "Respuesta 1" at bounding box center [275, 258] width 227 height 10
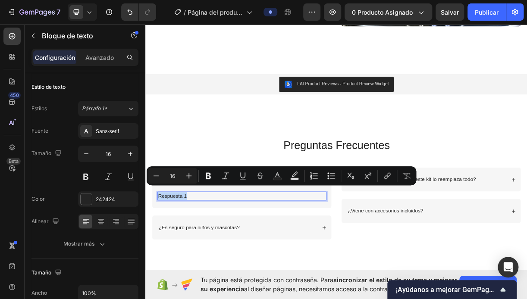
drag, startPoint x: 162, startPoint y: 247, endPoint x: 219, endPoint y: 256, distance: 57.0
click at [219, 256] on div "Respuesta 1" at bounding box center [275, 259] width 229 height 12
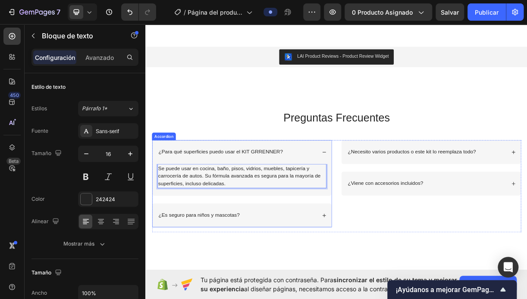
scroll to position [1080, 0]
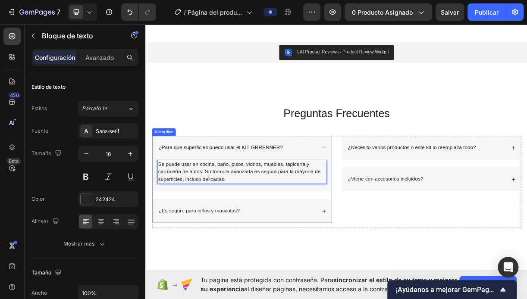
click at [384, 276] on icon at bounding box center [387, 279] width 6 height 6
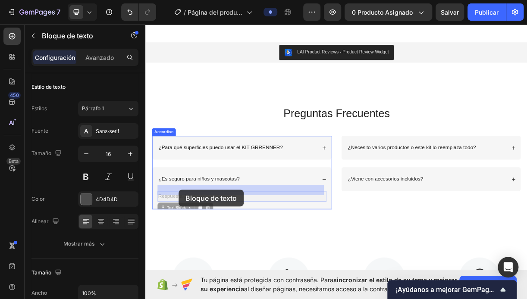
drag, startPoint x: 162, startPoint y: 246, endPoint x: 183, endPoint y: 250, distance: 21.1
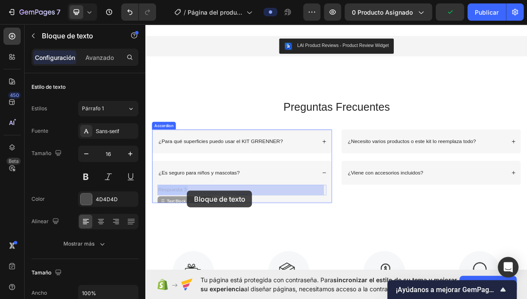
drag, startPoint x: 162, startPoint y: 250, endPoint x: 202, endPoint y: 251, distance: 39.7
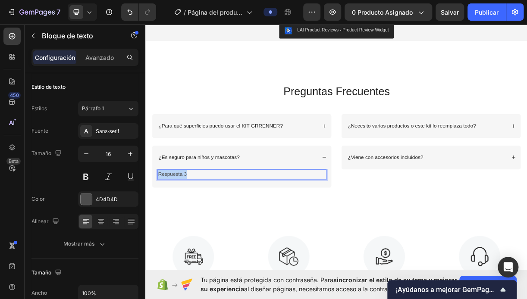
drag, startPoint x: 161, startPoint y: 228, endPoint x: 206, endPoint y: 228, distance: 45.2
click at [206, 228] on div "Respuesta 3" at bounding box center [275, 230] width 229 height 14
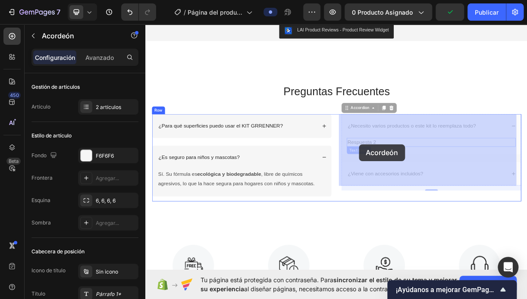
drag, startPoint x: 413, startPoint y: 185, endPoint x: 421, endPoint y: 186, distance: 8.2
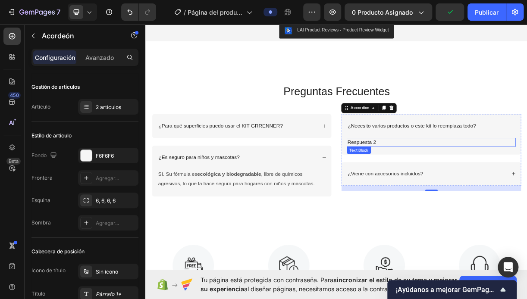
click at [479, 184] on p "Respuesta 2" at bounding box center [531, 186] width 227 height 10
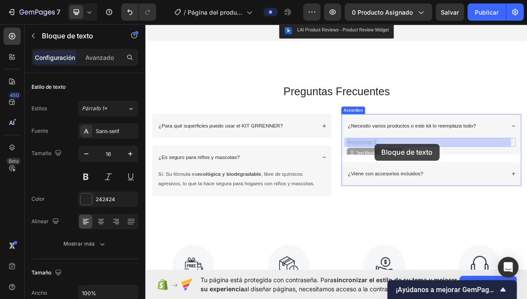
drag, startPoint x: 416, startPoint y: 187, endPoint x: 455, endPoint y: 188, distance: 39.2
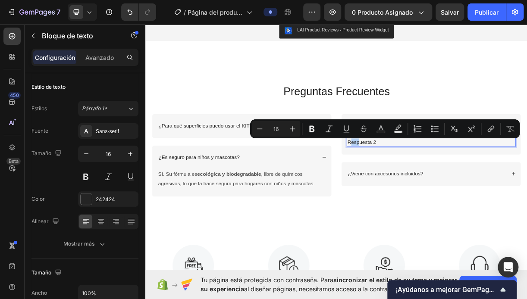
drag, startPoint x: 418, startPoint y: 184, endPoint x: 430, endPoint y: 185, distance: 13.0
click at [430, 185] on p "Respuesta 2" at bounding box center [531, 186] width 227 height 10
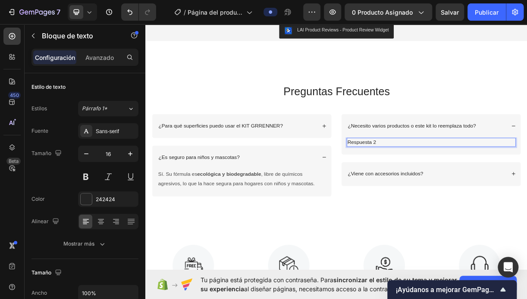
click at [418, 184] on div "Respuesta 2" at bounding box center [532, 186] width 229 height 12
drag, startPoint x: 414, startPoint y: 184, endPoint x: 477, endPoint y: 191, distance: 63.3
click at [476, 191] on div "Respuesta 2" at bounding box center [532, 186] width 229 height 12
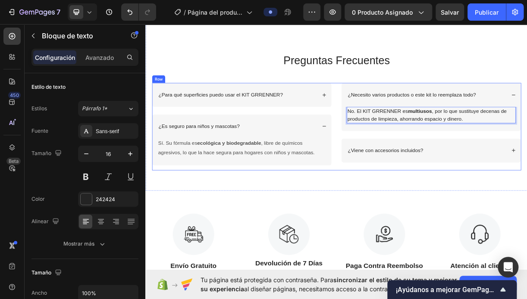
scroll to position [1144, 0]
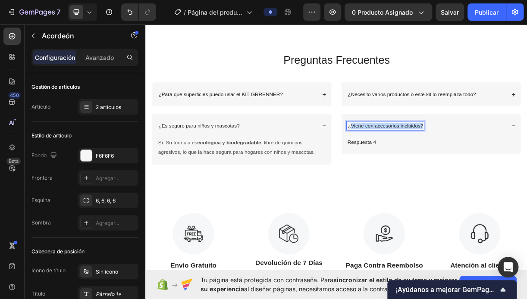
drag, startPoint x: 418, startPoint y: 163, endPoint x: 521, endPoint y: 159, distance: 102.6
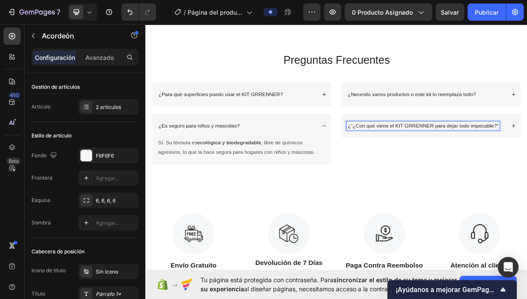
click at [420, 163] on p "¿“¿Con qué viene el KIT GRRENNER para dejar todo impecable?”" at bounding box center [521, 163] width 204 height 9
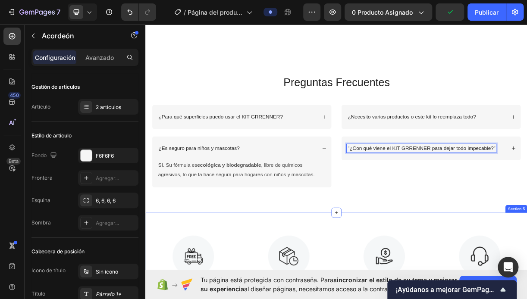
scroll to position [1101, 0]
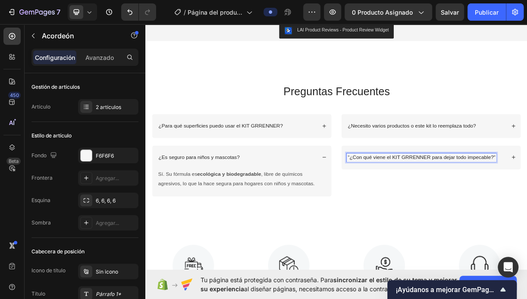
click at [526, 212] on div "“¿Con qué viene el KIT GRRENNER para dejar todo impecable?”" at bounding box center [532, 206] width 243 height 32
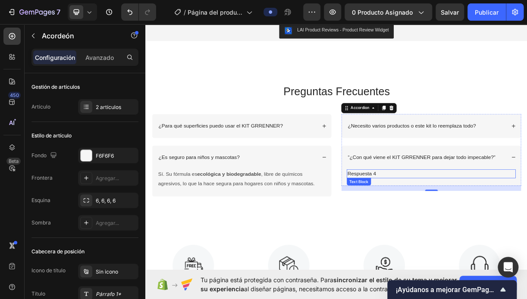
click at [418, 229] on p "Respuesta 4" at bounding box center [531, 229] width 227 height 10
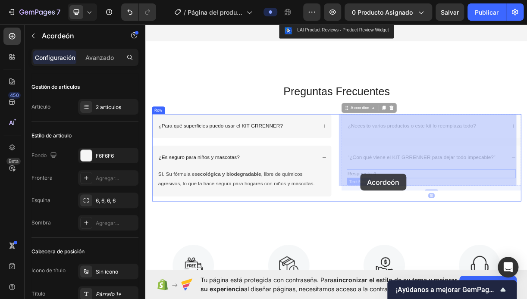
drag, startPoint x: 414, startPoint y: 229, endPoint x: 433, endPoint y: 228, distance: 19.0
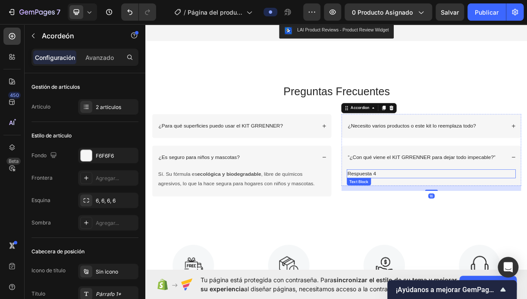
click at [418, 231] on p "Respuesta 4" at bounding box center [531, 229] width 227 height 10
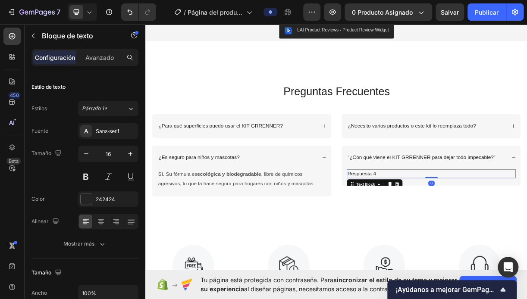
click at [418, 231] on p "Respuesta 4" at bounding box center [531, 229] width 227 height 10
drag, startPoint x: 416, startPoint y: 231, endPoint x: 471, endPoint y: 231, distance: 55.2
click at [471, 231] on p "Respuesta 4" at bounding box center [531, 229] width 227 height 10
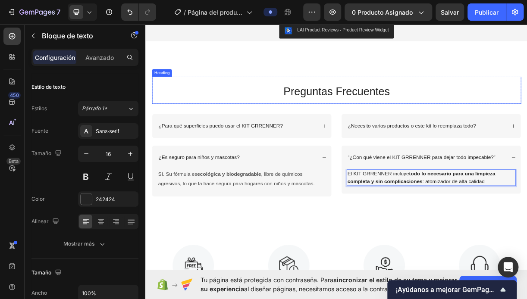
scroll to position [1014, 0]
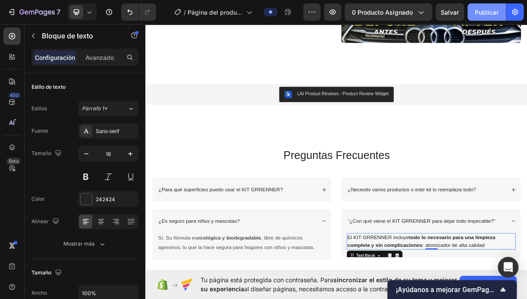
click at [488, 13] on font "Publicar" at bounding box center [486, 12] width 24 height 9
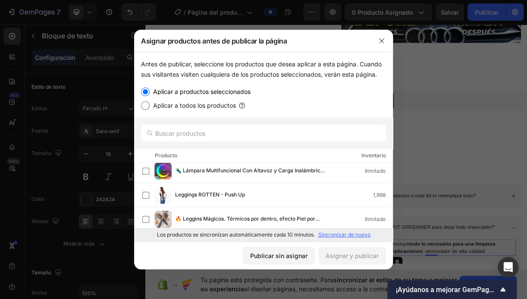
scroll to position [1004, 0]
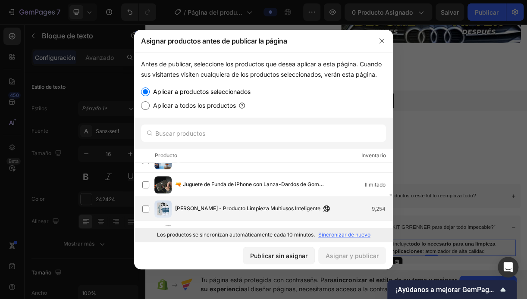
click at [231, 204] on span "[PERSON_NAME] - Producto Limpieza Multiusos Inteligente" at bounding box center [247, 208] width 145 height 9
click at [355, 256] on font "Asignar y publicar" at bounding box center [351, 255] width 53 height 9
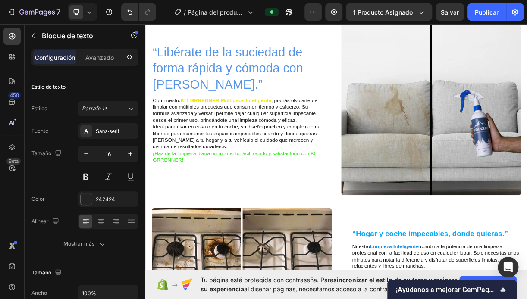
scroll to position [0, 0]
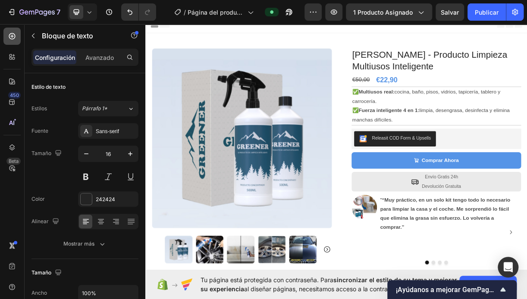
click at [15, 34] on icon at bounding box center [12, 36] width 9 height 9
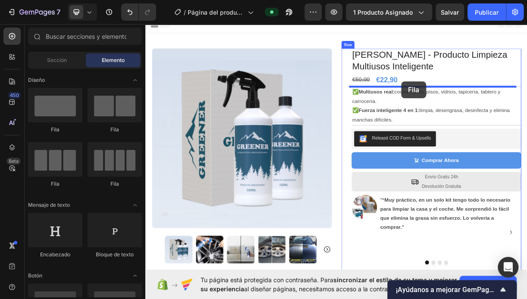
drag, startPoint x: 216, startPoint y: 123, endPoint x: 492, endPoint y: 103, distance: 276.5
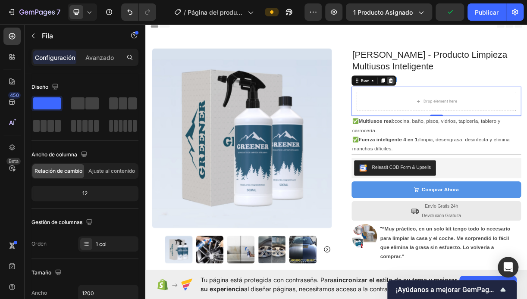
click at [477, 104] on div at bounding box center [477, 102] width 10 height 10
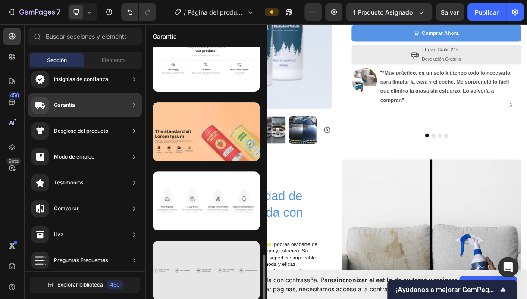
scroll to position [215, 0]
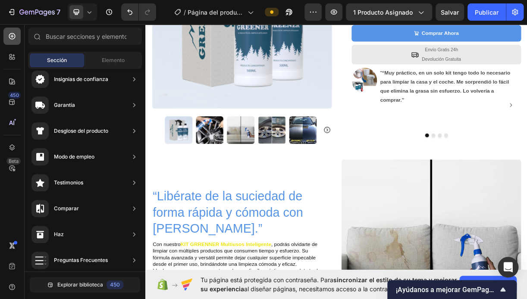
click at [6, 34] on div at bounding box center [11, 36] width 17 height 17
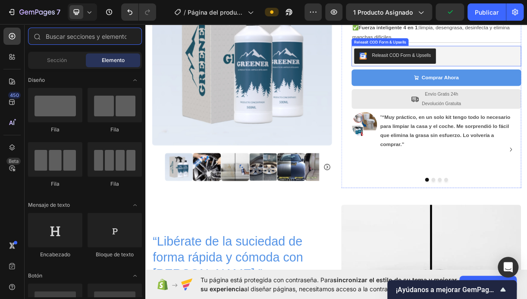
scroll to position [0, 0]
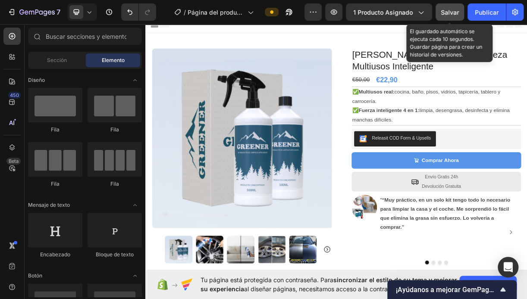
click at [452, 13] on span "Salvar" at bounding box center [449, 12] width 18 height 7
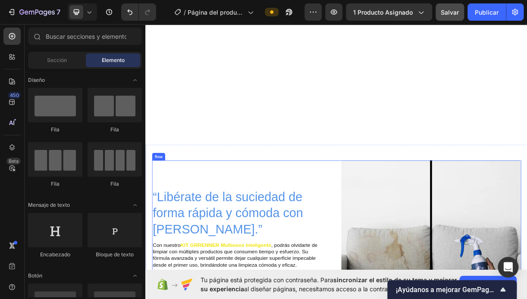
scroll to position [388, 0]
